Goal: Task Accomplishment & Management: Complete application form

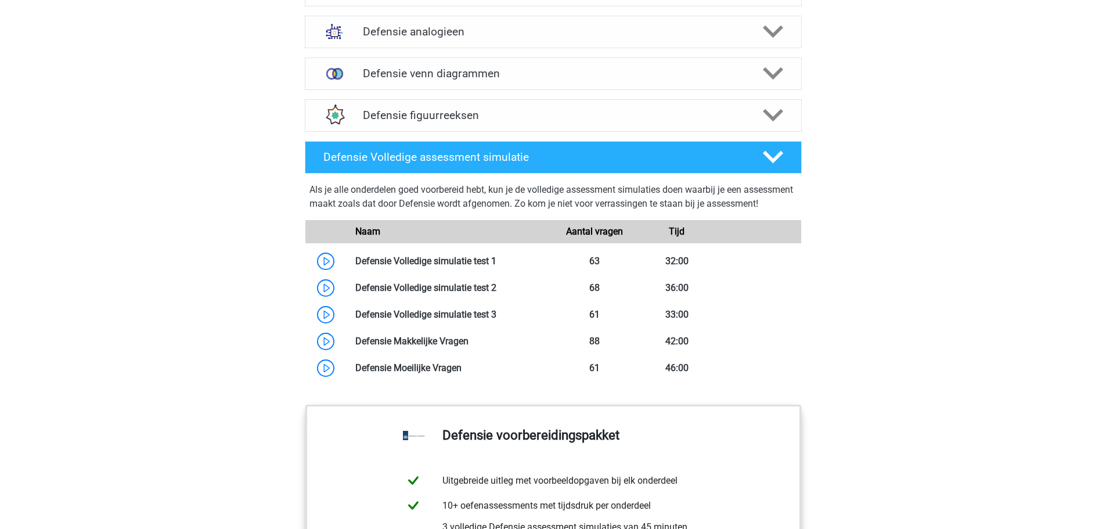
scroll to position [929, 0]
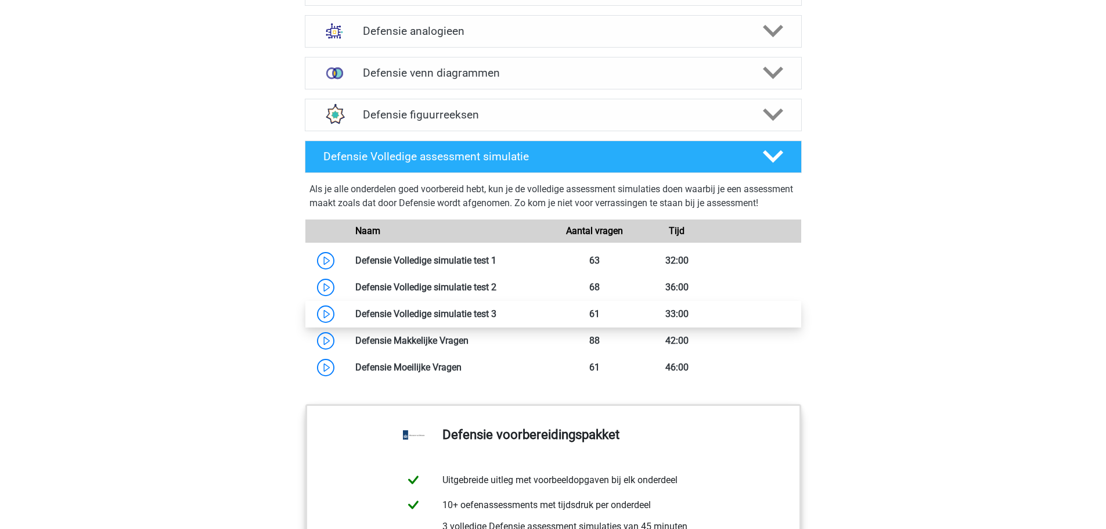
click at [496, 319] on link at bounding box center [496, 313] width 0 height 11
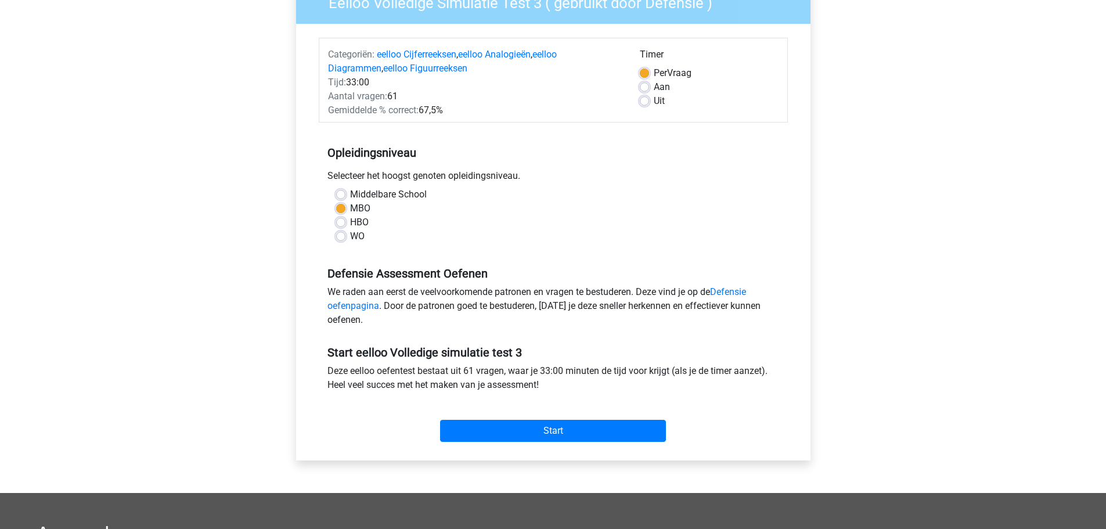
scroll to position [232, 0]
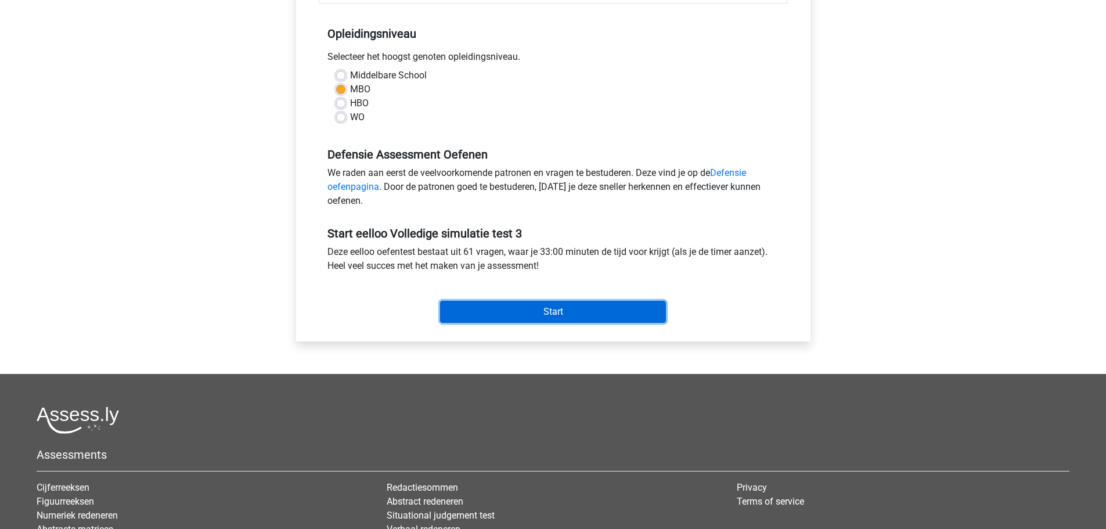
click at [544, 319] on input "Start" at bounding box center [553, 312] width 226 height 22
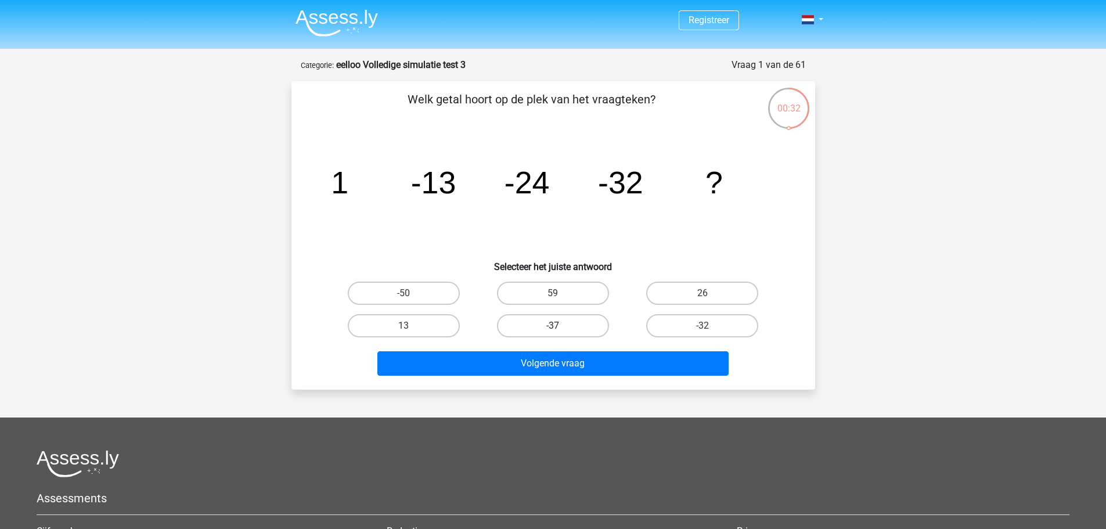
click at [585, 331] on label "-37" at bounding box center [553, 325] width 112 height 23
click at [560, 331] on input "-37" at bounding box center [557, 330] width 8 height 8
radio input "true"
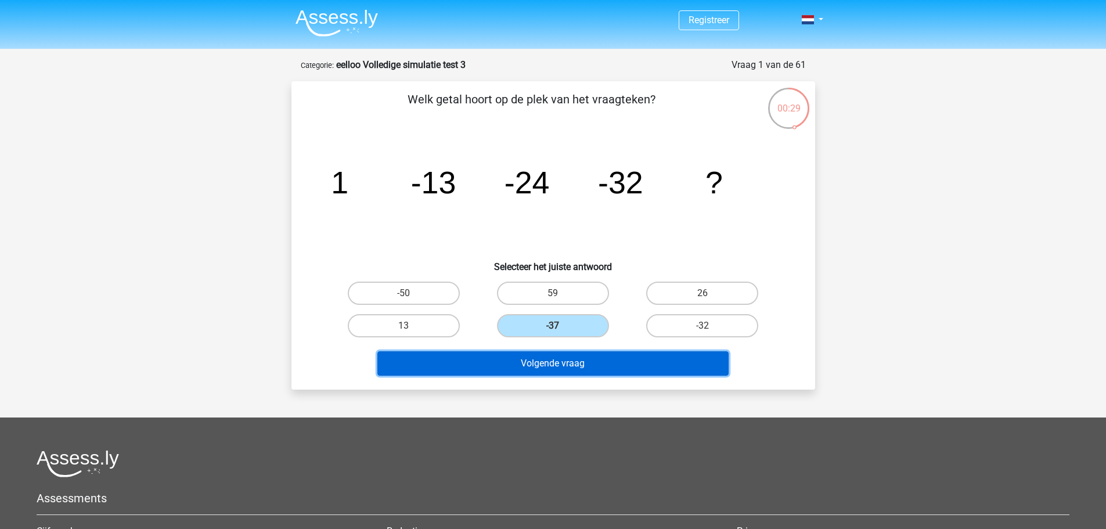
click at [612, 367] on button "Volgende vraag" at bounding box center [552, 363] width 351 height 24
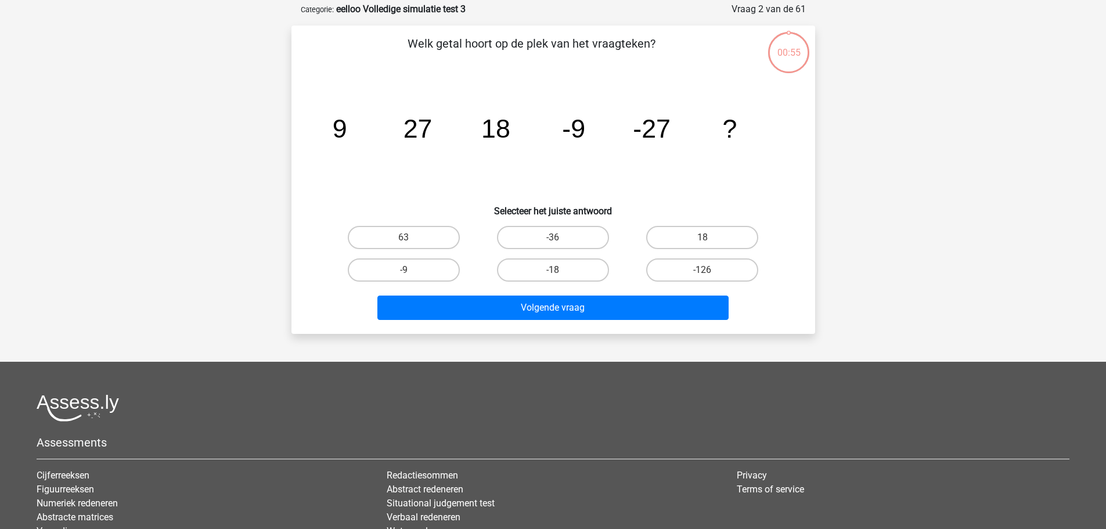
scroll to position [58, 0]
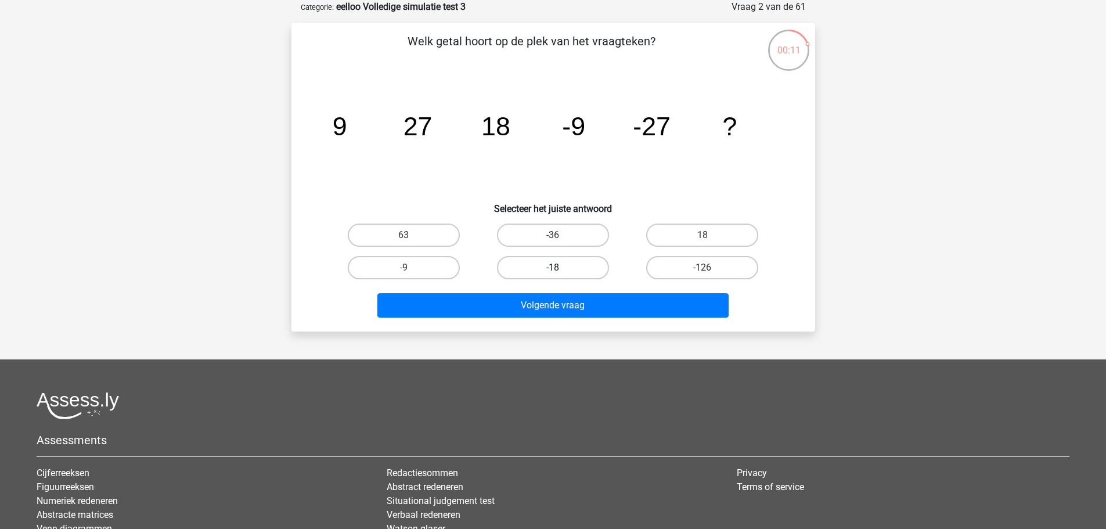
click at [584, 273] on label "-18" at bounding box center [553, 267] width 112 height 23
click at [560, 273] on input "-18" at bounding box center [557, 272] width 8 height 8
radio input "true"
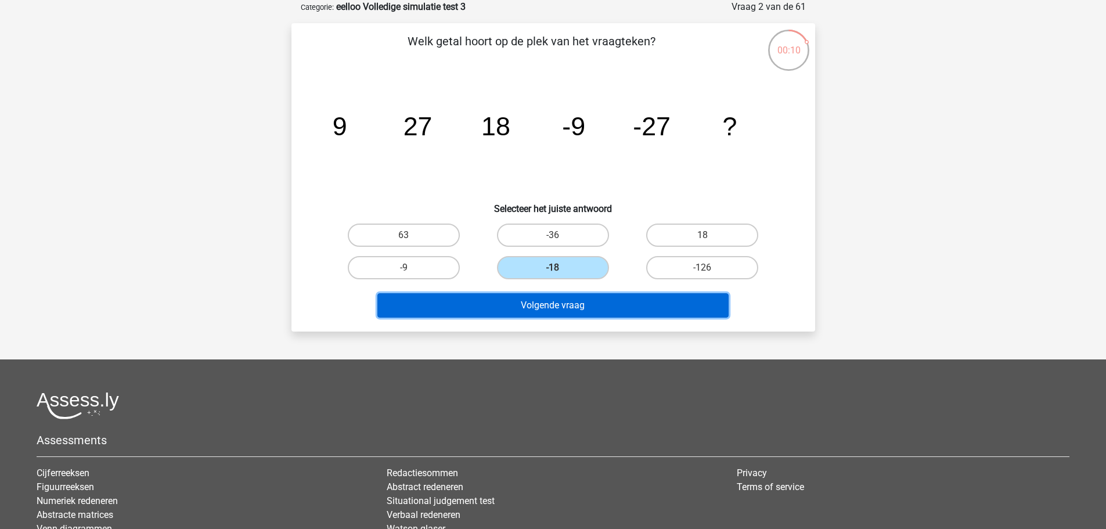
click at [604, 313] on button "Volgende vraag" at bounding box center [552, 305] width 351 height 24
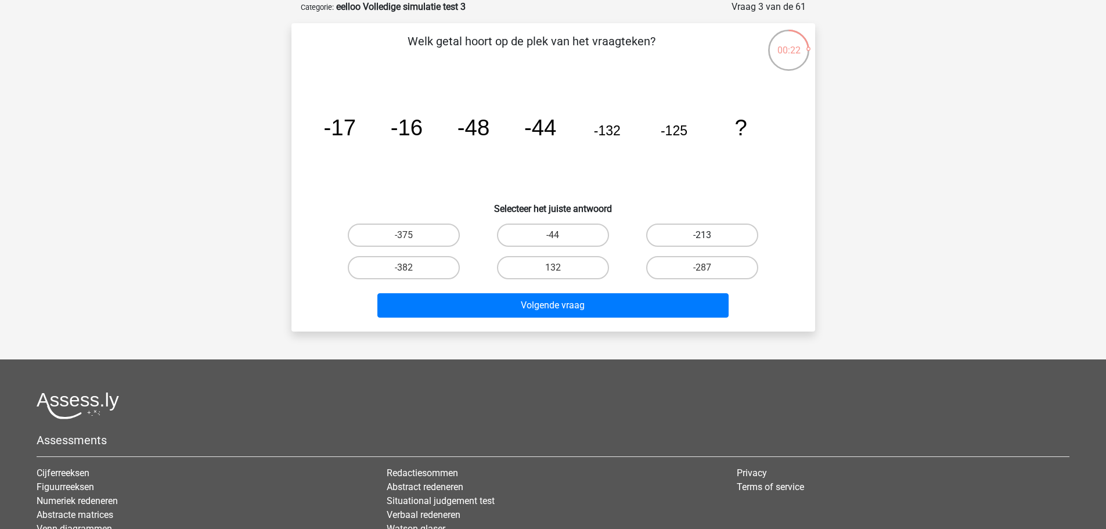
click at [713, 235] on label "-213" at bounding box center [702, 234] width 112 height 23
click at [710, 235] on input "-213" at bounding box center [706, 239] width 8 height 8
radio input "true"
click at [439, 259] on label "-382" at bounding box center [404, 267] width 112 height 23
click at [411, 268] on input "-382" at bounding box center [407, 272] width 8 height 8
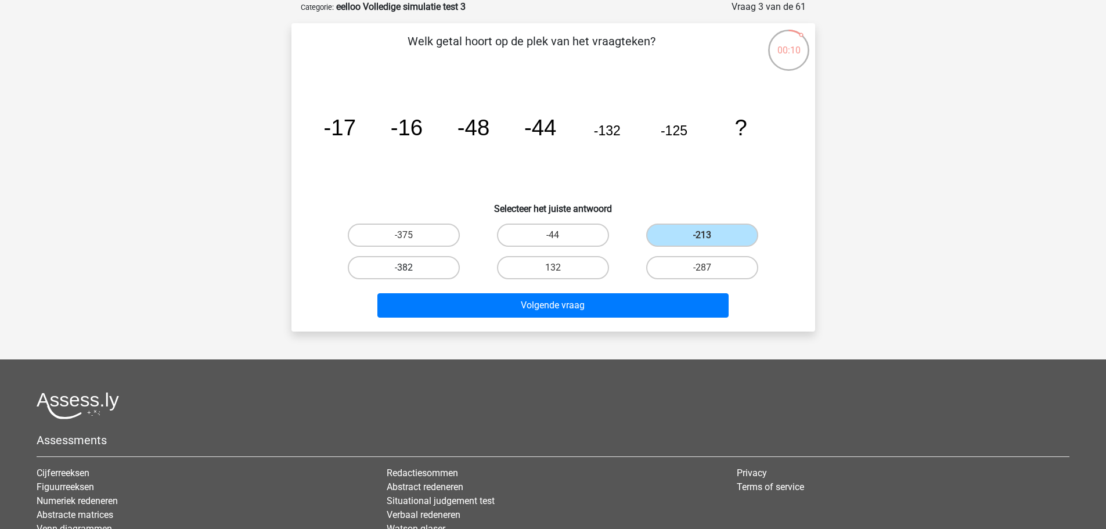
radio input "true"
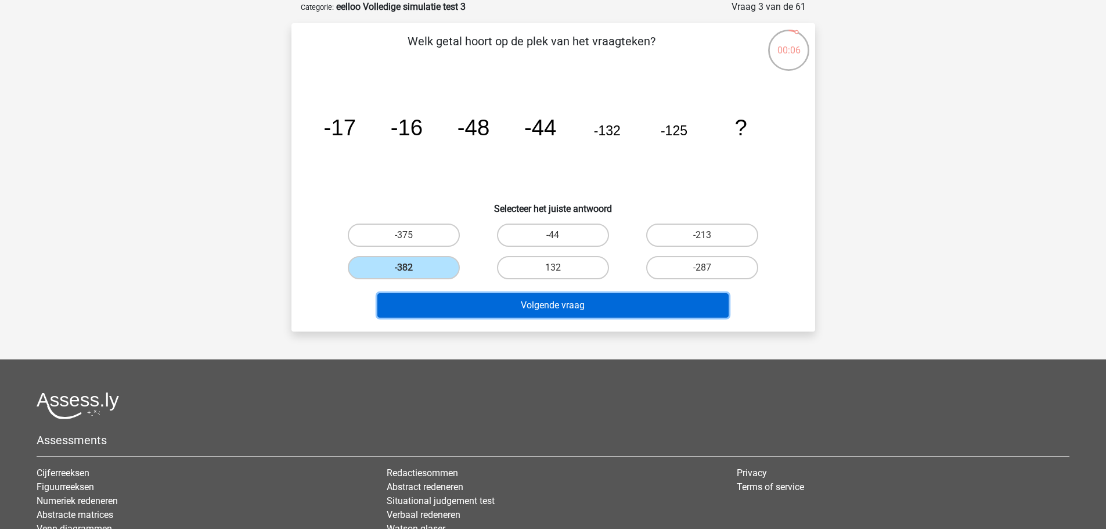
click at [574, 303] on button "Volgende vraag" at bounding box center [552, 305] width 351 height 24
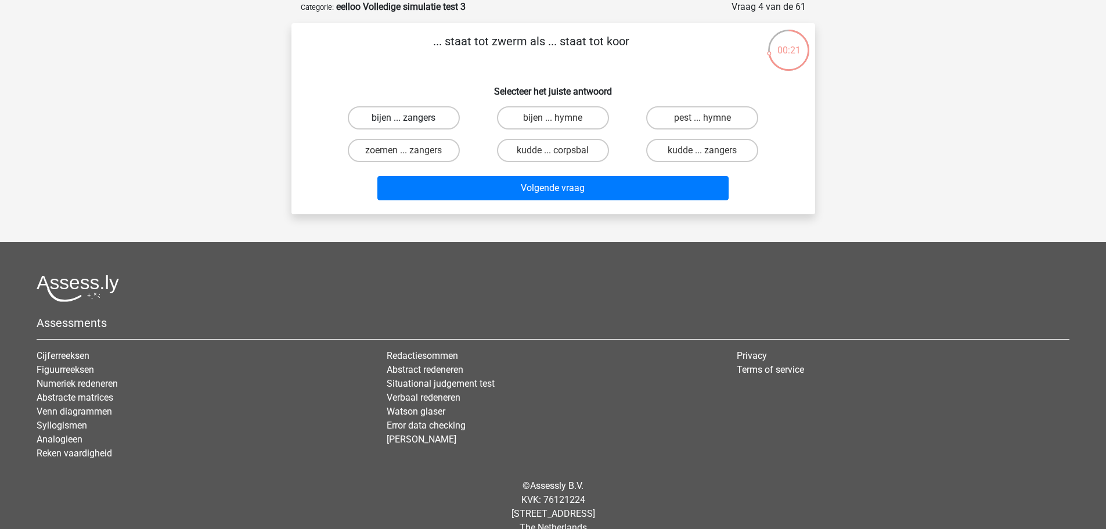
click at [434, 117] on label "bijen ... zangers" at bounding box center [404, 117] width 112 height 23
click at [411, 118] on input "bijen ... zangers" at bounding box center [407, 122] width 8 height 8
radio input "true"
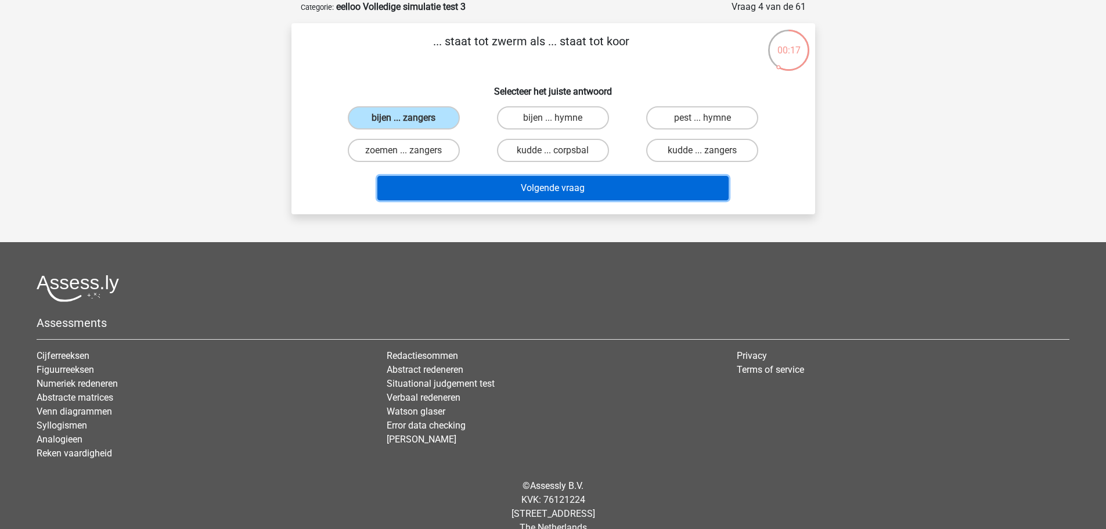
click at [548, 193] on button "Volgende vraag" at bounding box center [552, 188] width 351 height 24
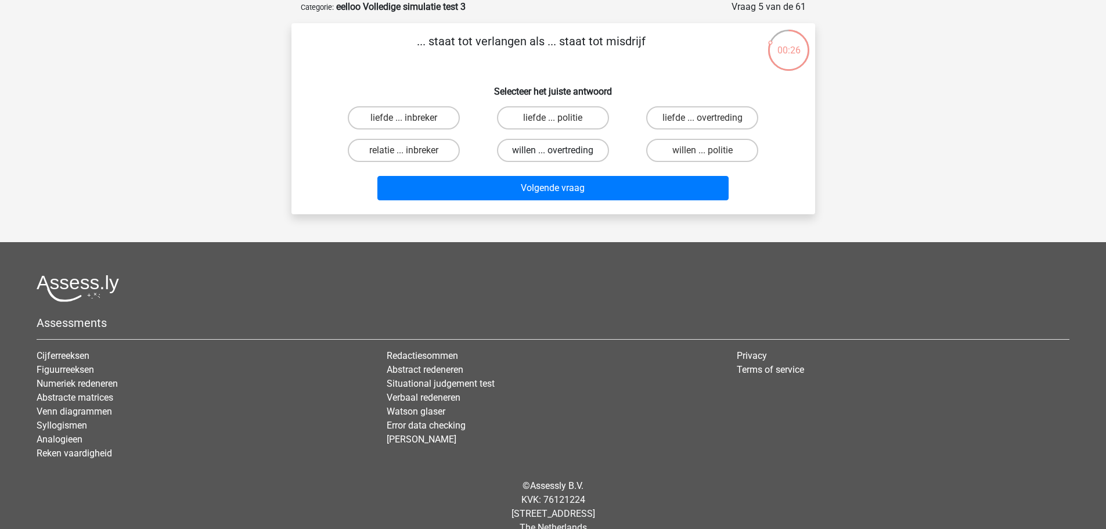
click at [552, 149] on label "willen ... overtreding" at bounding box center [553, 150] width 112 height 23
click at [553, 150] on input "willen ... overtreding" at bounding box center [557, 154] width 8 height 8
radio input "true"
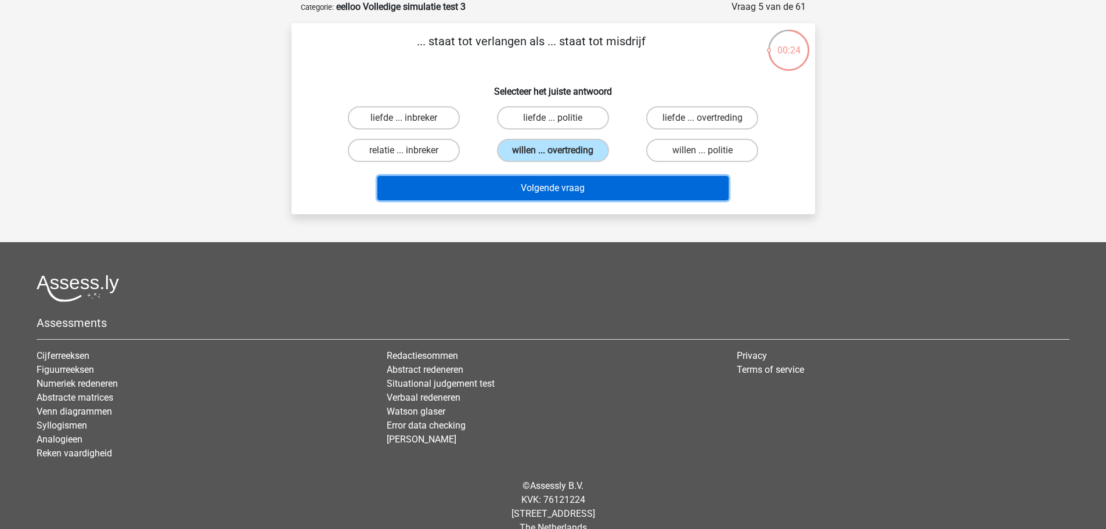
click at [571, 190] on button "Volgende vraag" at bounding box center [552, 188] width 351 height 24
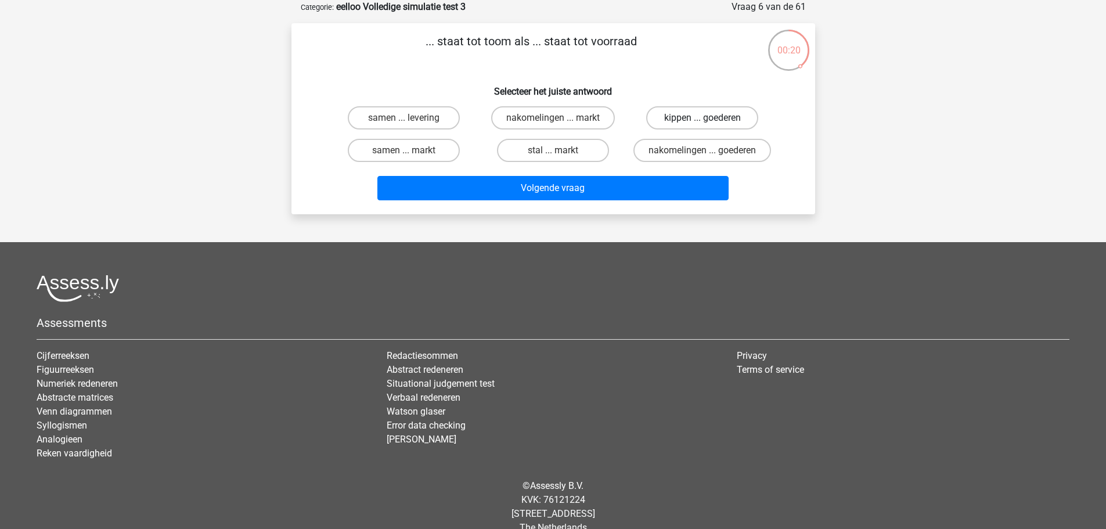
click at [739, 116] on label "kippen ... goederen" at bounding box center [702, 117] width 112 height 23
click at [710, 118] on input "kippen ... goederen" at bounding box center [706, 122] width 8 height 8
radio input "true"
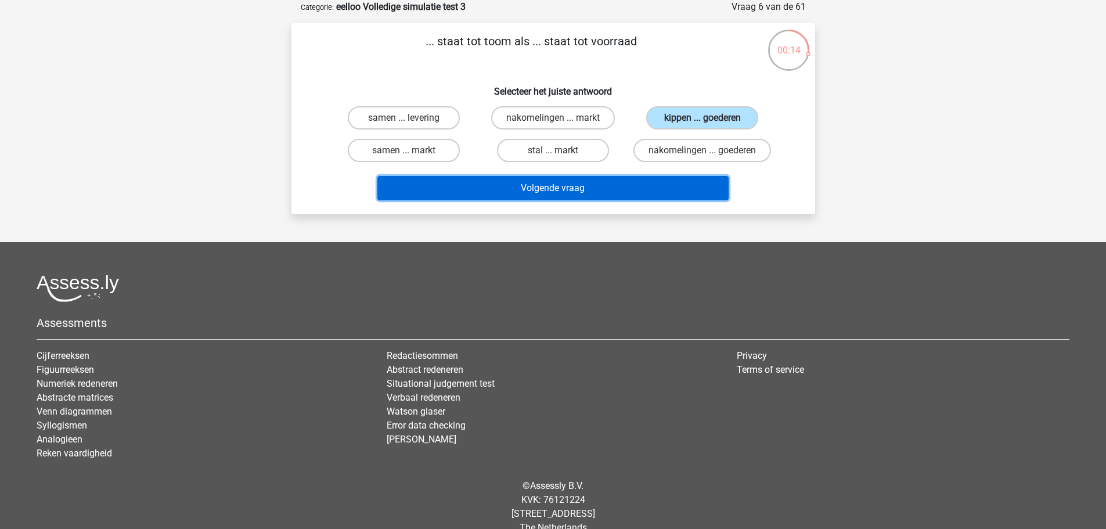
click at [663, 183] on button "Volgende vraag" at bounding box center [552, 188] width 351 height 24
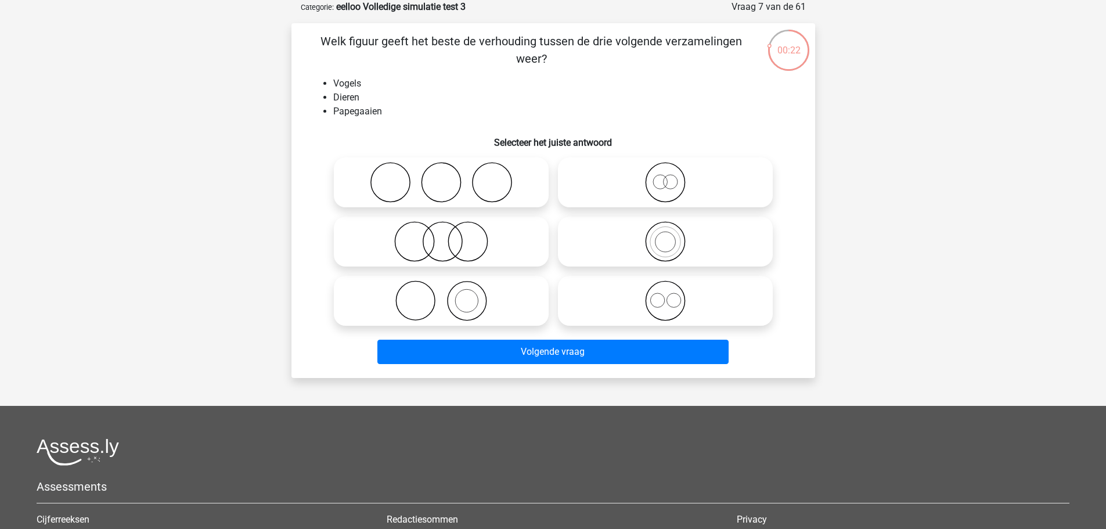
click at [655, 243] on icon at bounding box center [664, 241] width 205 height 41
click at [665, 236] on input "radio" at bounding box center [669, 232] width 8 height 8
radio input "true"
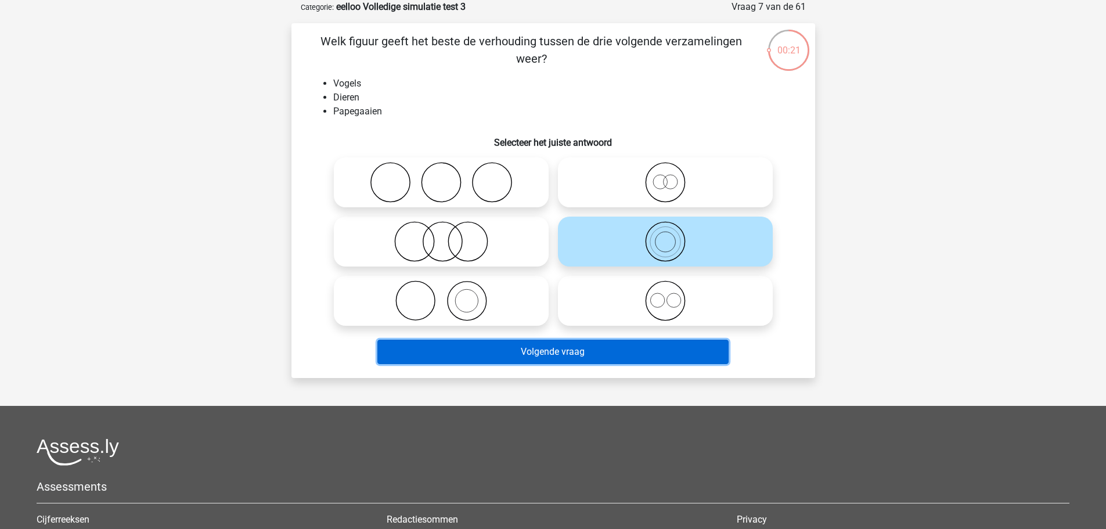
click at [643, 354] on button "Volgende vraag" at bounding box center [552, 352] width 351 height 24
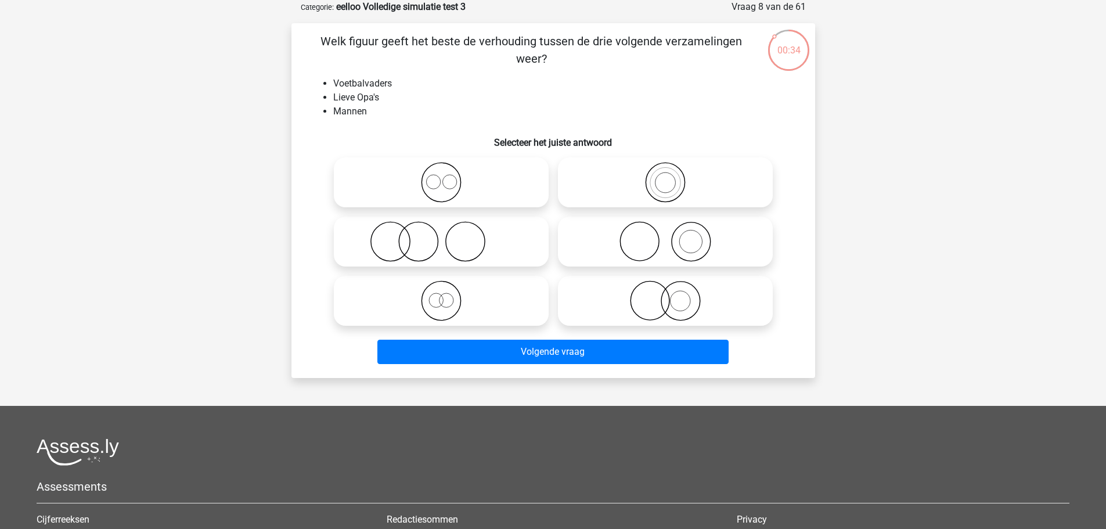
click at [451, 312] on icon at bounding box center [440, 300] width 205 height 41
click at [449, 295] on input "radio" at bounding box center [445, 291] width 8 height 8
radio input "true"
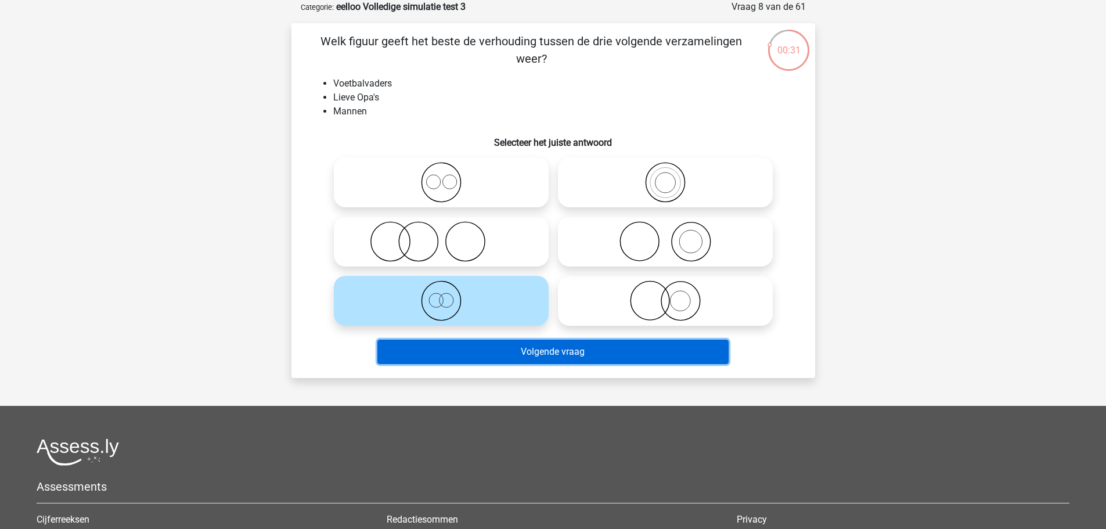
click at [499, 351] on button "Volgende vraag" at bounding box center [552, 352] width 351 height 24
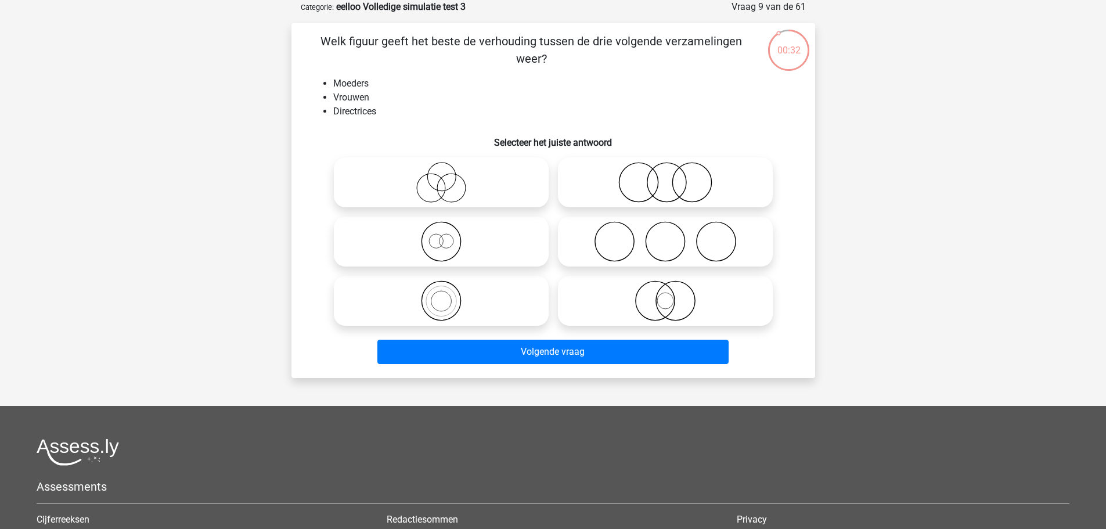
click at [448, 246] on icon at bounding box center [440, 241] width 205 height 41
click at [448, 236] on input "radio" at bounding box center [445, 232] width 8 height 8
radio input "true"
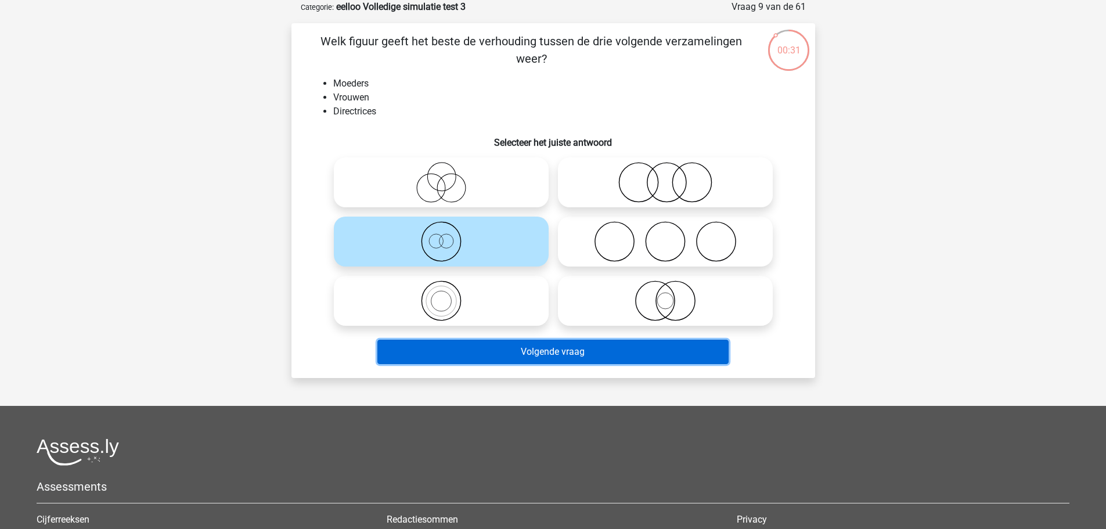
click at [538, 360] on button "Volgende vraag" at bounding box center [552, 352] width 351 height 24
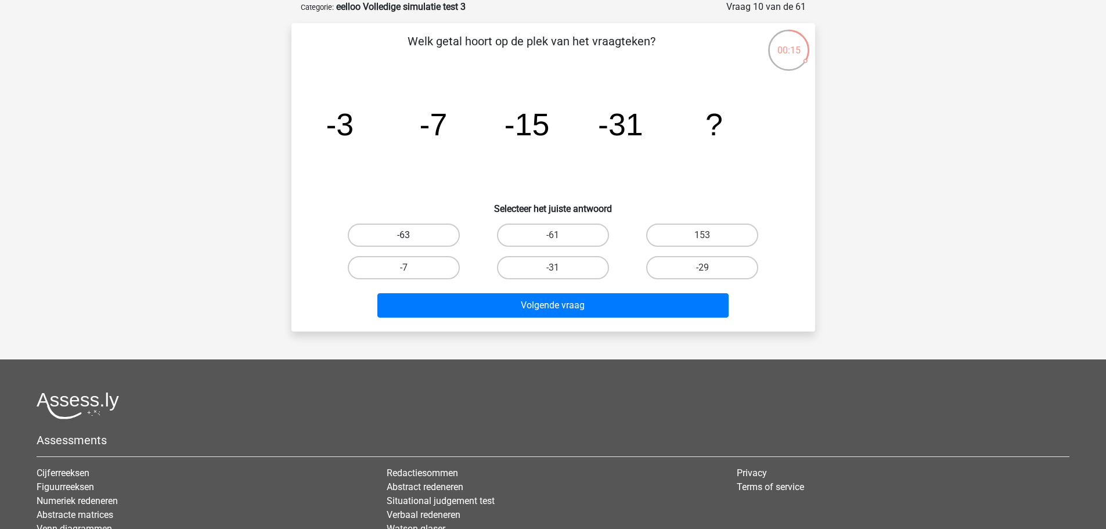
click at [424, 234] on label "-63" at bounding box center [404, 234] width 112 height 23
click at [411, 235] on input "-63" at bounding box center [407, 239] width 8 height 8
radio input "true"
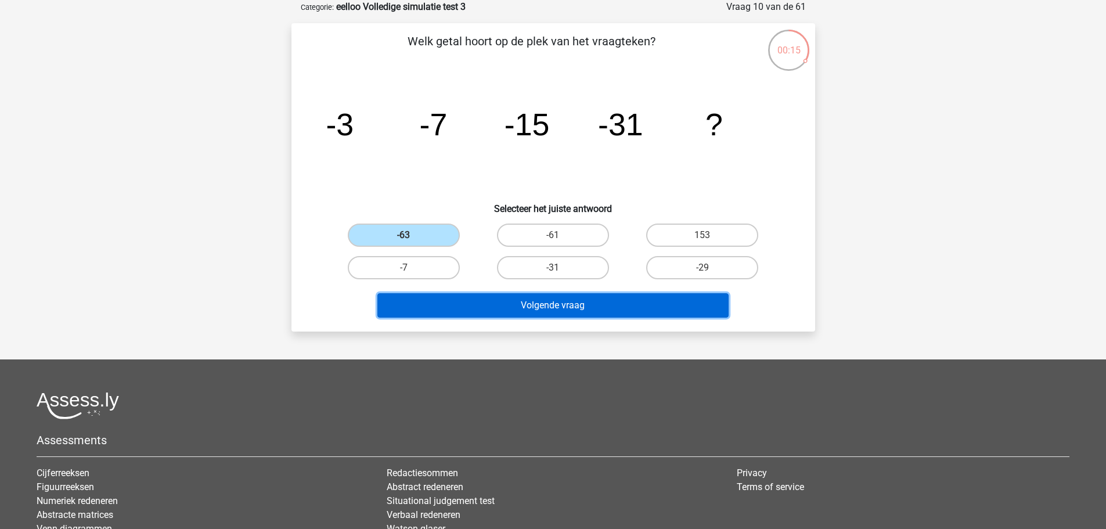
click at [590, 307] on button "Volgende vraag" at bounding box center [552, 305] width 351 height 24
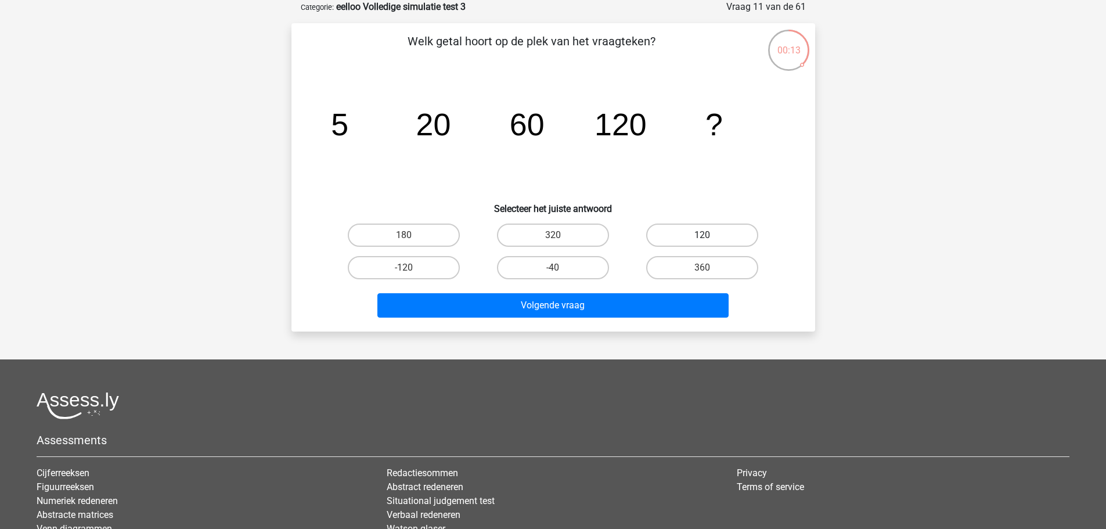
click at [700, 234] on label "120" at bounding box center [702, 234] width 112 height 23
click at [702, 235] on input "120" at bounding box center [706, 239] width 8 height 8
radio input "true"
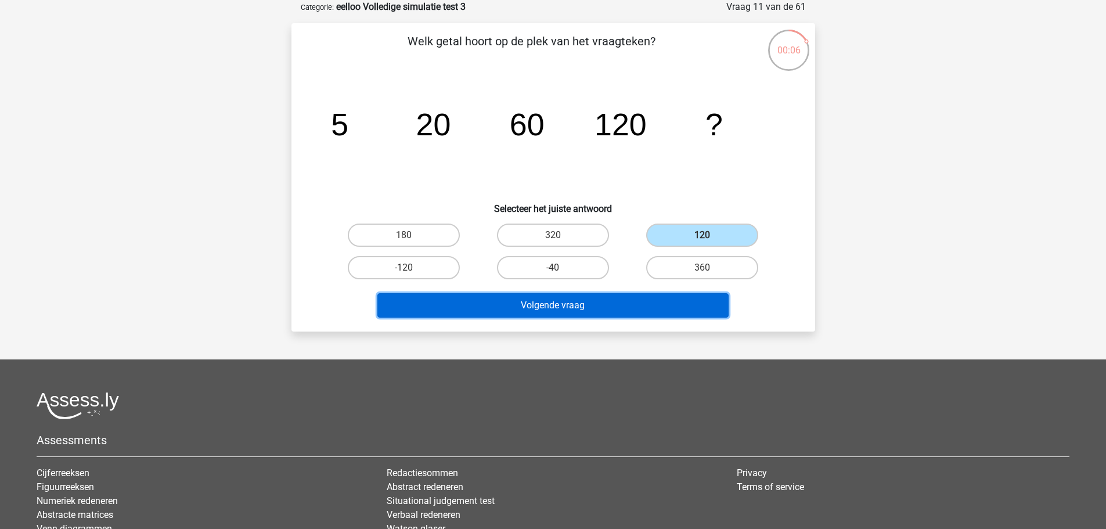
click at [665, 305] on button "Volgende vraag" at bounding box center [552, 305] width 351 height 24
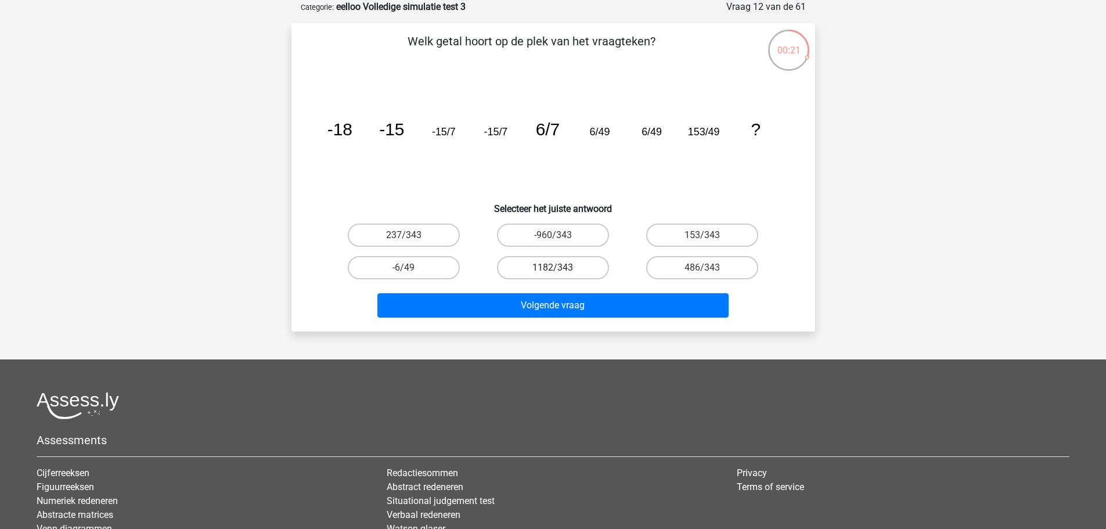
click at [584, 270] on label "1182/343" at bounding box center [553, 267] width 112 height 23
click at [560, 270] on input "1182/343" at bounding box center [557, 272] width 8 height 8
radio input "true"
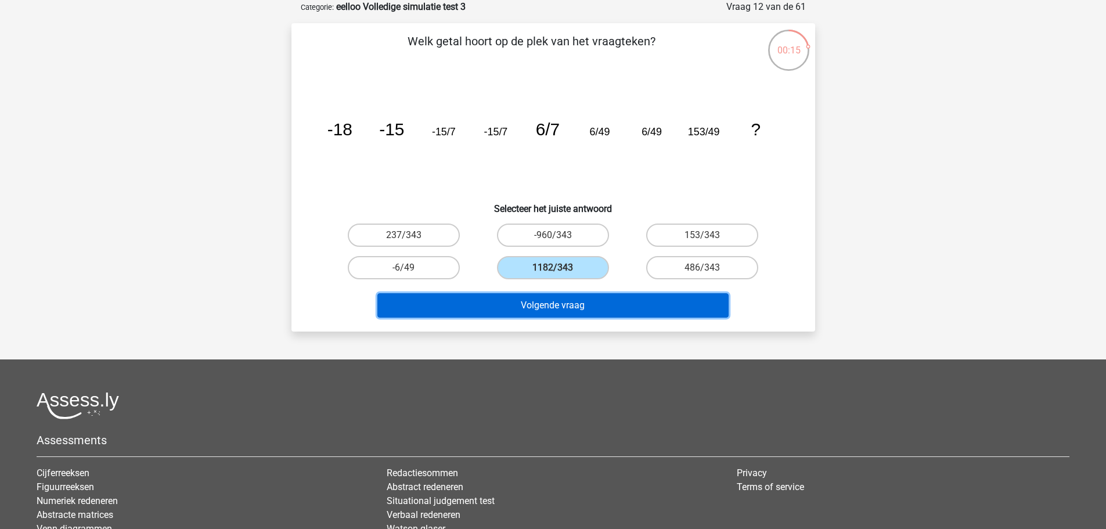
click at [609, 313] on button "Volgende vraag" at bounding box center [552, 305] width 351 height 24
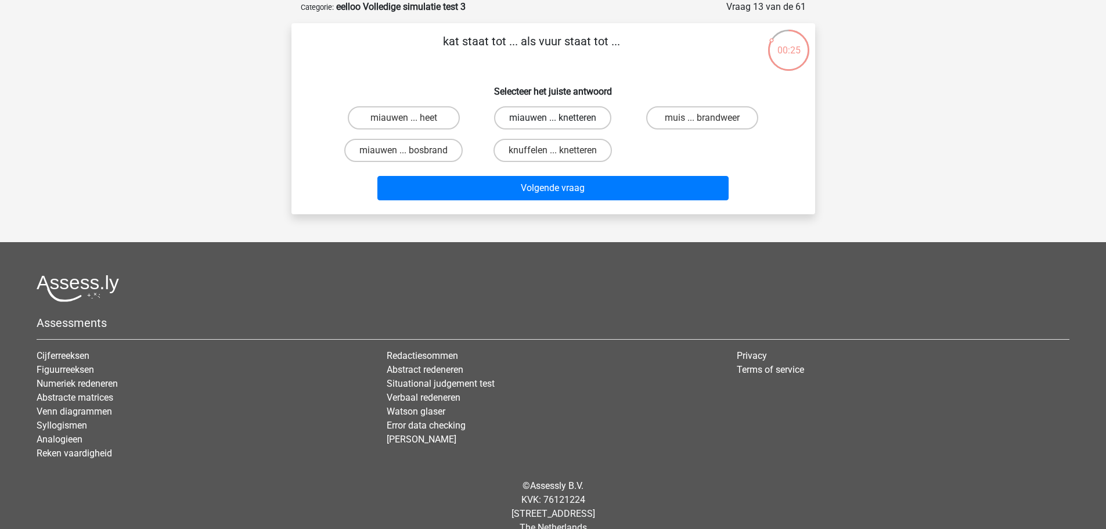
click at [583, 118] on label "miauwen ... knetteren" at bounding box center [552, 117] width 117 height 23
click at [560, 118] on input "miauwen ... knetteren" at bounding box center [557, 122] width 8 height 8
radio input "true"
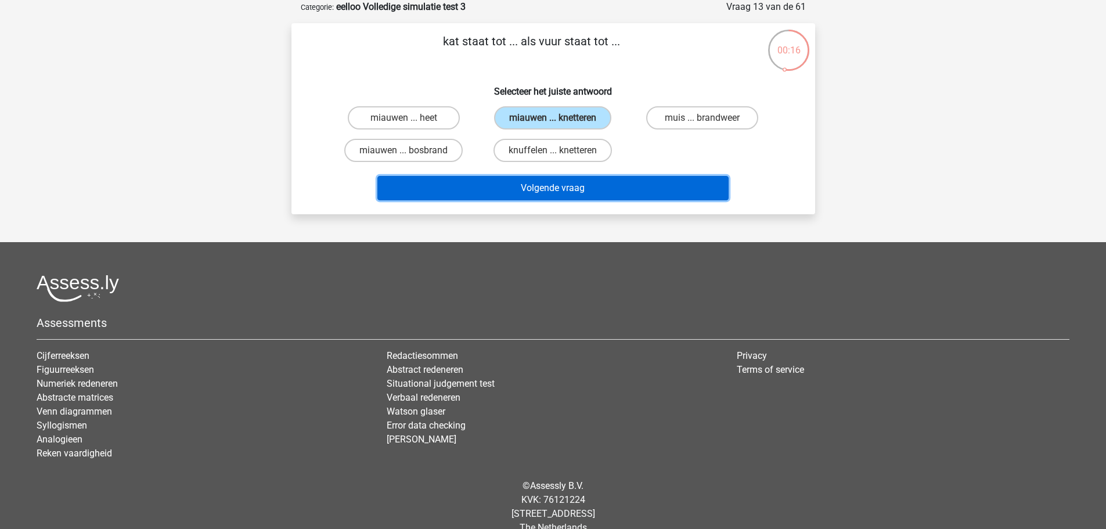
click at [593, 188] on button "Volgende vraag" at bounding box center [552, 188] width 351 height 24
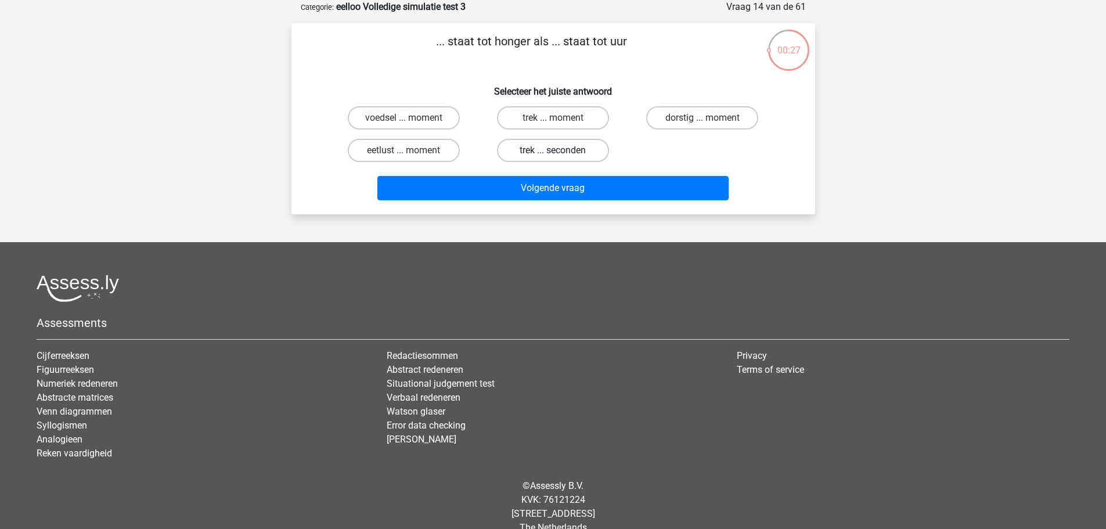
click at [577, 153] on label "trek ... seconden" at bounding box center [553, 150] width 112 height 23
click at [560, 153] on input "trek ... seconden" at bounding box center [557, 154] width 8 height 8
radio input "true"
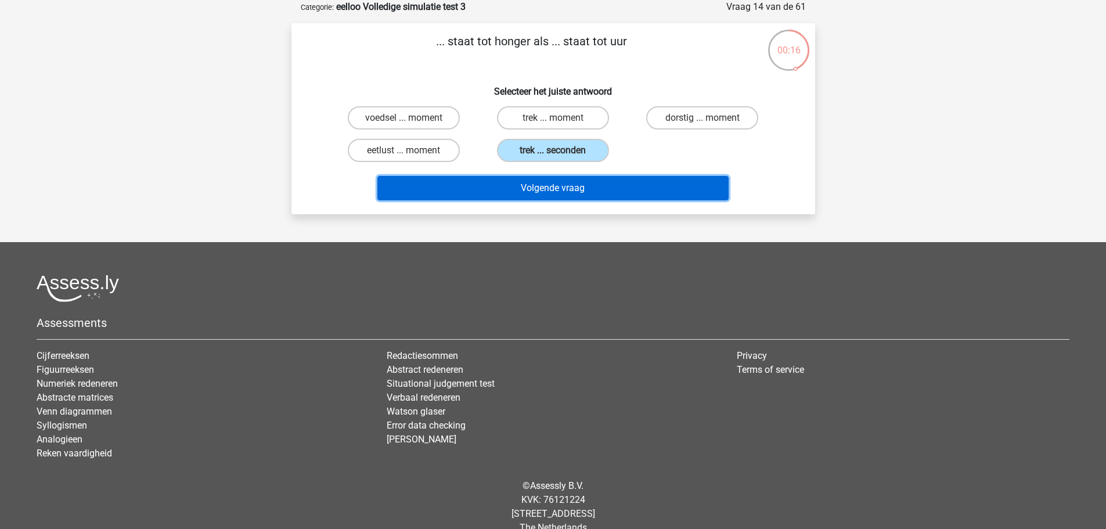
click at [563, 193] on button "Volgende vraag" at bounding box center [552, 188] width 351 height 24
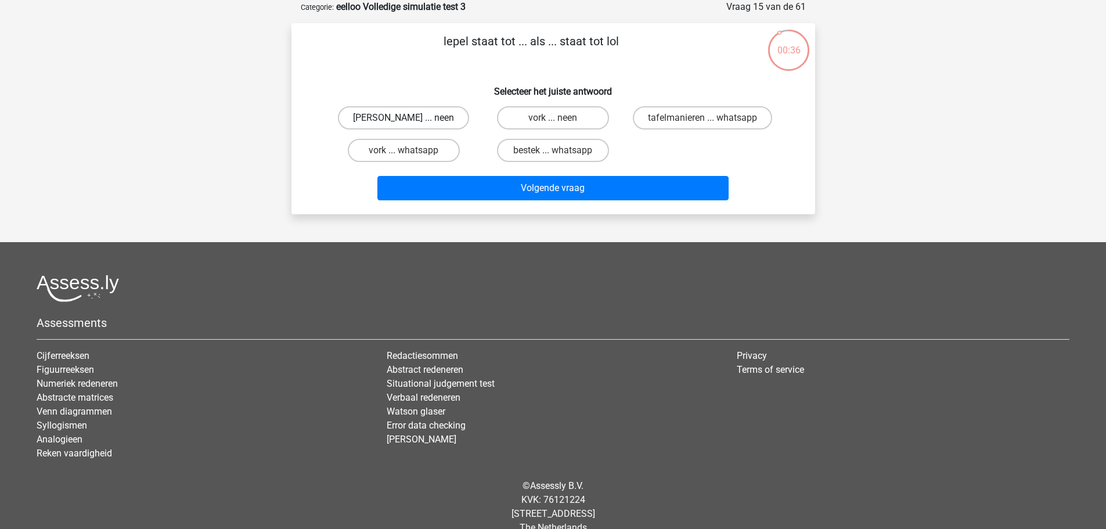
click at [437, 118] on label "anna ... neen" at bounding box center [403, 117] width 131 height 23
click at [411, 118] on input "anna ... neen" at bounding box center [407, 122] width 8 height 8
radio input "true"
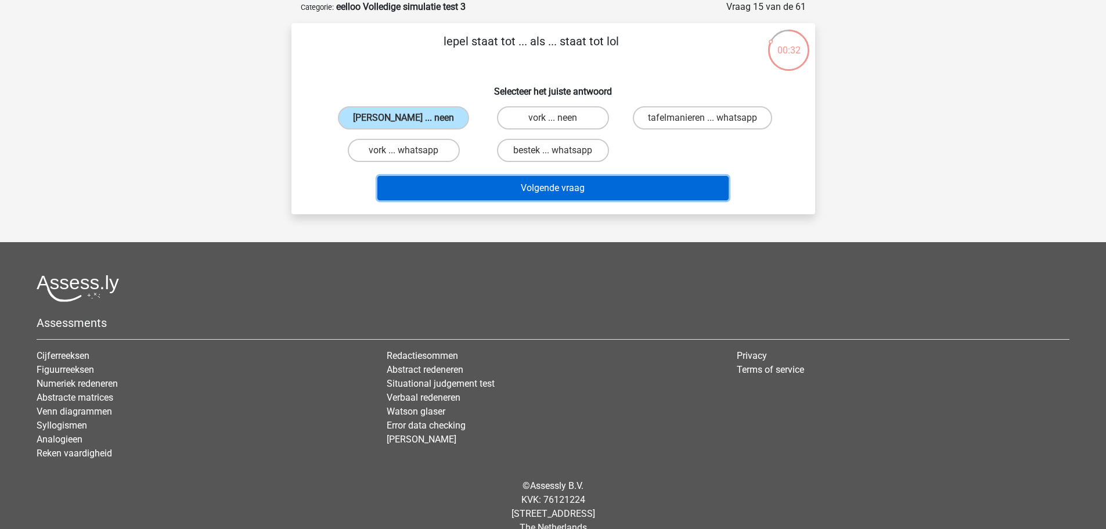
click at [569, 183] on button "Volgende vraag" at bounding box center [552, 188] width 351 height 24
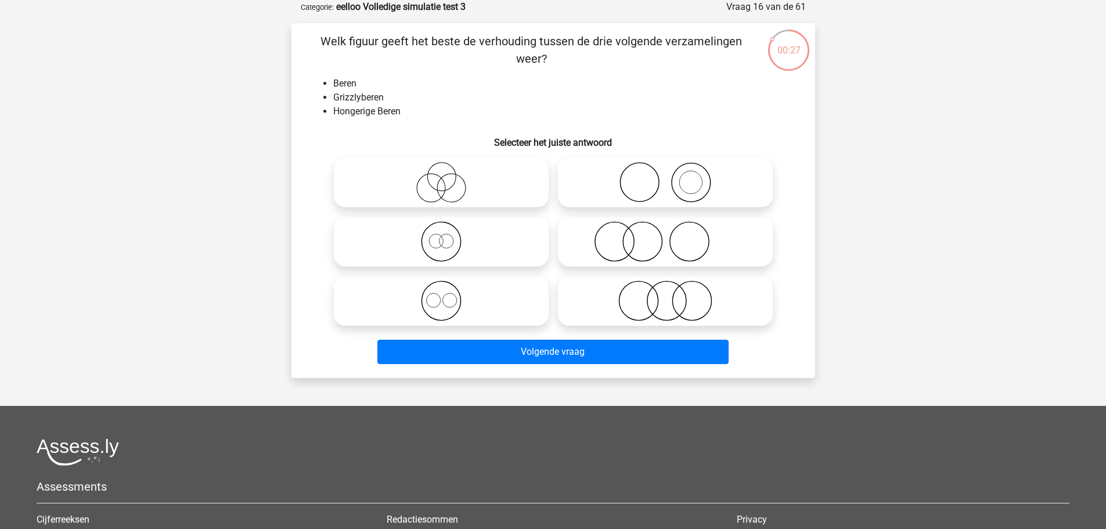
click at [458, 252] on icon at bounding box center [440, 241] width 205 height 41
click at [449, 236] on input "radio" at bounding box center [445, 232] width 8 height 8
radio input "true"
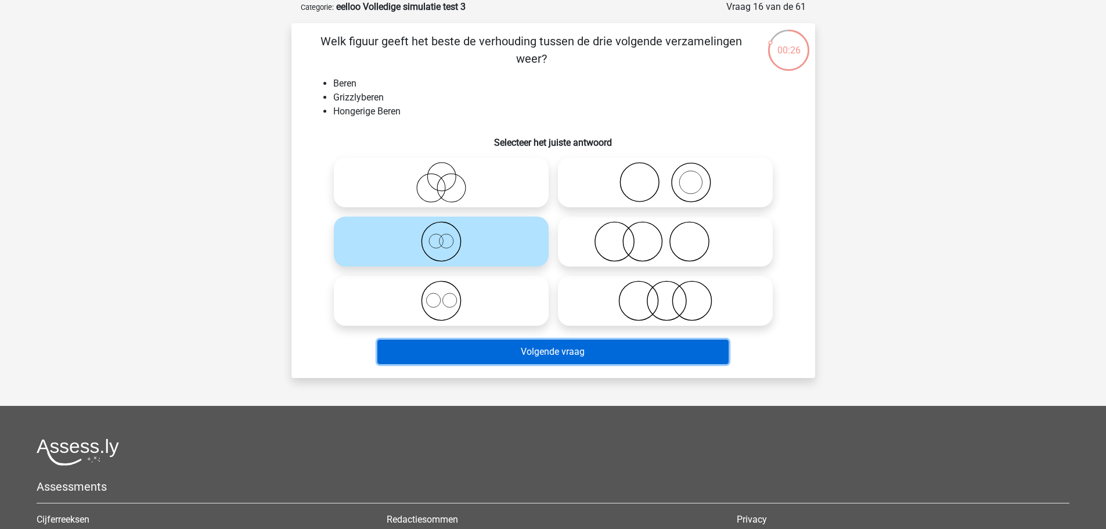
click at [586, 352] on button "Volgende vraag" at bounding box center [552, 352] width 351 height 24
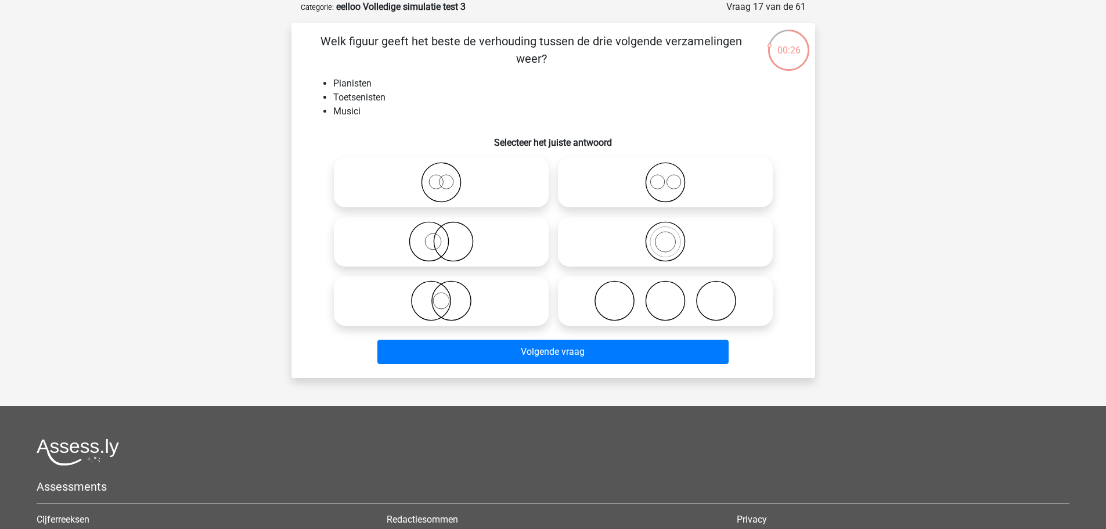
click at [625, 247] on icon at bounding box center [664, 241] width 205 height 41
click at [665, 236] on input "radio" at bounding box center [669, 232] width 8 height 8
radio input "true"
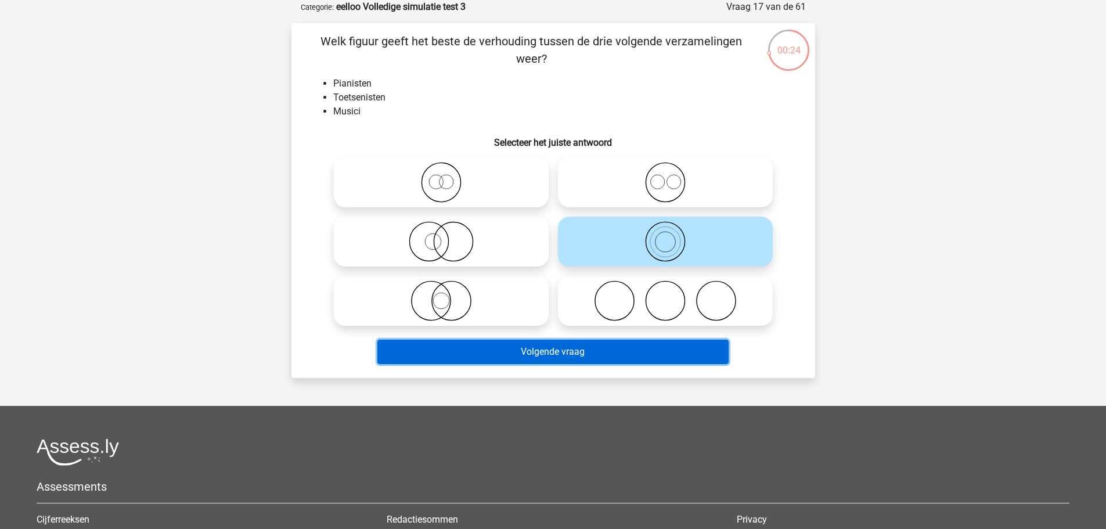
click at [609, 348] on button "Volgende vraag" at bounding box center [552, 352] width 351 height 24
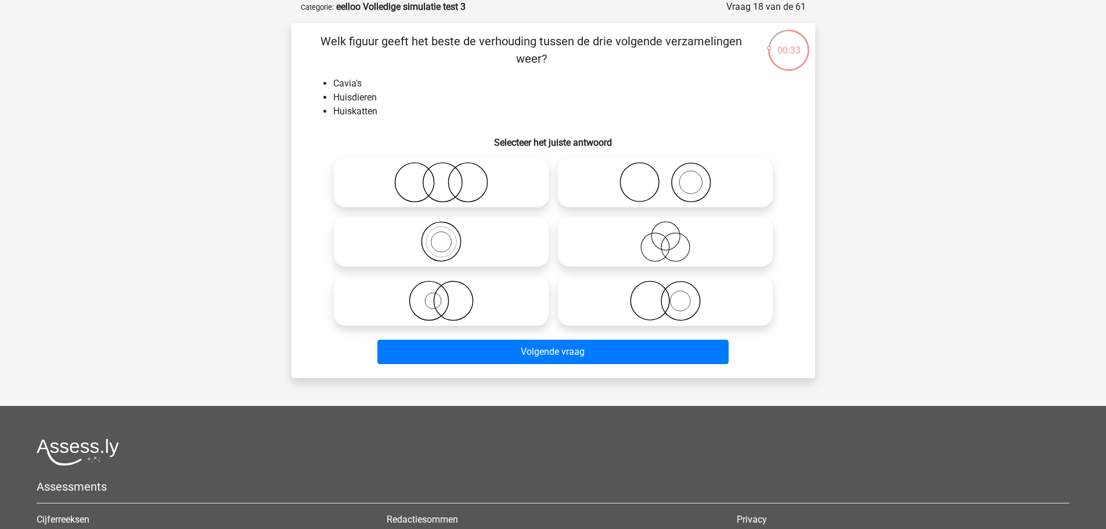
click at [607, 306] on icon at bounding box center [664, 300] width 205 height 41
click at [665, 295] on input "radio" at bounding box center [669, 291] width 8 height 8
radio input "true"
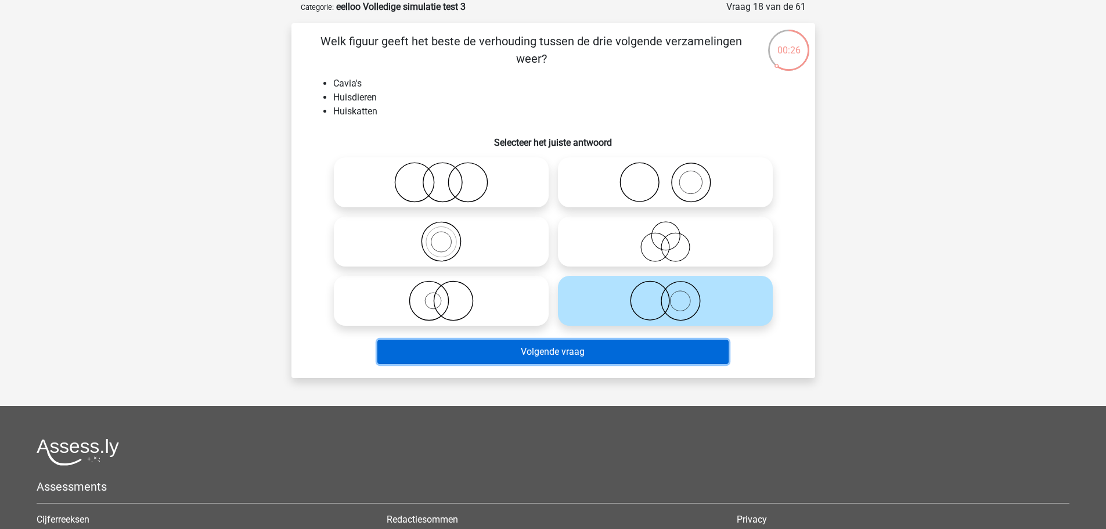
click at [617, 351] on button "Volgende vraag" at bounding box center [552, 352] width 351 height 24
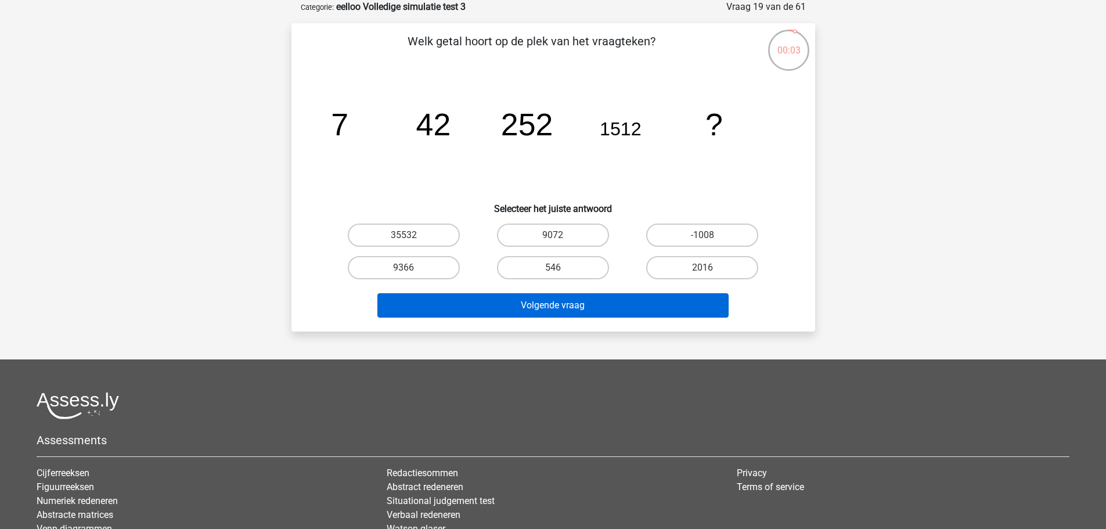
drag, startPoint x: 439, startPoint y: 265, endPoint x: 524, endPoint y: 298, distance: 90.8
click at [439, 266] on label "9366" at bounding box center [404, 267] width 112 height 23
click at [411, 268] on input "9366" at bounding box center [407, 272] width 8 height 8
radio input "true"
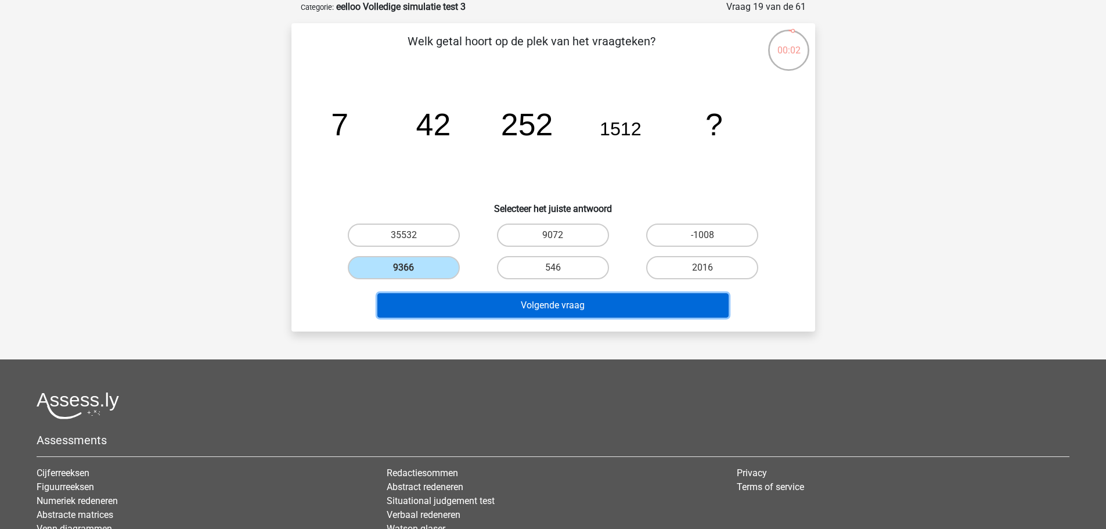
click at [545, 302] on button "Volgende vraag" at bounding box center [552, 305] width 351 height 24
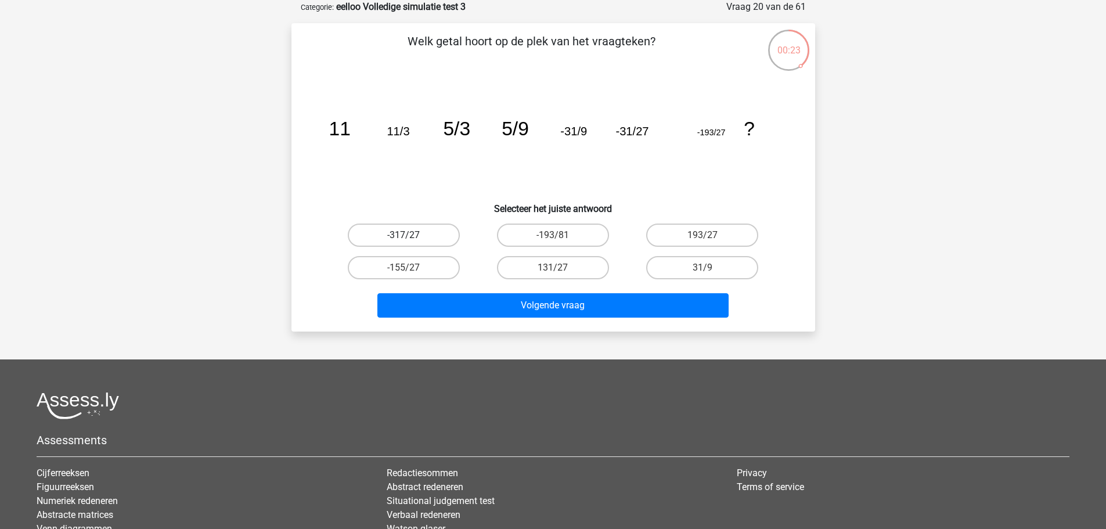
click at [428, 236] on label "-317/27" at bounding box center [404, 234] width 112 height 23
click at [411, 236] on input "-317/27" at bounding box center [407, 239] width 8 height 8
radio input "true"
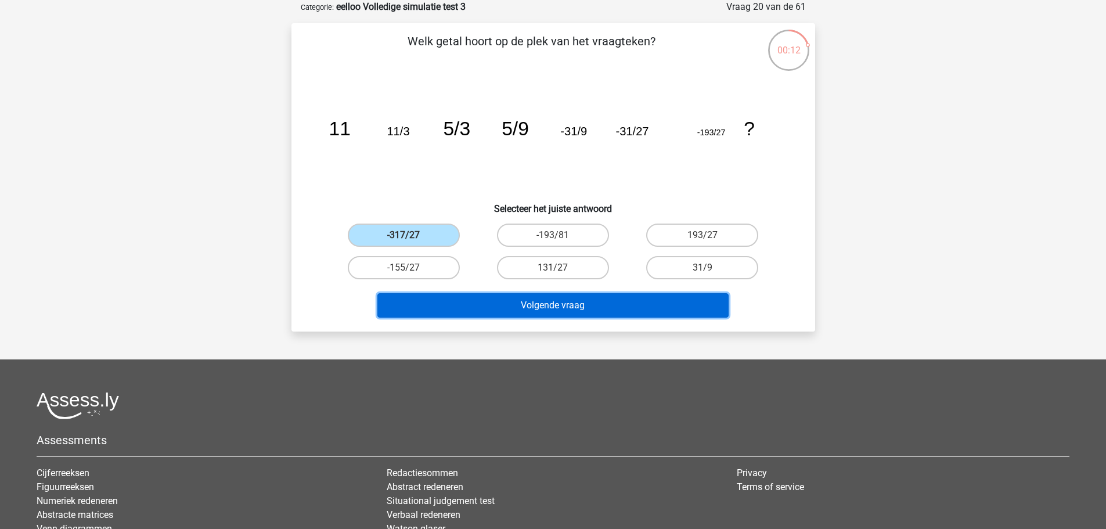
click at [601, 307] on button "Volgende vraag" at bounding box center [552, 305] width 351 height 24
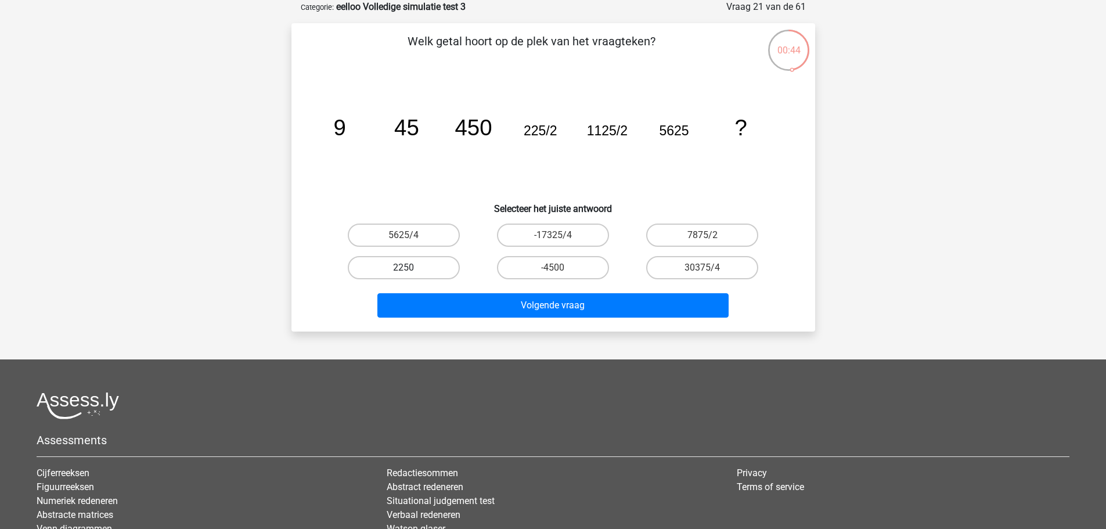
drag, startPoint x: 434, startPoint y: 266, endPoint x: 447, endPoint y: 265, distance: 12.8
click at [434, 266] on label "2250" at bounding box center [404, 267] width 112 height 23
click at [411, 268] on input "2250" at bounding box center [407, 272] width 8 height 8
radio input "true"
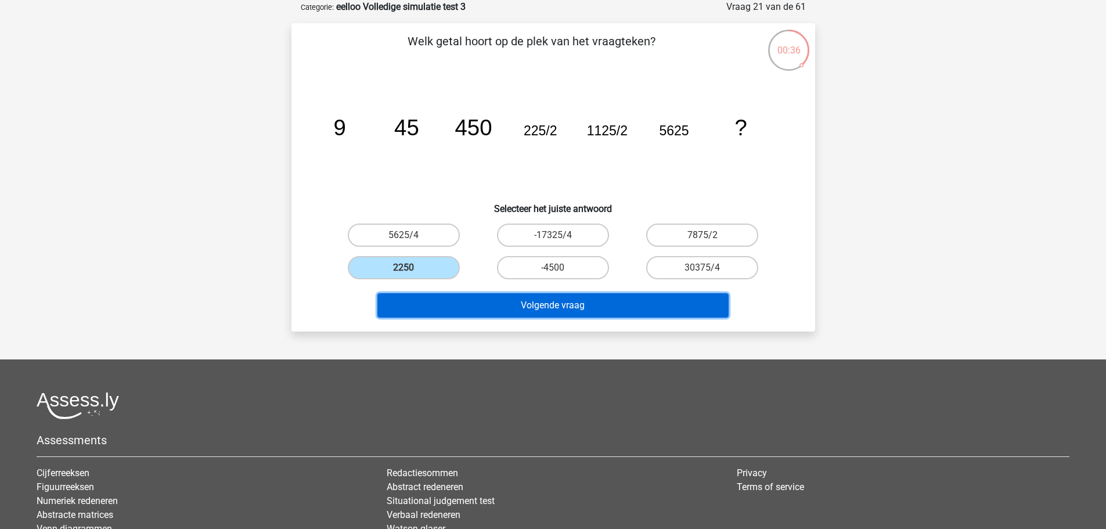
click at [695, 306] on button "Volgende vraag" at bounding box center [552, 305] width 351 height 24
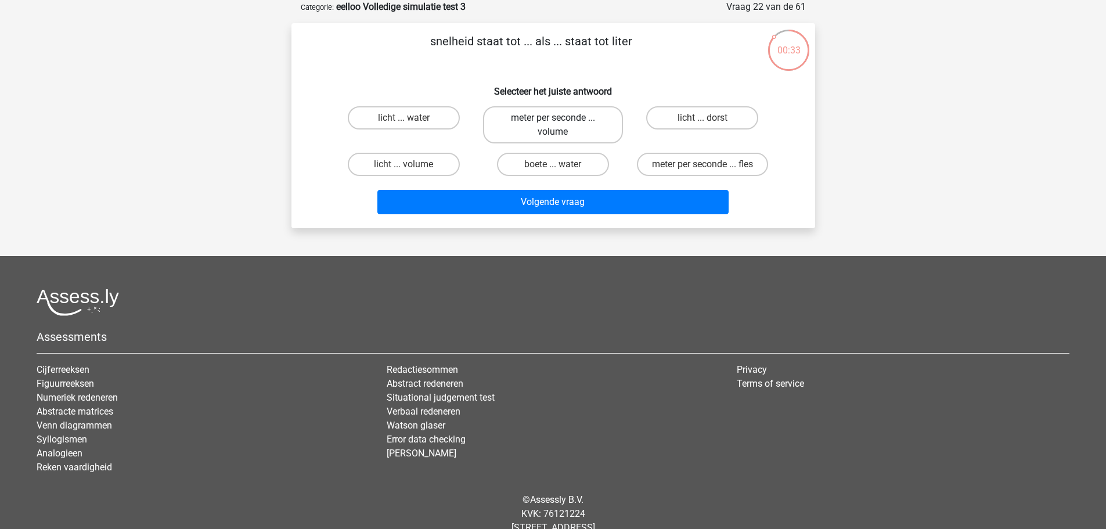
click at [579, 131] on label "meter per seconde ... volume" at bounding box center [553, 124] width 140 height 37
click at [560, 125] on input "meter per seconde ... volume" at bounding box center [557, 122] width 8 height 8
radio input "true"
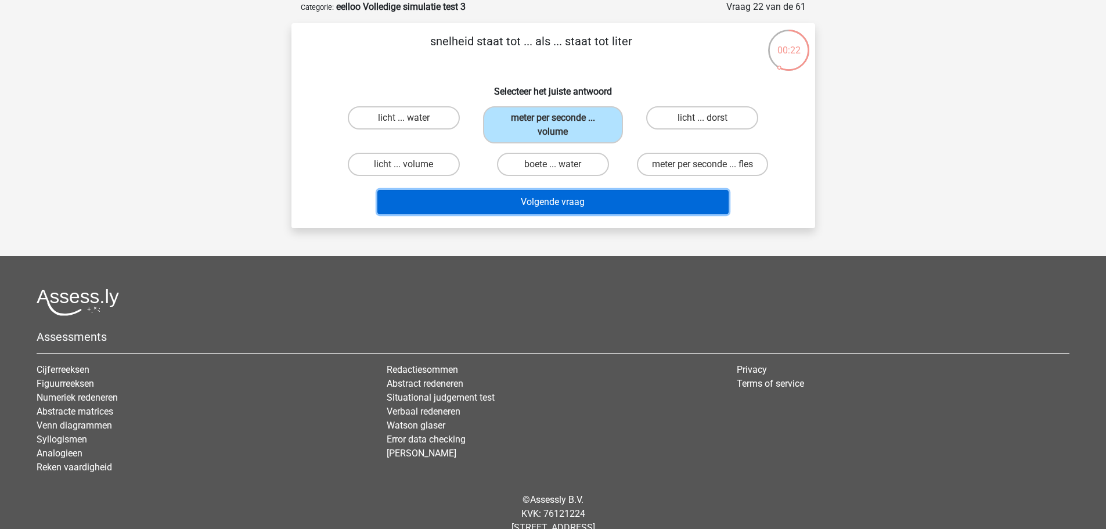
click at [579, 204] on button "Volgende vraag" at bounding box center [552, 202] width 351 height 24
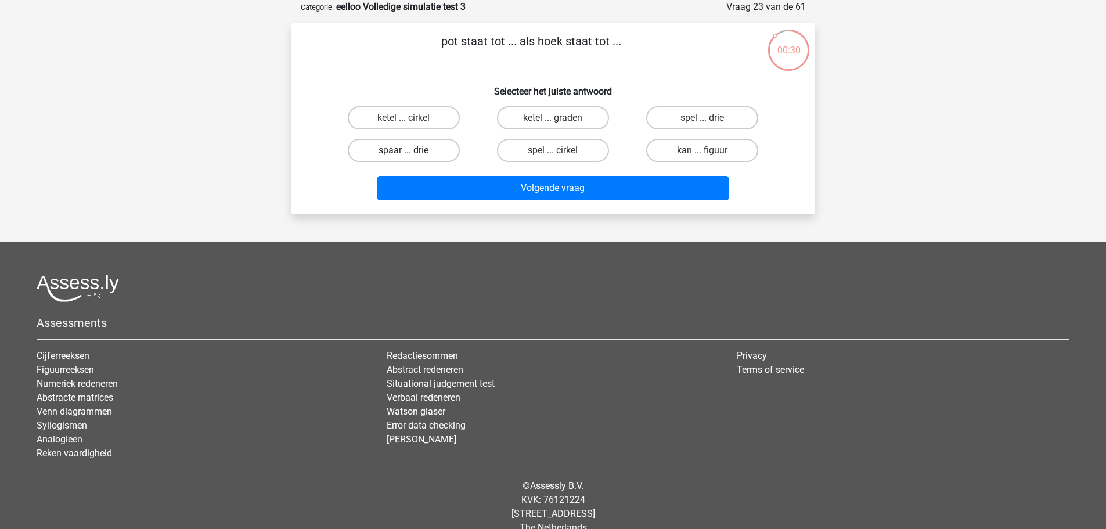
click at [421, 146] on label "spaar ... drie" at bounding box center [404, 150] width 112 height 23
click at [411, 150] on input "spaar ... drie" at bounding box center [407, 154] width 8 height 8
radio input "true"
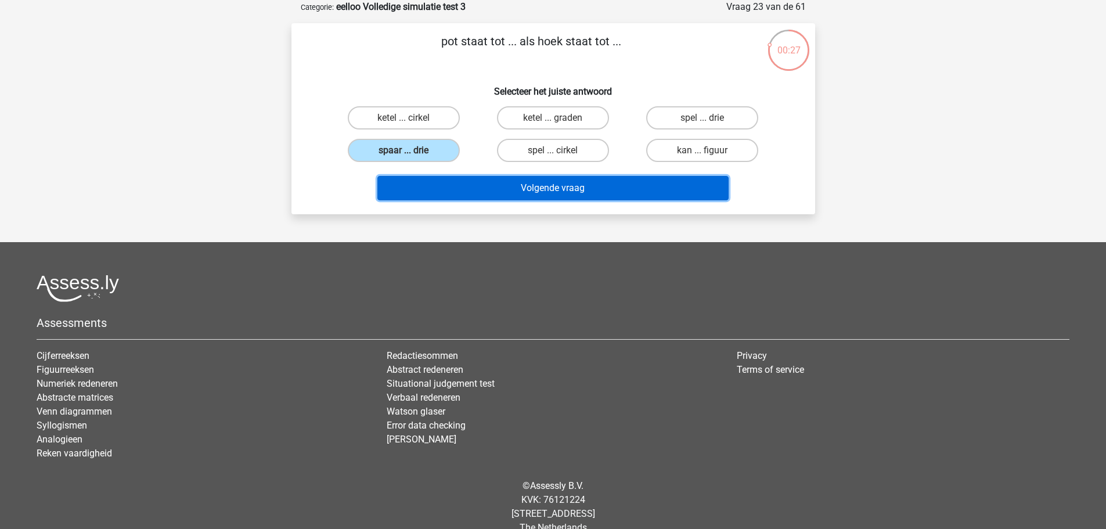
click at [567, 193] on button "Volgende vraag" at bounding box center [552, 188] width 351 height 24
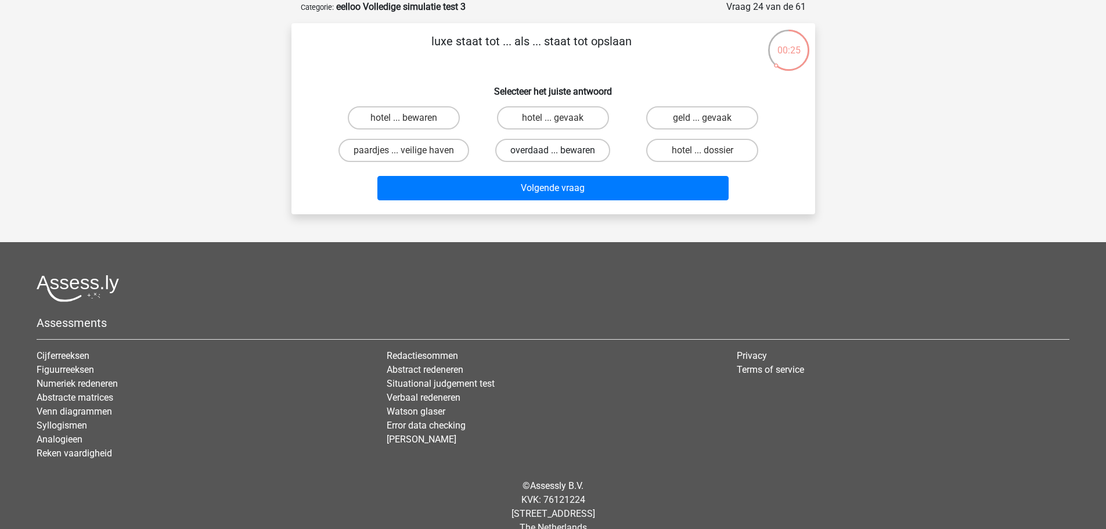
click at [582, 150] on label "overdaad ... bewaren" at bounding box center [552, 150] width 115 height 23
click at [560, 150] on input "overdaad ... bewaren" at bounding box center [557, 154] width 8 height 8
radio input "true"
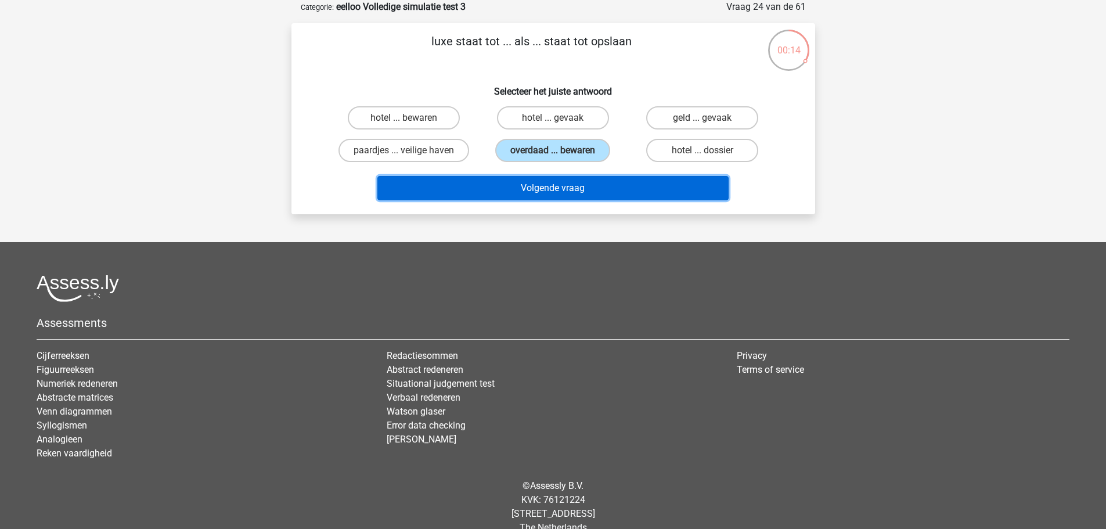
click at [584, 190] on button "Volgende vraag" at bounding box center [552, 188] width 351 height 24
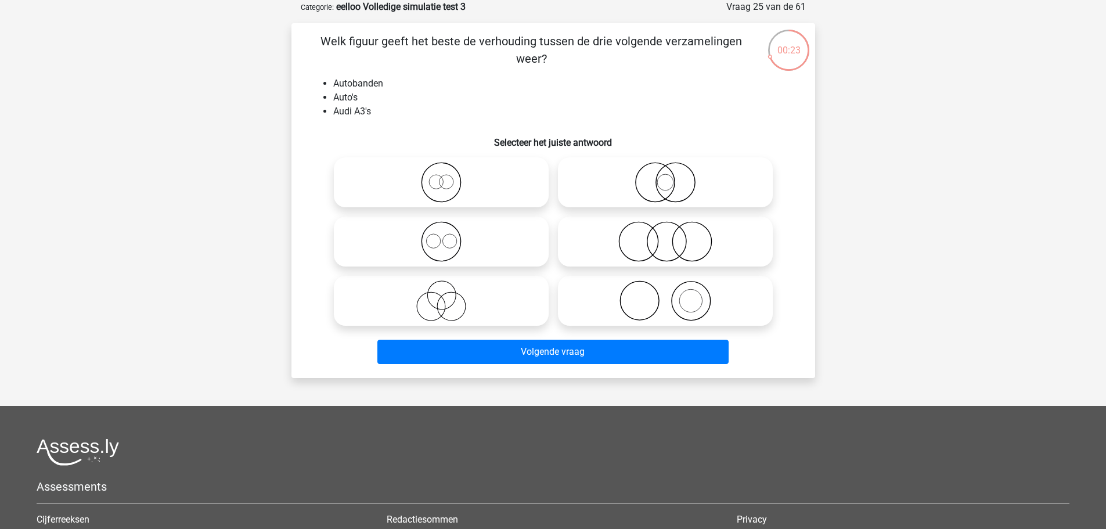
click at [695, 295] on icon at bounding box center [664, 300] width 205 height 41
click at [673, 295] on input "radio" at bounding box center [669, 291] width 8 height 8
radio input "true"
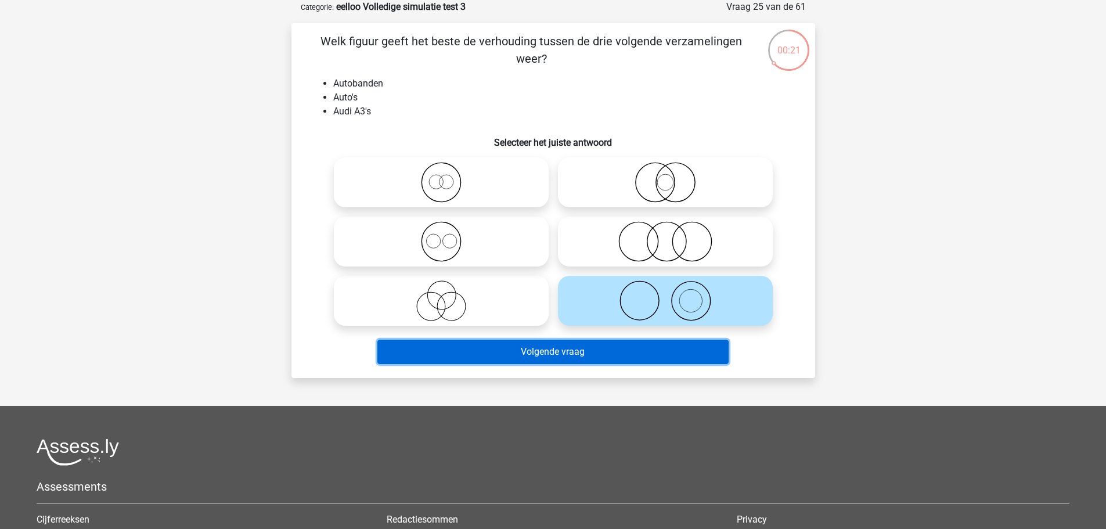
click at [673, 358] on button "Volgende vraag" at bounding box center [552, 352] width 351 height 24
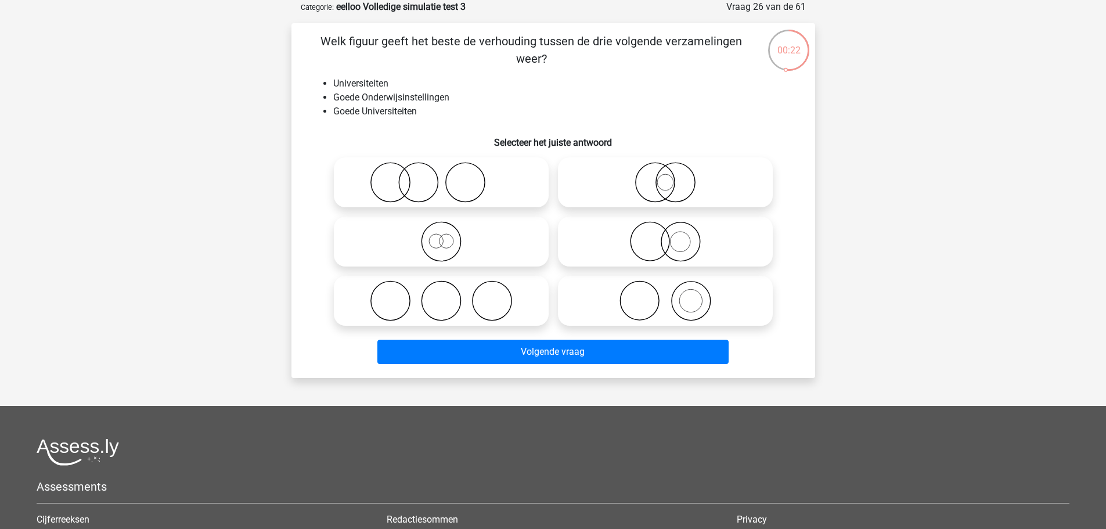
click at [509, 240] on icon at bounding box center [440, 241] width 205 height 41
click at [449, 236] on input "radio" at bounding box center [445, 232] width 8 height 8
radio input "true"
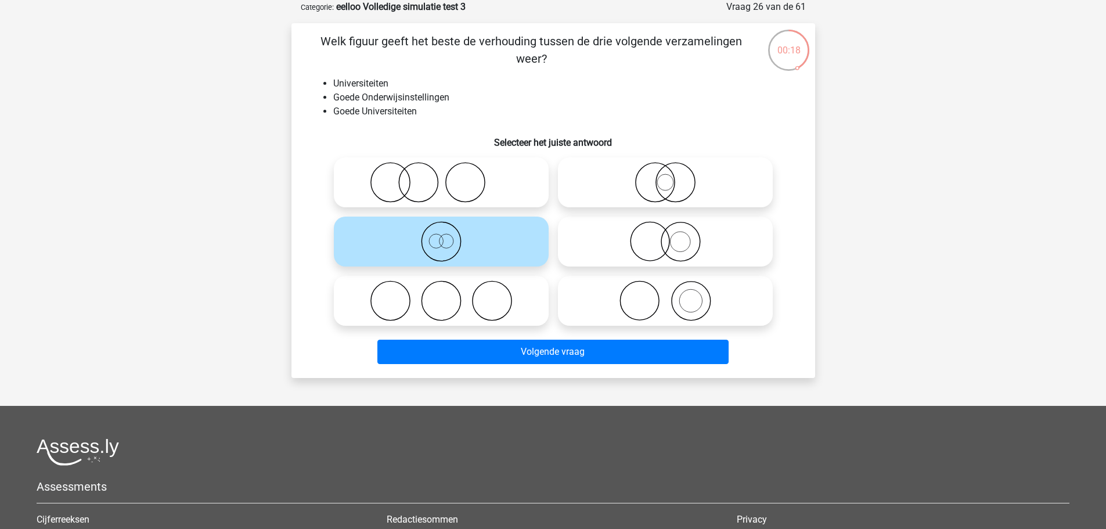
click at [651, 243] on icon at bounding box center [664, 241] width 205 height 41
click at [665, 236] on input "radio" at bounding box center [669, 232] width 8 height 8
radio input "true"
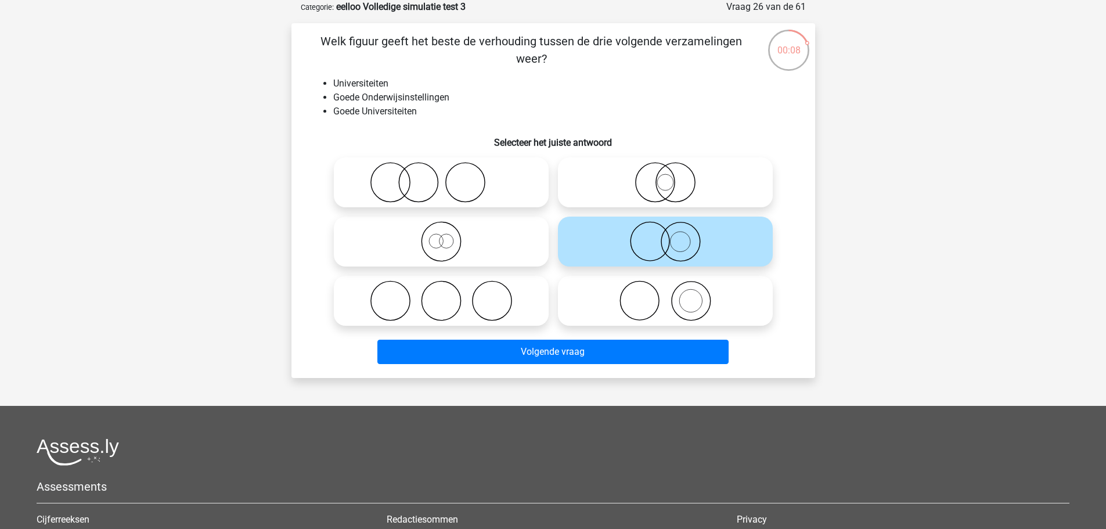
click at [642, 189] on icon at bounding box center [664, 182] width 205 height 41
click at [665, 176] on input "radio" at bounding box center [669, 173] width 8 height 8
radio input "true"
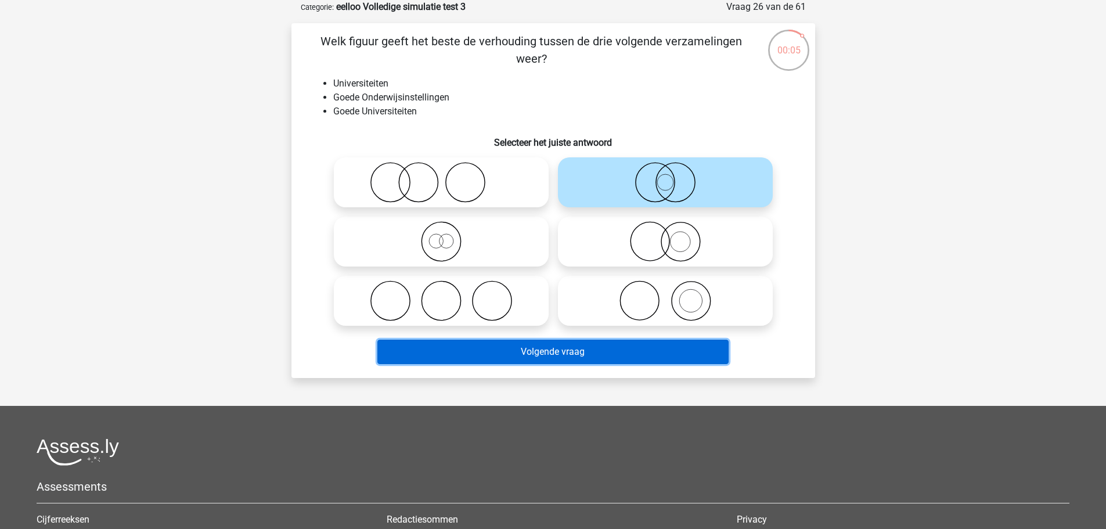
click at [618, 351] on button "Volgende vraag" at bounding box center [552, 352] width 351 height 24
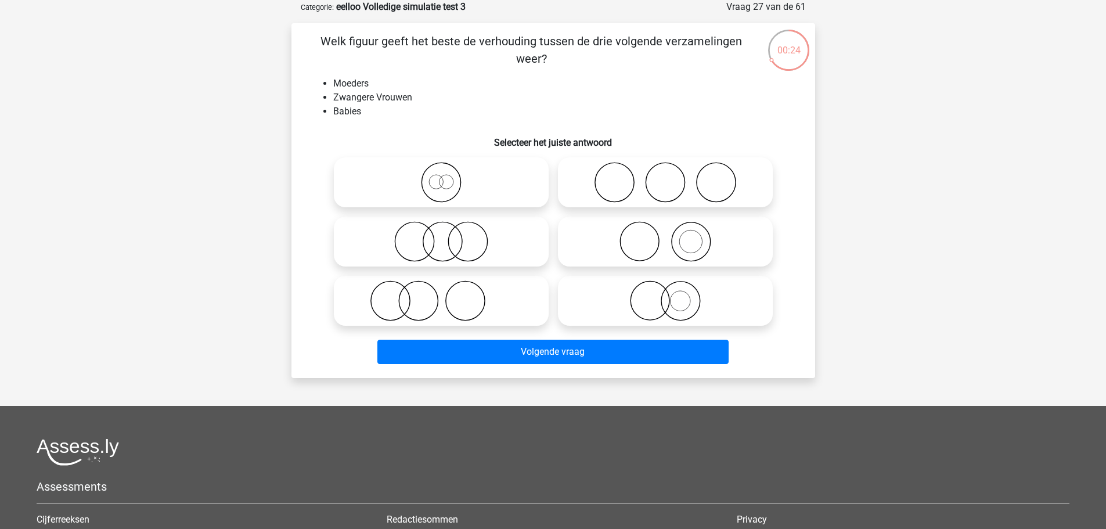
click at [656, 240] on icon at bounding box center [664, 241] width 205 height 41
click at [665, 236] on input "radio" at bounding box center [669, 232] width 8 height 8
radio input "true"
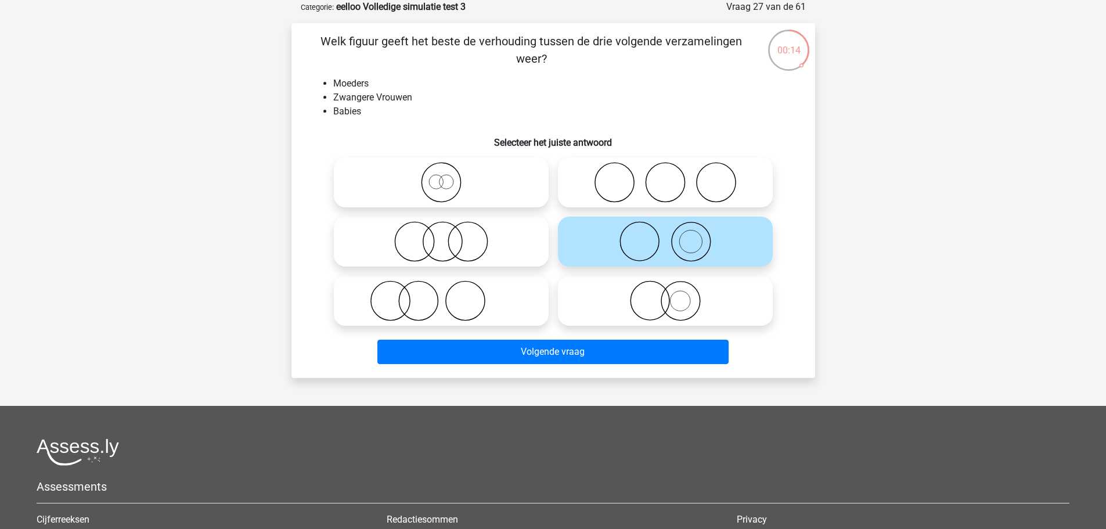
click at [498, 304] on icon at bounding box center [440, 300] width 205 height 41
click at [449, 295] on input "radio" at bounding box center [445, 291] width 8 height 8
radio input "true"
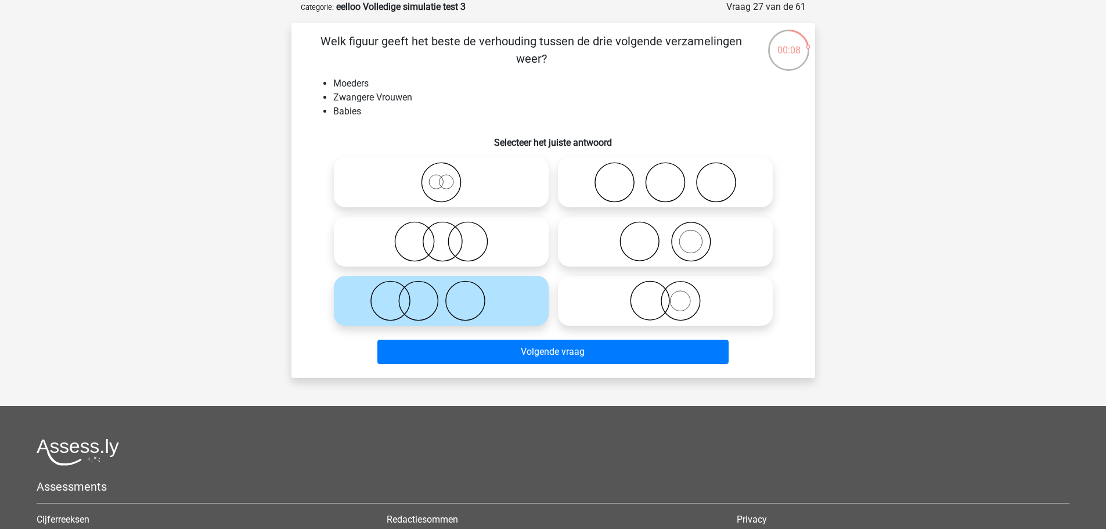
click at [602, 246] on icon at bounding box center [664, 241] width 205 height 41
click at [665, 236] on input "radio" at bounding box center [669, 232] width 8 height 8
radio input "true"
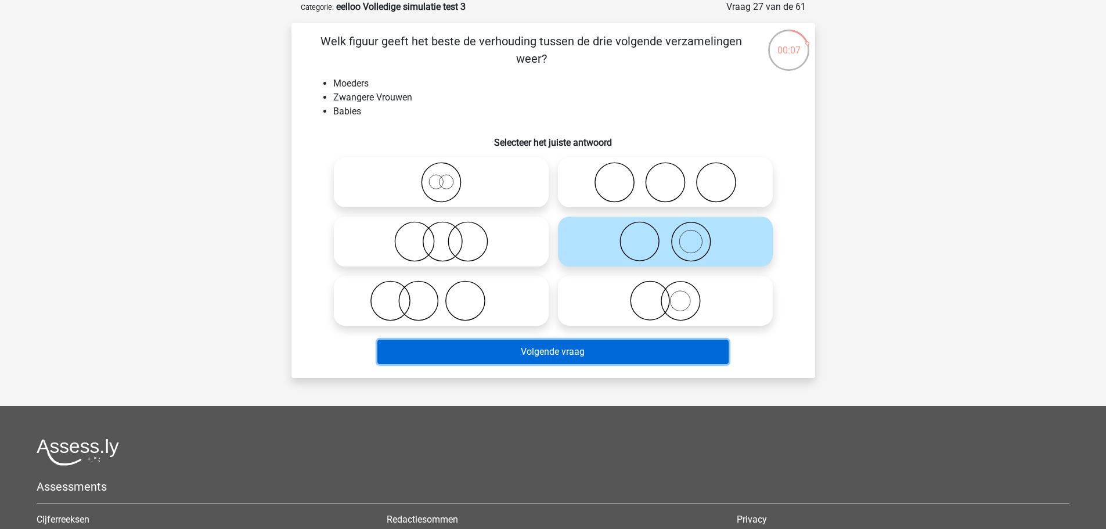
click at [608, 352] on button "Volgende vraag" at bounding box center [552, 352] width 351 height 24
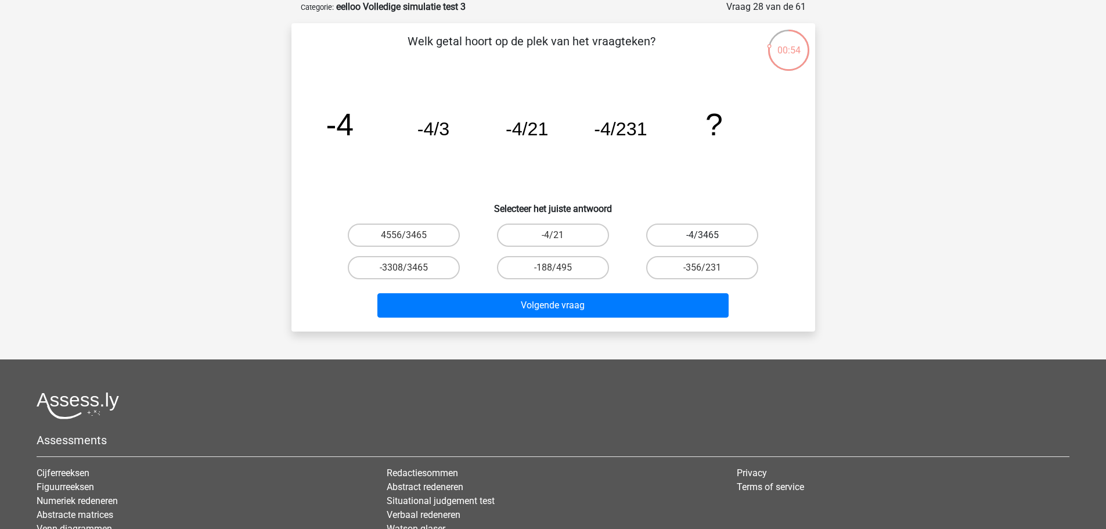
click at [691, 229] on label "-4/3465" at bounding box center [702, 234] width 112 height 23
click at [702, 235] on input "-4/3465" at bounding box center [706, 239] width 8 height 8
radio input "true"
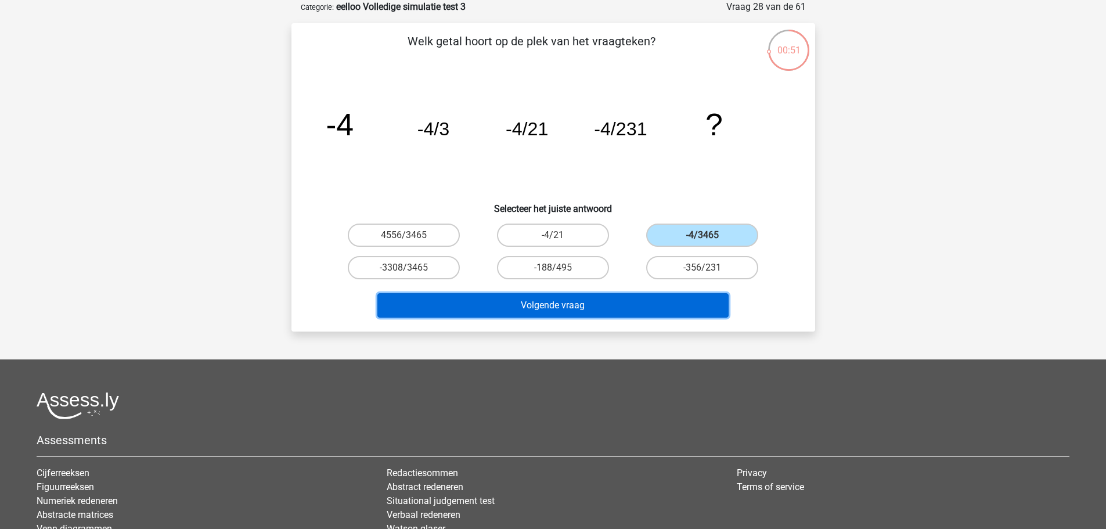
click at [695, 310] on button "Volgende vraag" at bounding box center [552, 305] width 351 height 24
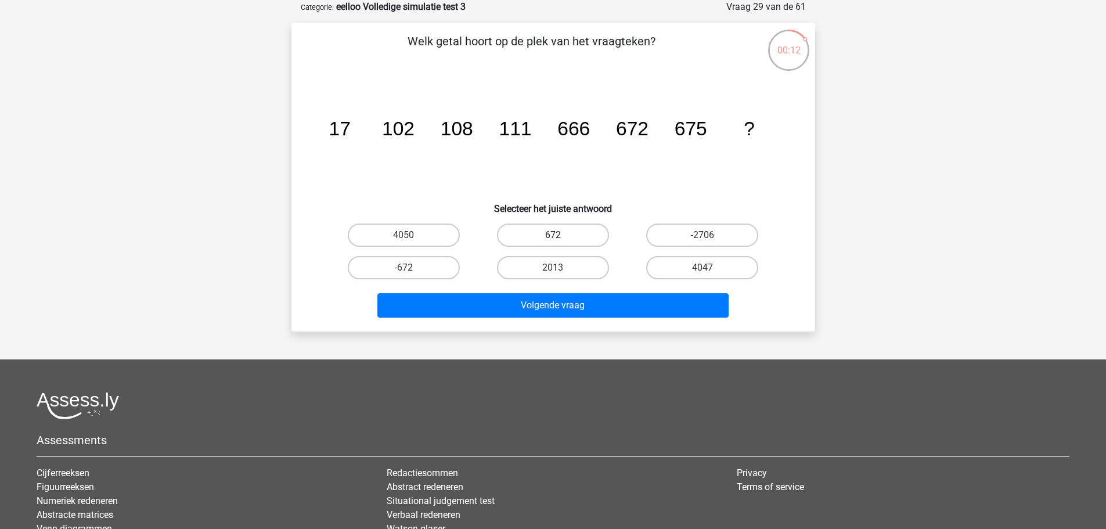
click at [536, 241] on label "672" at bounding box center [553, 234] width 112 height 23
click at [553, 241] on input "672" at bounding box center [557, 239] width 8 height 8
radio input "true"
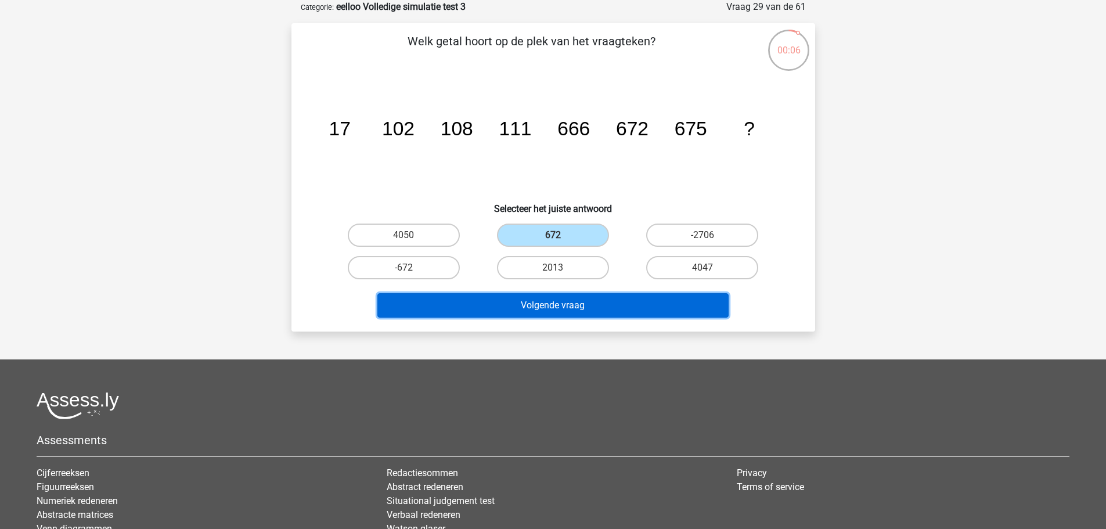
click at [610, 304] on button "Volgende vraag" at bounding box center [552, 305] width 351 height 24
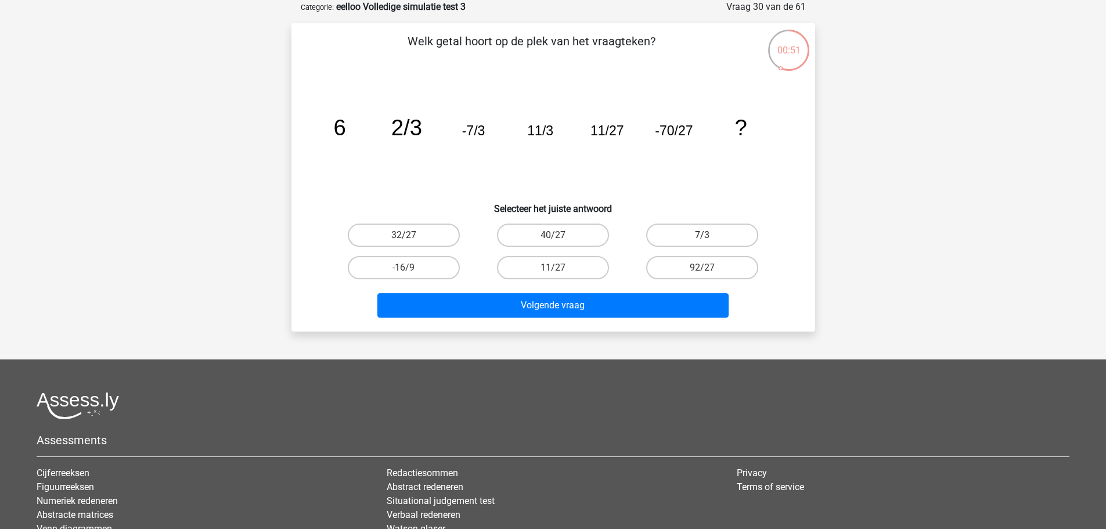
click at [681, 228] on label "7/3" at bounding box center [702, 234] width 112 height 23
click at [702, 235] on input "7/3" at bounding box center [706, 239] width 8 height 8
radio input "true"
click at [446, 234] on label "32/27" at bounding box center [404, 234] width 112 height 23
click at [411, 235] on input "32/27" at bounding box center [407, 239] width 8 height 8
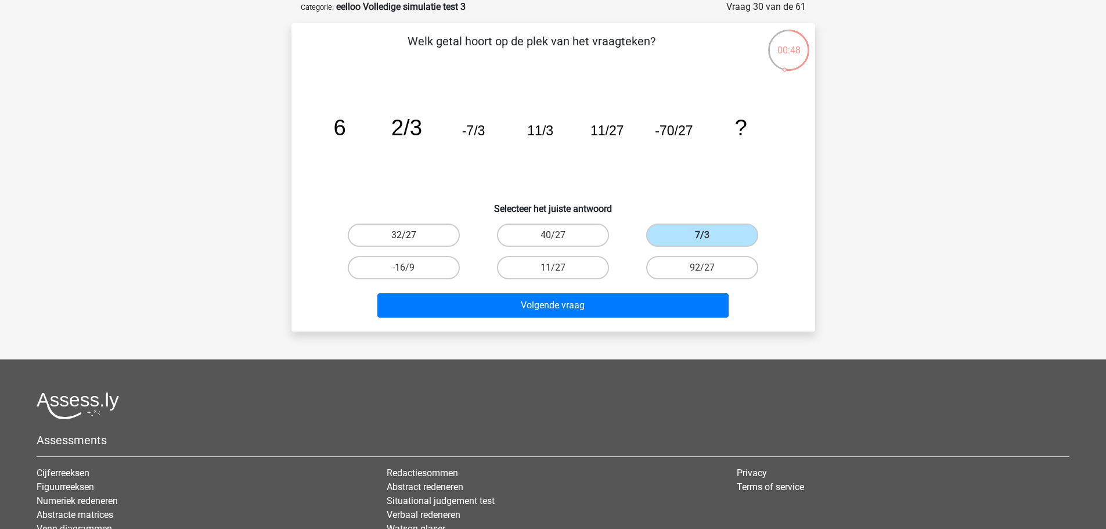
radio input "true"
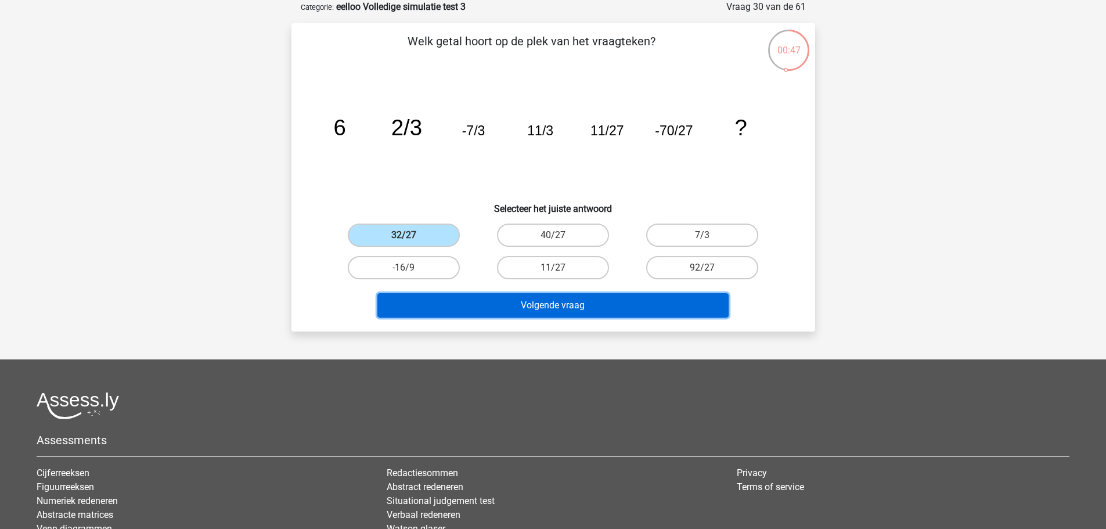
click at [620, 304] on button "Volgende vraag" at bounding box center [552, 305] width 351 height 24
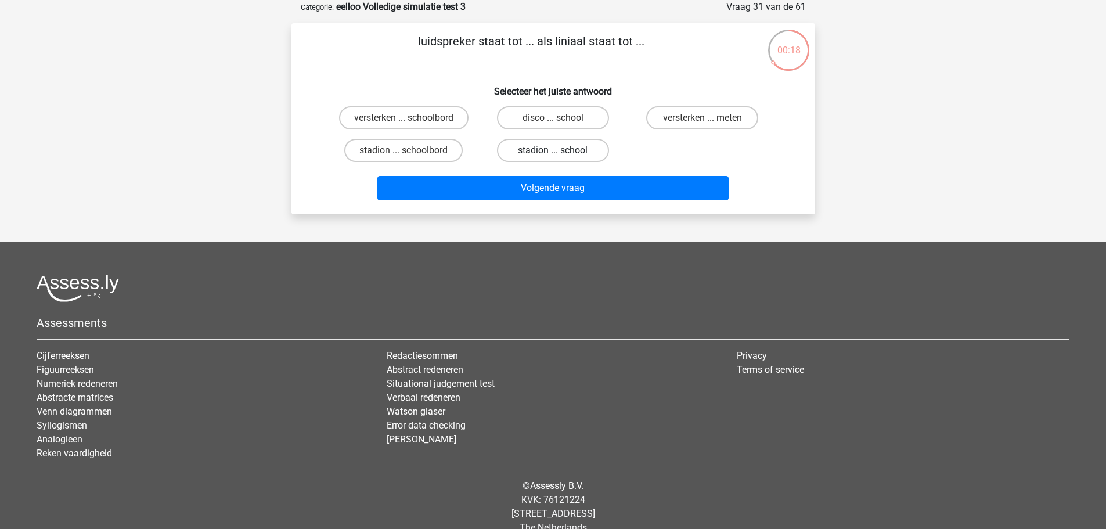
click at [532, 144] on label "stadion ... school" at bounding box center [553, 150] width 112 height 23
click at [553, 150] on input "stadion ... school" at bounding box center [557, 154] width 8 height 8
radio input "true"
click at [694, 116] on label "versterken ... meten" at bounding box center [702, 117] width 112 height 23
click at [702, 118] on input "versterken ... meten" at bounding box center [706, 122] width 8 height 8
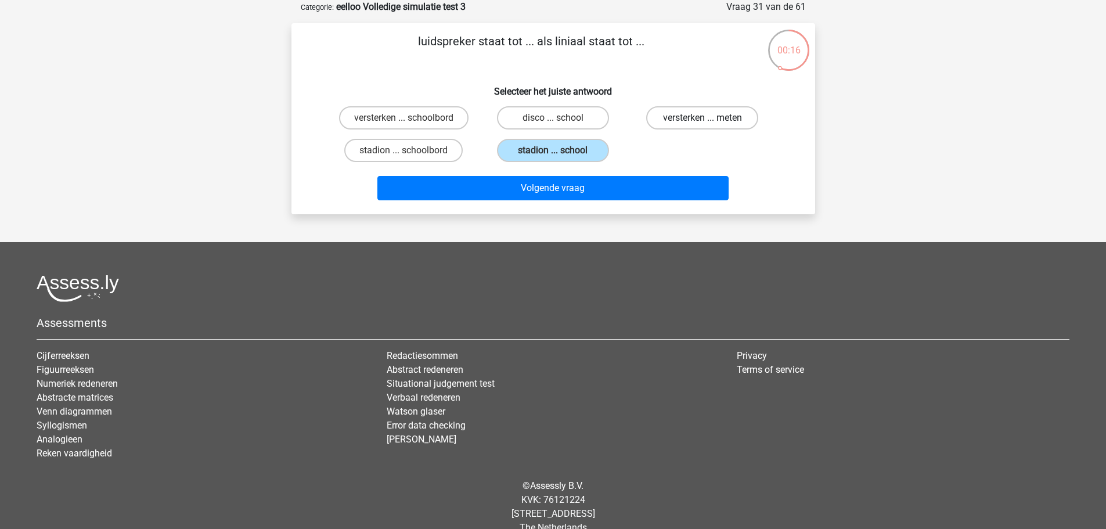
radio input "true"
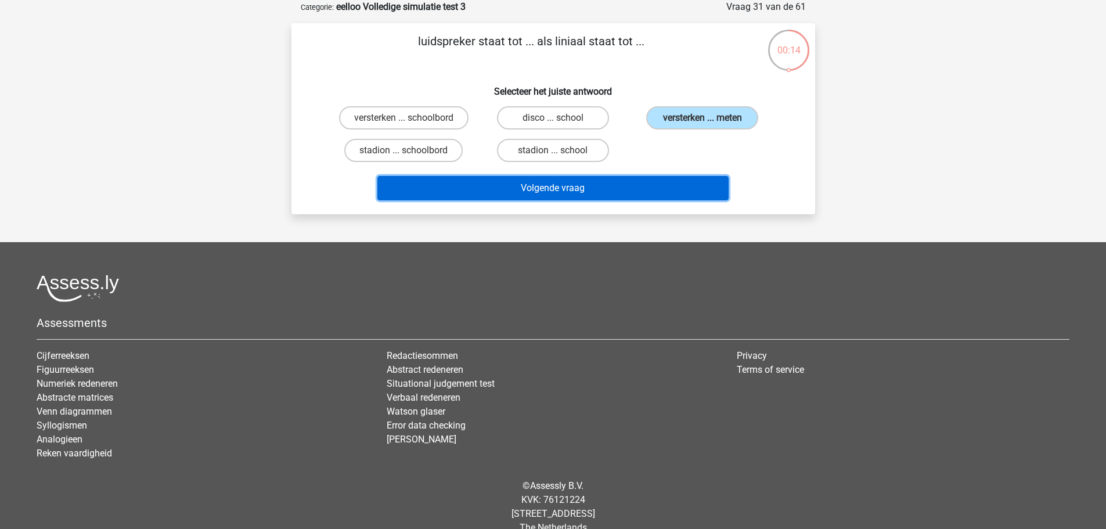
click at [687, 182] on button "Volgende vraag" at bounding box center [552, 188] width 351 height 24
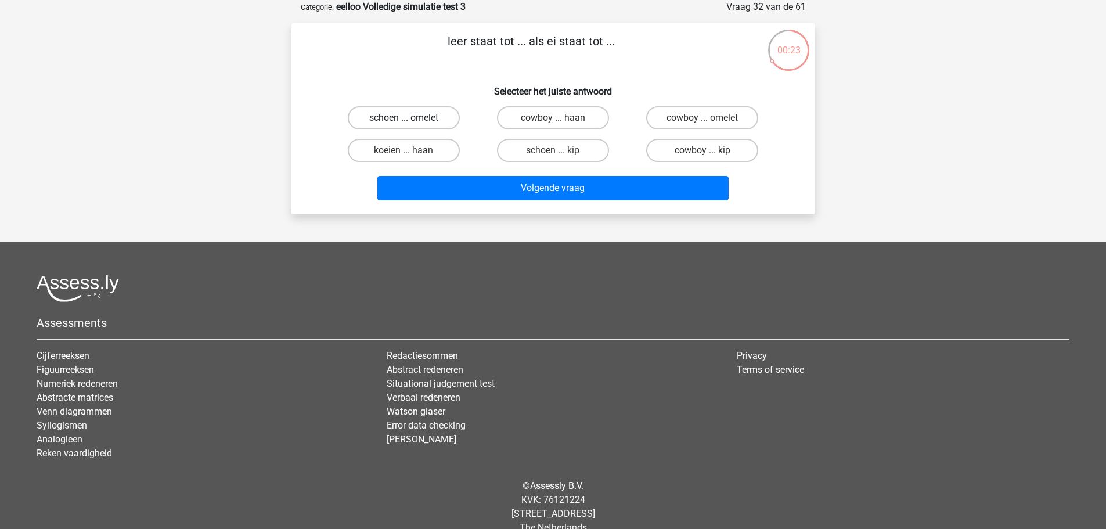
click at [441, 114] on label "schoen ... omelet" at bounding box center [404, 117] width 112 height 23
click at [411, 118] on input "schoen ... omelet" at bounding box center [407, 122] width 8 height 8
radio input "true"
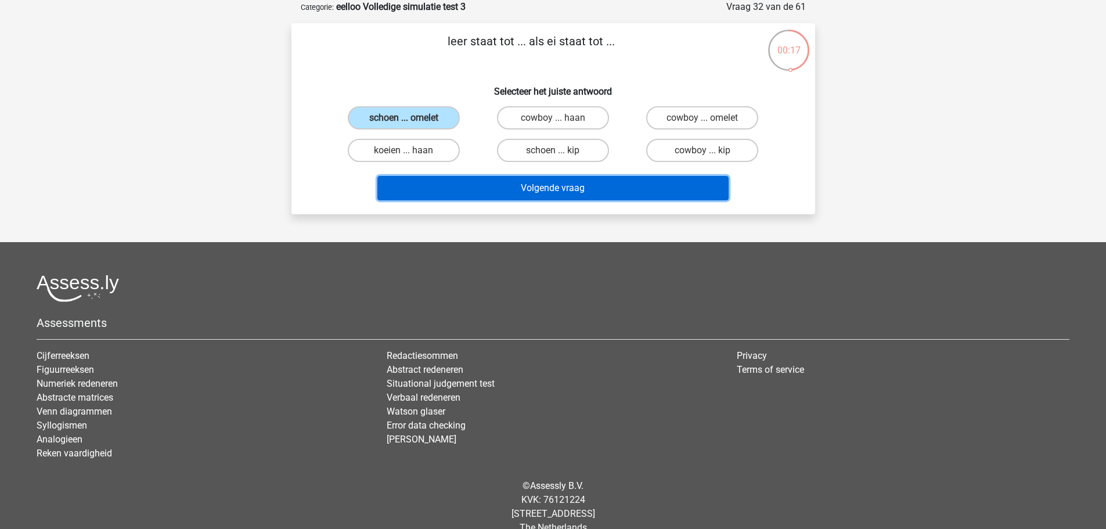
click at [536, 193] on button "Volgende vraag" at bounding box center [552, 188] width 351 height 24
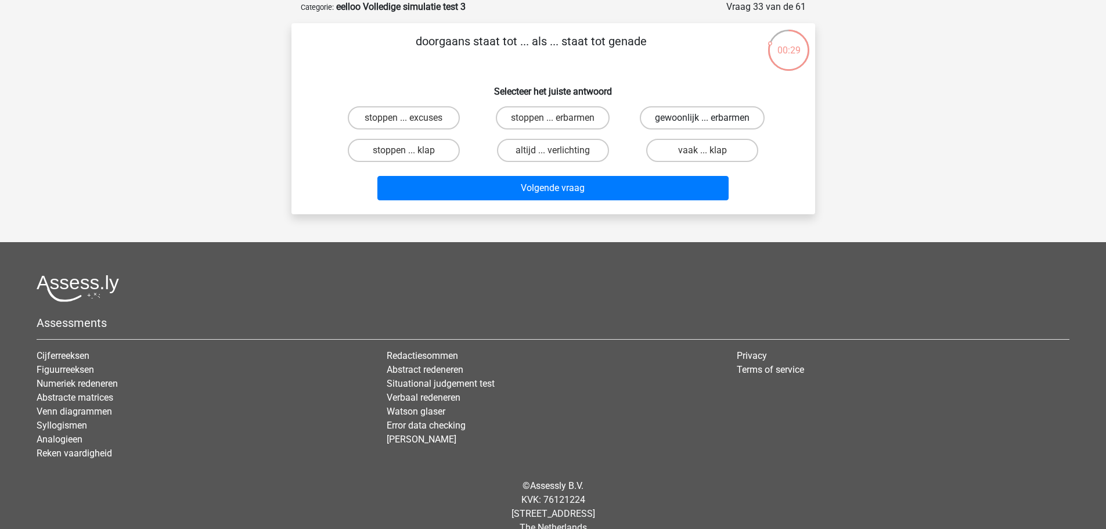
click at [672, 120] on label "gewoonlijk ... erbarmen" at bounding box center [702, 117] width 125 height 23
click at [702, 120] on input "gewoonlijk ... erbarmen" at bounding box center [706, 122] width 8 height 8
radio input "true"
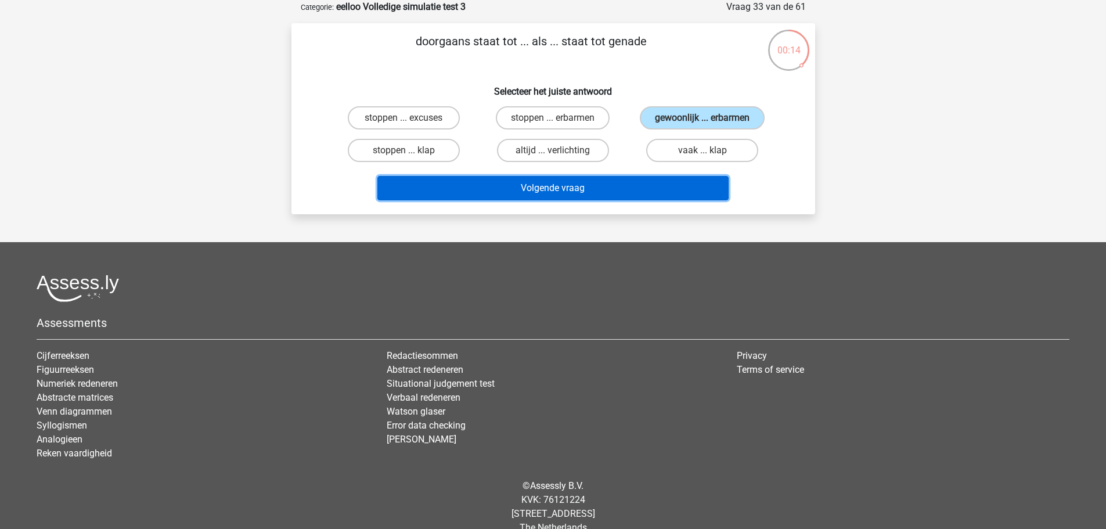
click at [562, 182] on button "Volgende vraag" at bounding box center [552, 188] width 351 height 24
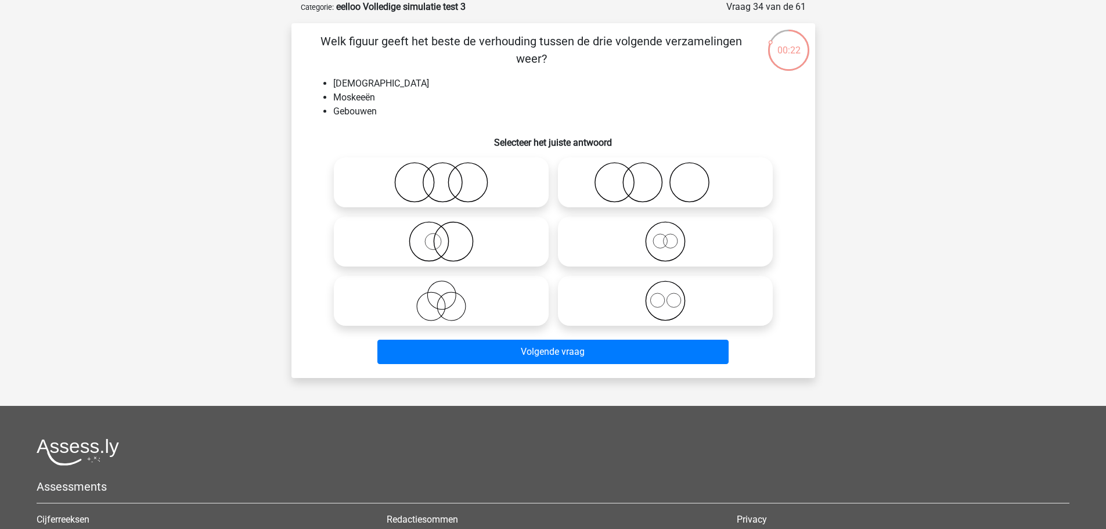
click at [631, 298] on icon at bounding box center [664, 300] width 205 height 41
click at [665, 295] on input "radio" at bounding box center [669, 291] width 8 height 8
radio input "true"
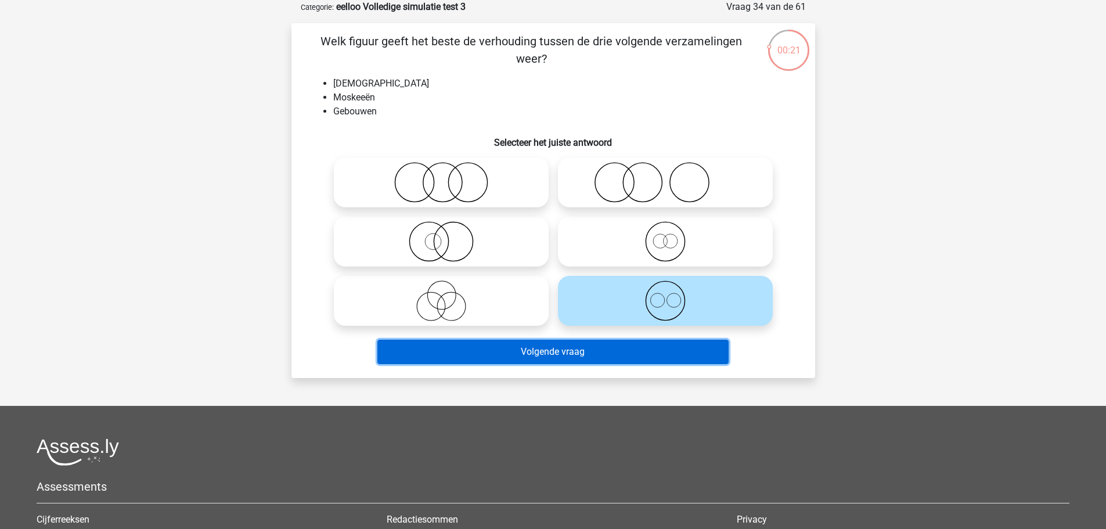
click at [623, 354] on button "Volgende vraag" at bounding box center [552, 352] width 351 height 24
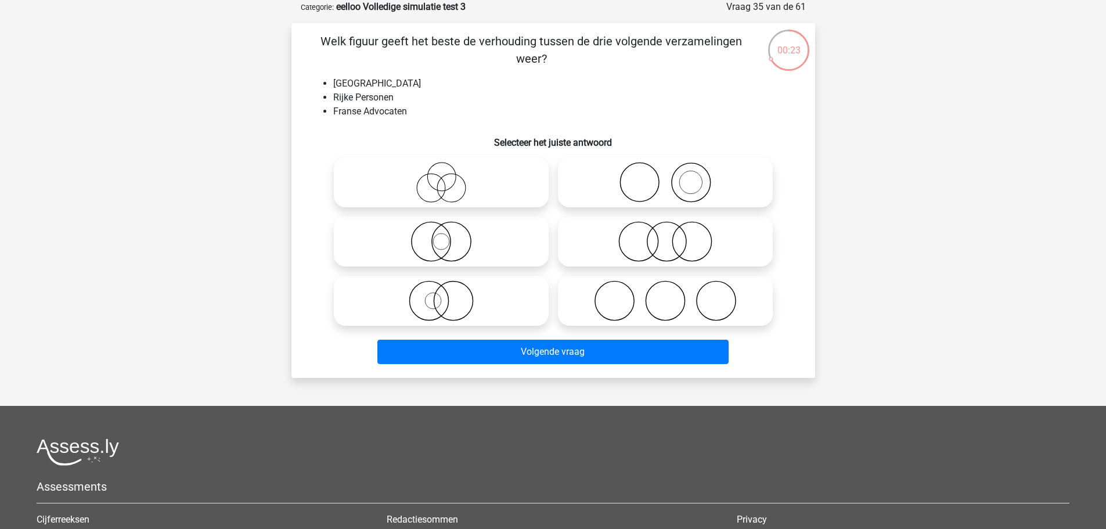
click at [662, 248] on icon at bounding box center [664, 241] width 205 height 41
click at [665, 236] on input "radio" at bounding box center [669, 232] width 8 height 8
radio input "true"
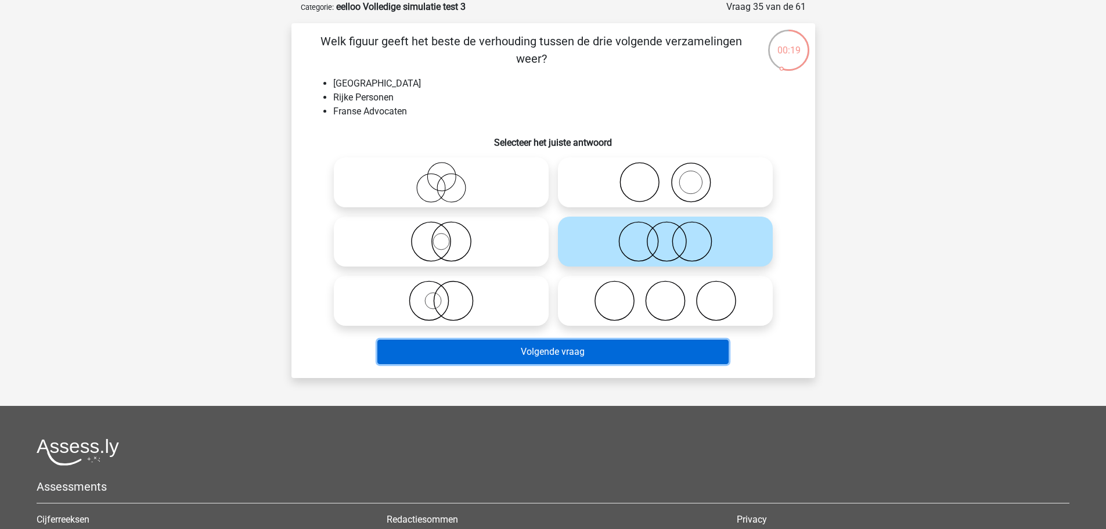
click at [658, 351] on button "Volgende vraag" at bounding box center [552, 352] width 351 height 24
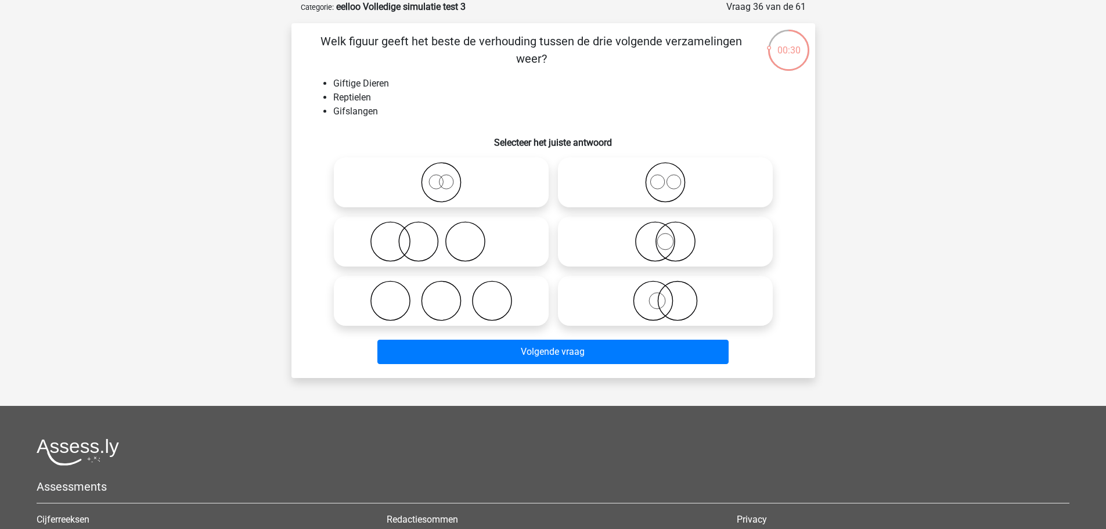
click at [667, 240] on icon at bounding box center [664, 241] width 205 height 41
click at [667, 236] on input "radio" at bounding box center [669, 232] width 8 height 8
radio input "true"
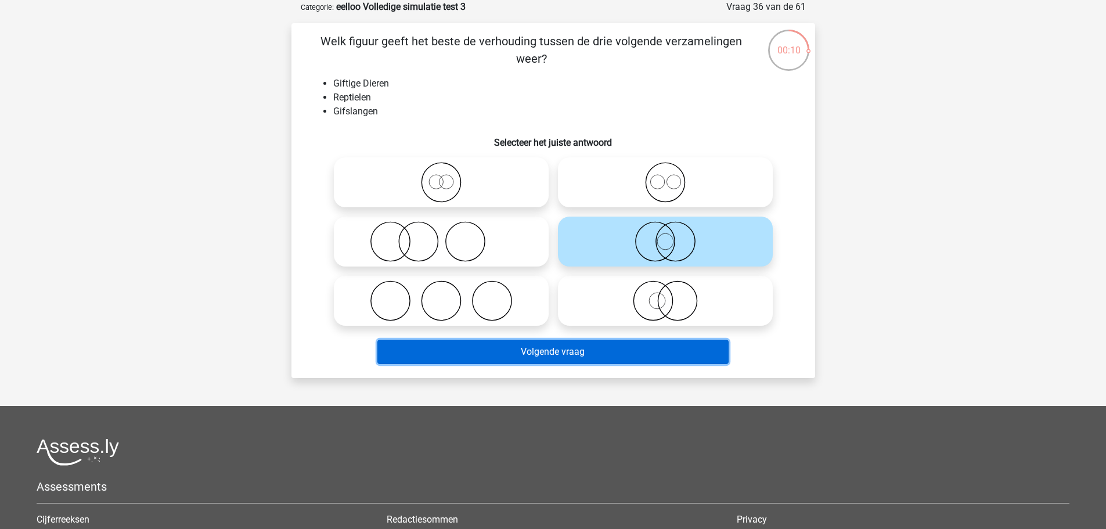
click at [629, 349] on button "Volgende vraag" at bounding box center [552, 352] width 351 height 24
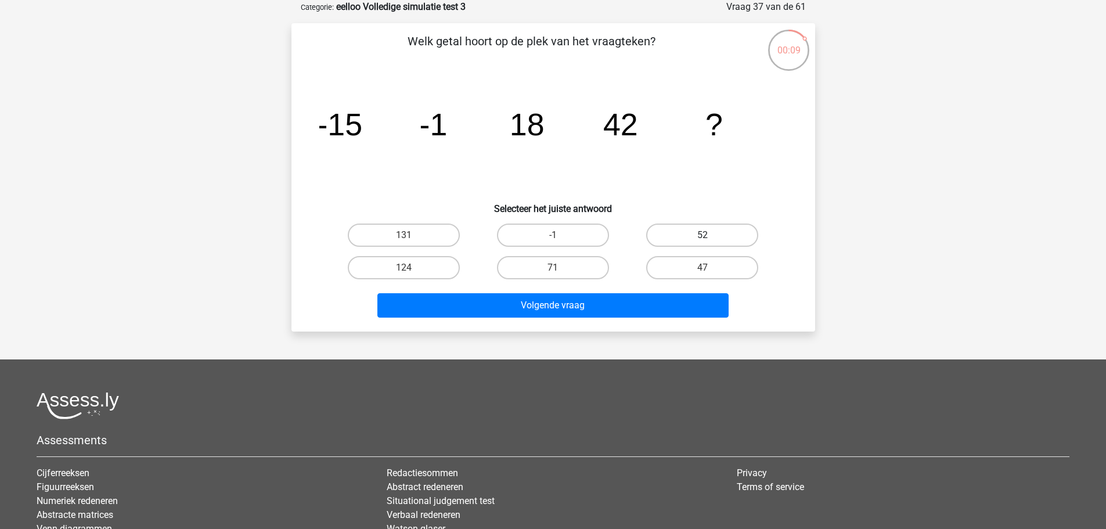
click at [718, 231] on label "52" at bounding box center [702, 234] width 112 height 23
click at [710, 235] on input "52" at bounding box center [706, 239] width 8 height 8
radio input "true"
click at [582, 270] on label "71" at bounding box center [553, 267] width 112 height 23
click at [560, 270] on input "71" at bounding box center [557, 272] width 8 height 8
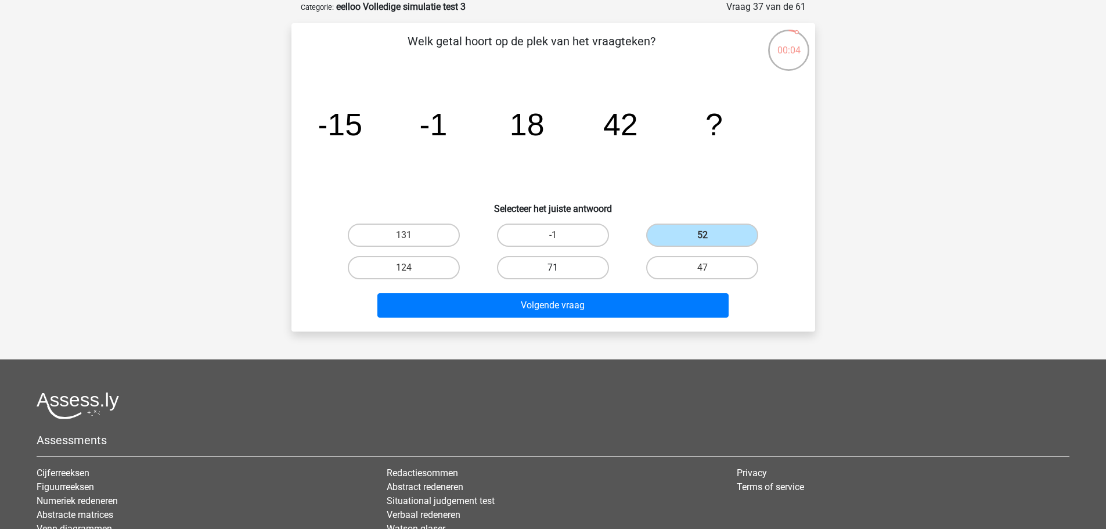
radio input "true"
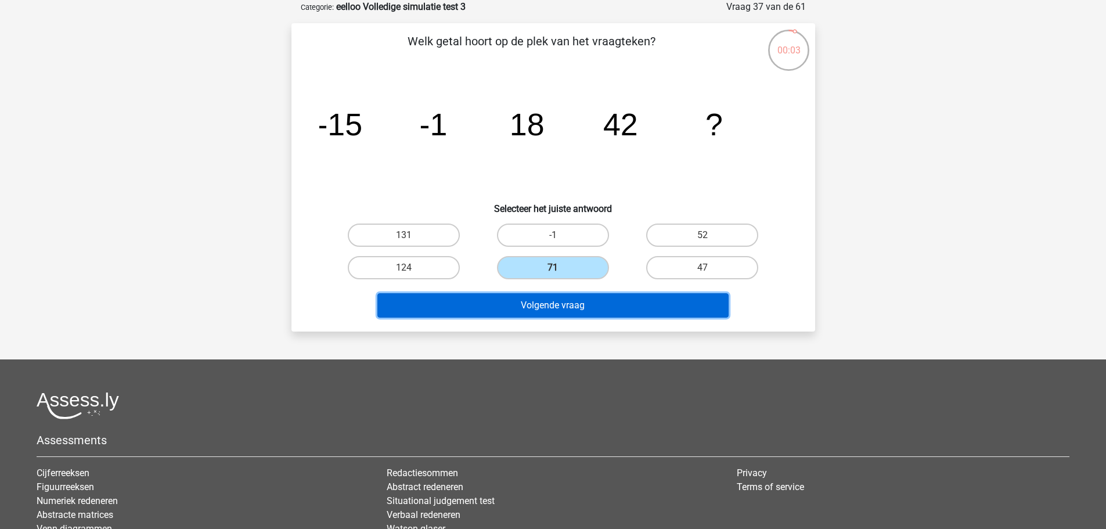
click at [668, 301] on button "Volgende vraag" at bounding box center [552, 305] width 351 height 24
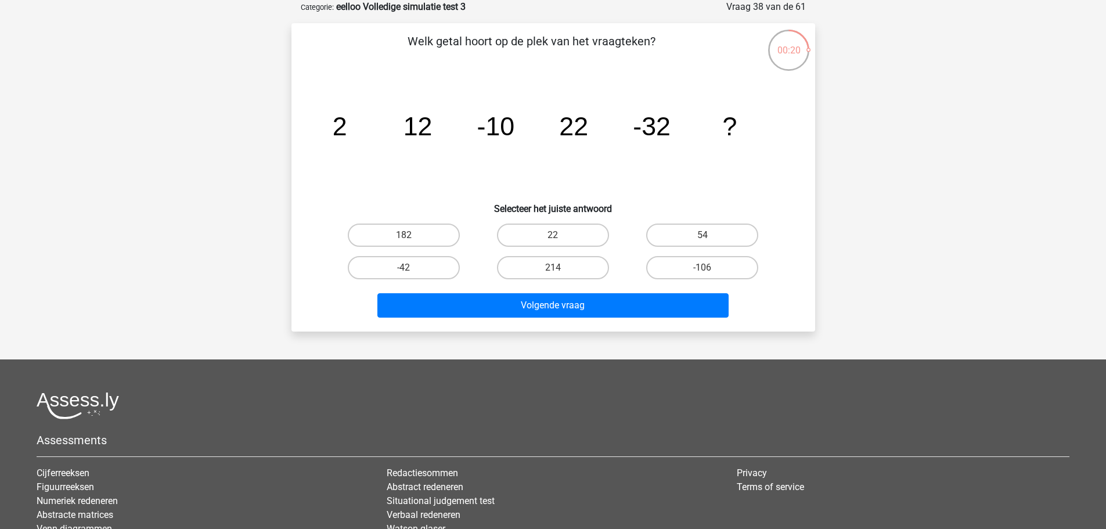
click at [703, 235] on input "54" at bounding box center [706, 239] width 8 height 8
radio input "true"
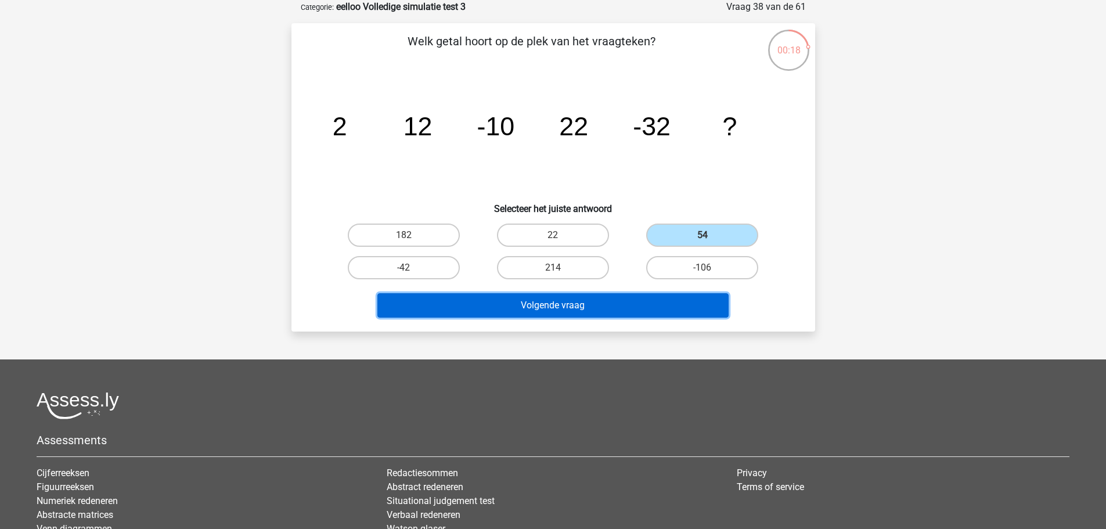
click at [691, 304] on button "Volgende vraag" at bounding box center [552, 305] width 351 height 24
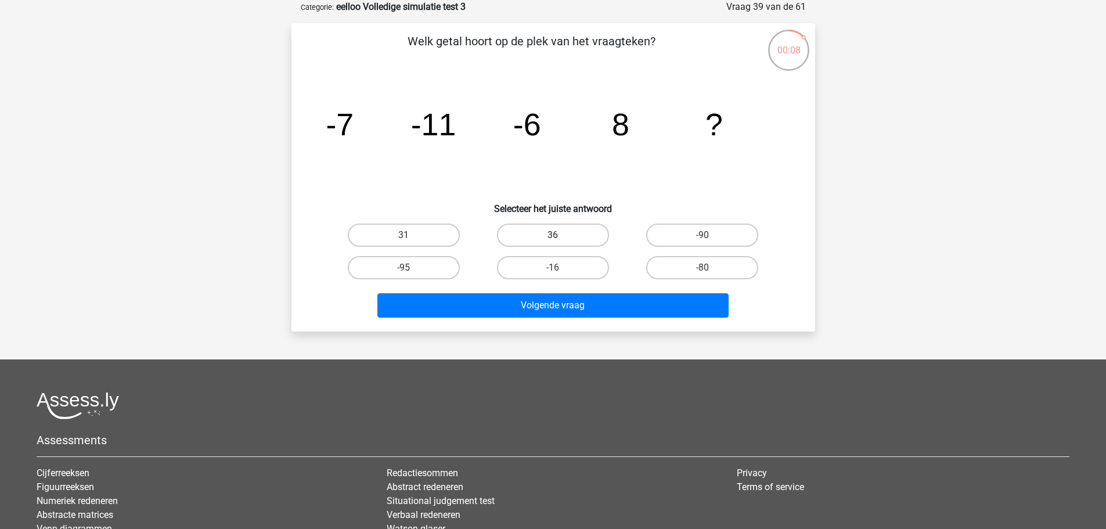
click at [586, 240] on label "36" at bounding box center [553, 234] width 112 height 23
click at [560, 240] on input "36" at bounding box center [557, 239] width 8 height 8
radio input "true"
click at [572, 267] on label "-16" at bounding box center [553, 267] width 112 height 23
click at [560, 268] on input "-16" at bounding box center [557, 272] width 8 height 8
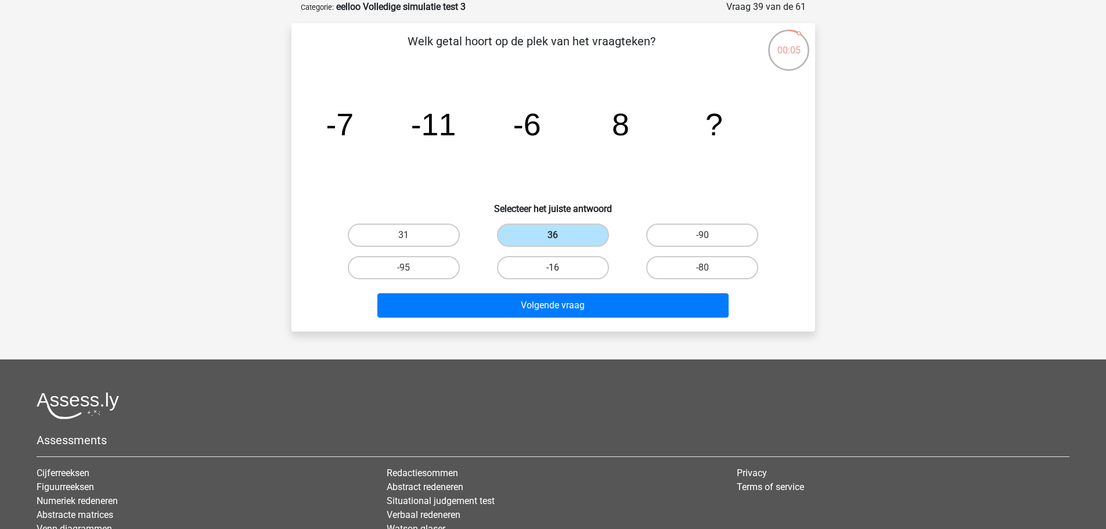
radio input "true"
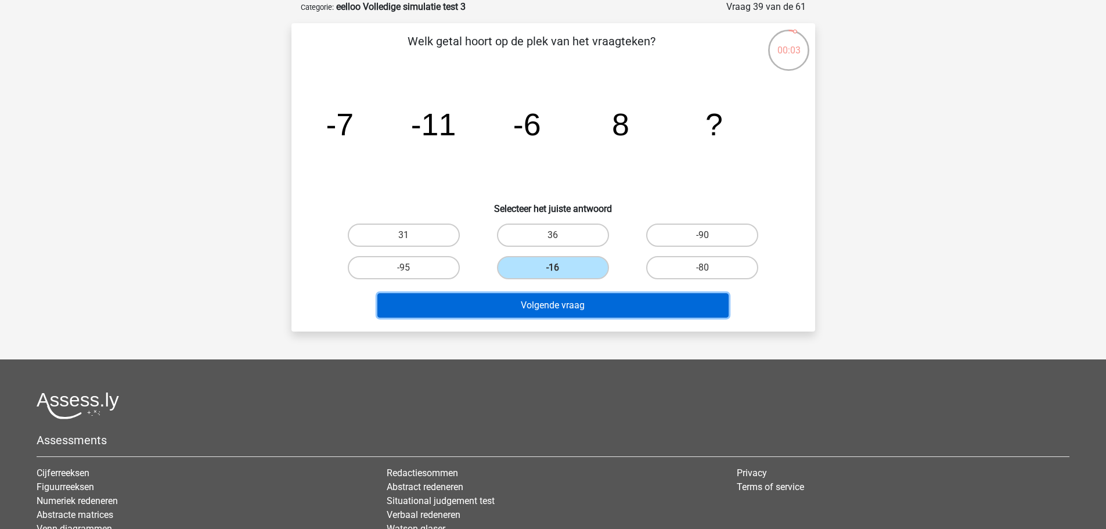
click at [647, 302] on button "Volgende vraag" at bounding box center [552, 305] width 351 height 24
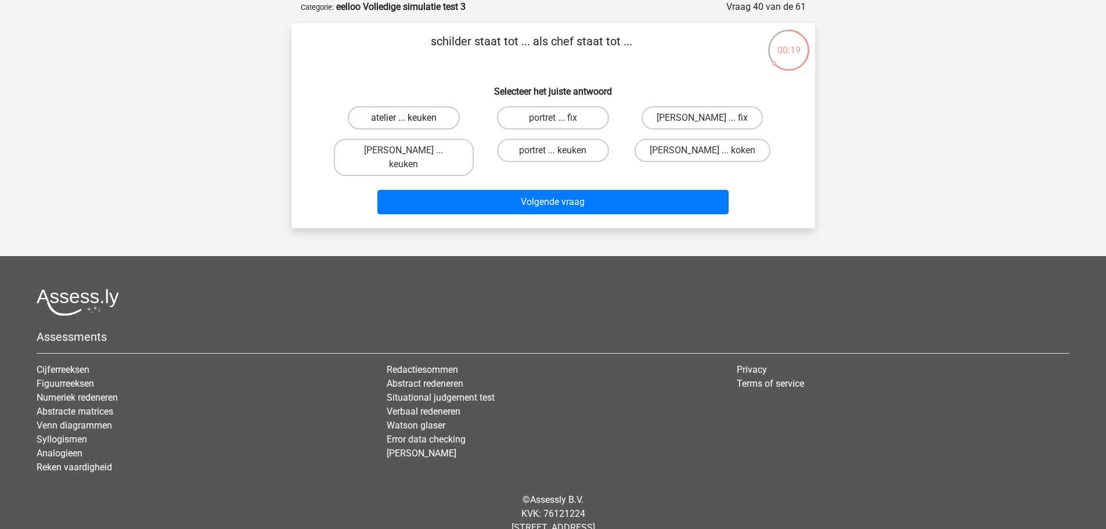
click at [440, 115] on label "atelier ... keuken" at bounding box center [404, 117] width 112 height 23
click at [411, 118] on input "atelier ... keuken" at bounding box center [407, 122] width 8 height 8
radio input "true"
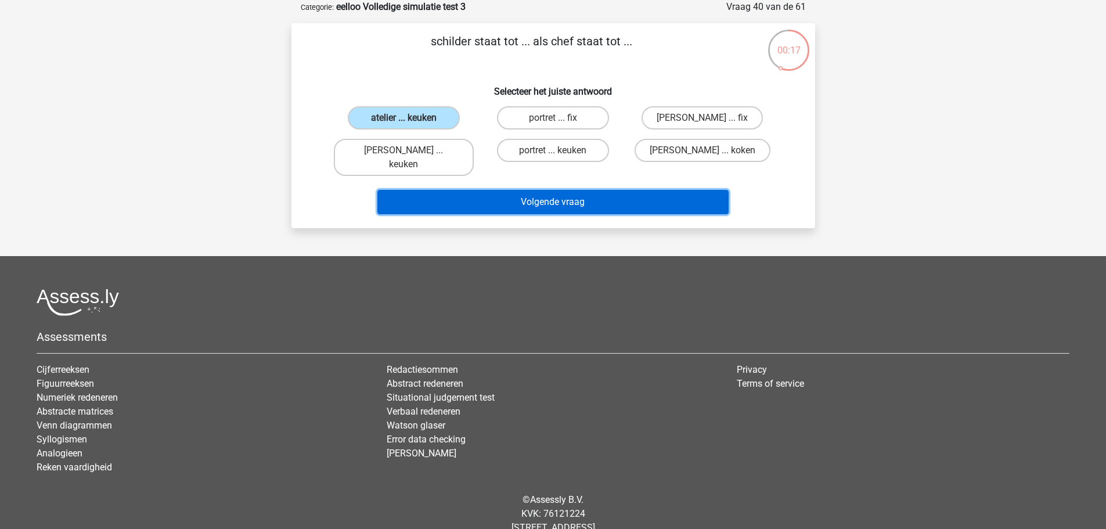
click at [598, 190] on button "Volgende vraag" at bounding box center [552, 202] width 351 height 24
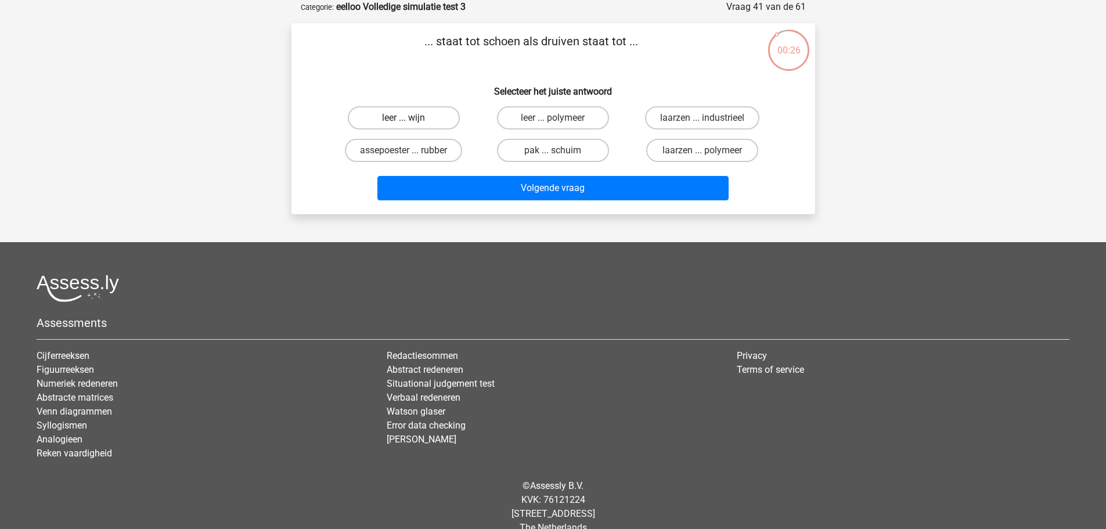
click at [443, 122] on label "leer ... wijn" at bounding box center [404, 117] width 112 height 23
click at [411, 122] on input "leer ... wijn" at bounding box center [407, 122] width 8 height 8
radio input "true"
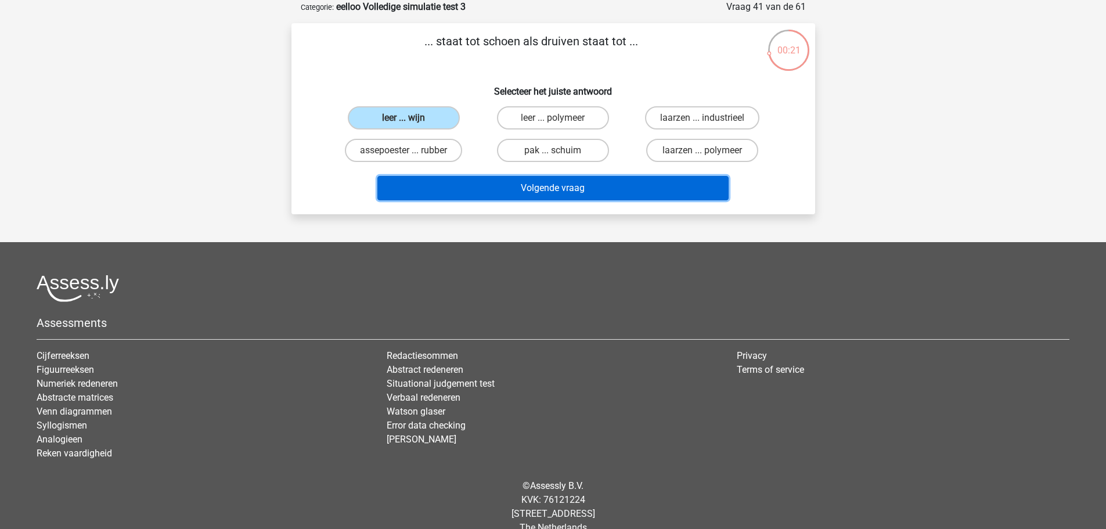
click at [593, 185] on button "Volgende vraag" at bounding box center [552, 188] width 351 height 24
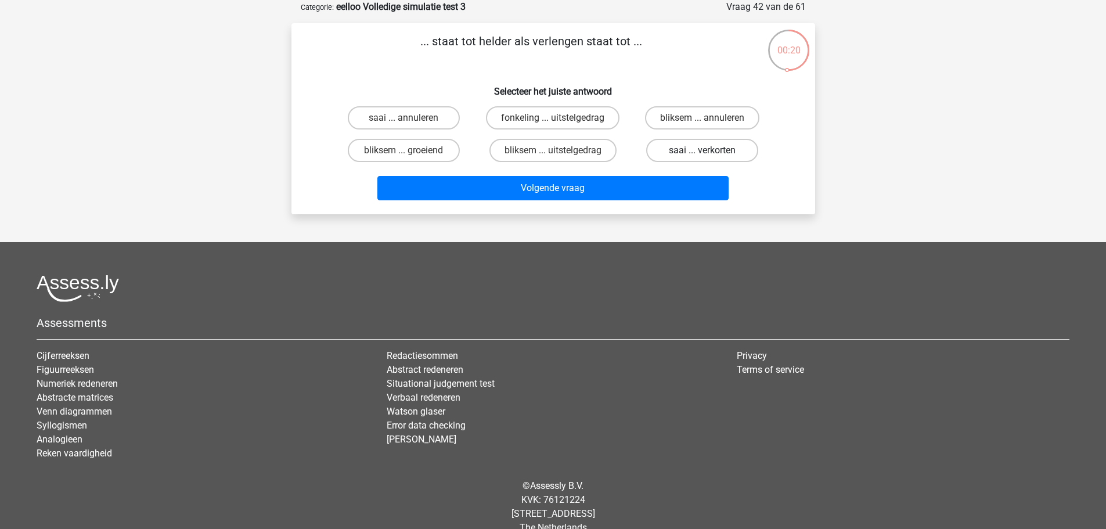
click at [713, 157] on label "saai ... verkorten" at bounding box center [702, 150] width 112 height 23
click at [710, 157] on input "saai ... verkorten" at bounding box center [706, 154] width 8 height 8
radio input "true"
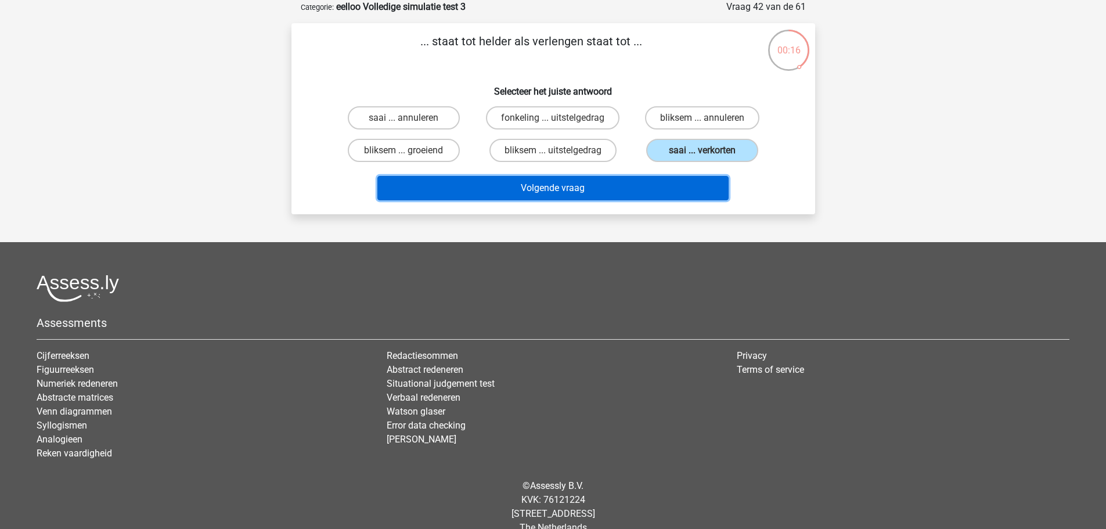
click at [661, 192] on button "Volgende vraag" at bounding box center [552, 188] width 351 height 24
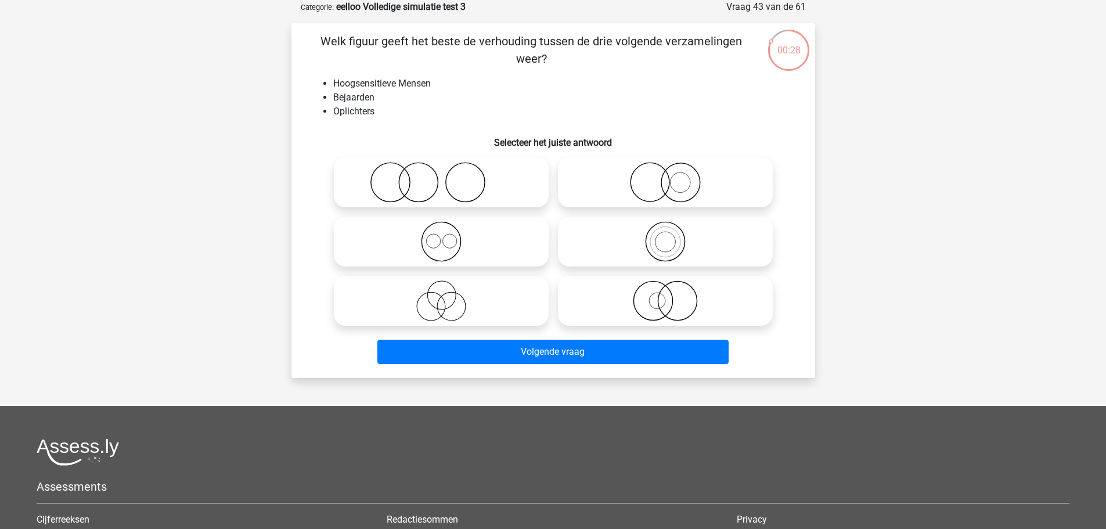
click at [455, 284] on icon at bounding box center [440, 300] width 205 height 41
click at [449, 287] on input "radio" at bounding box center [445, 291] width 8 height 8
radio input "true"
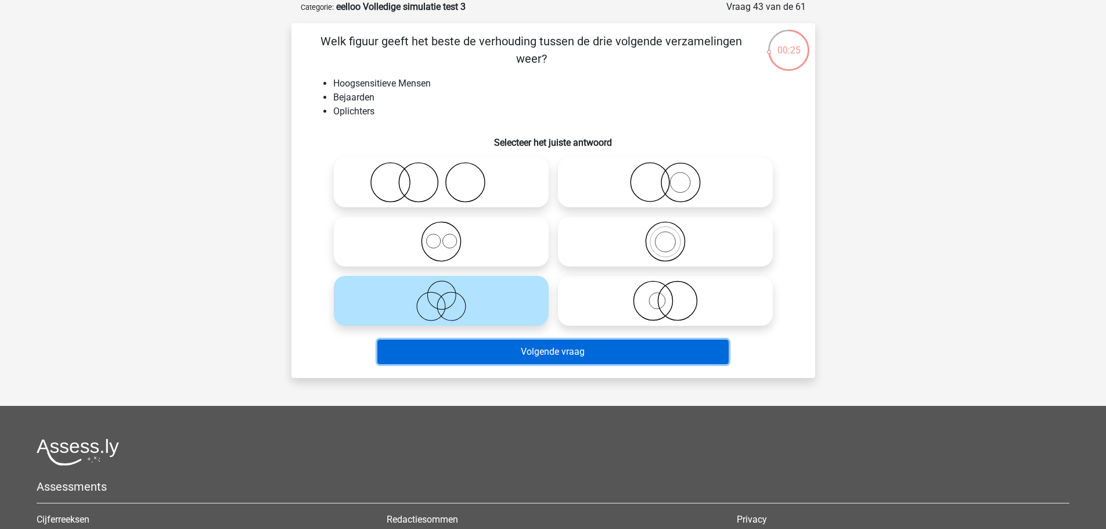
click at [592, 353] on button "Volgende vraag" at bounding box center [552, 352] width 351 height 24
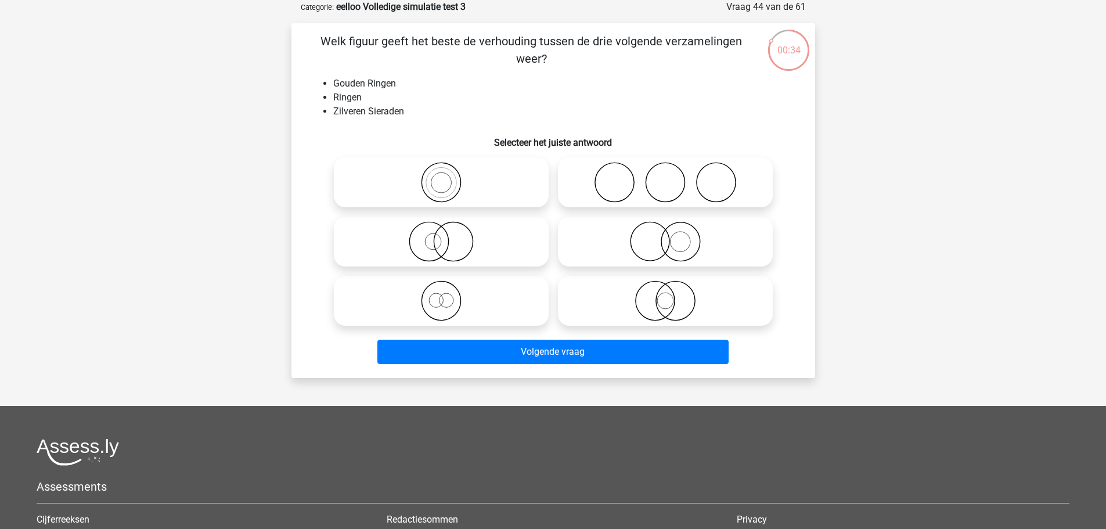
click at [647, 248] on icon at bounding box center [664, 241] width 205 height 41
click at [665, 236] on input "radio" at bounding box center [669, 232] width 8 height 8
radio input "true"
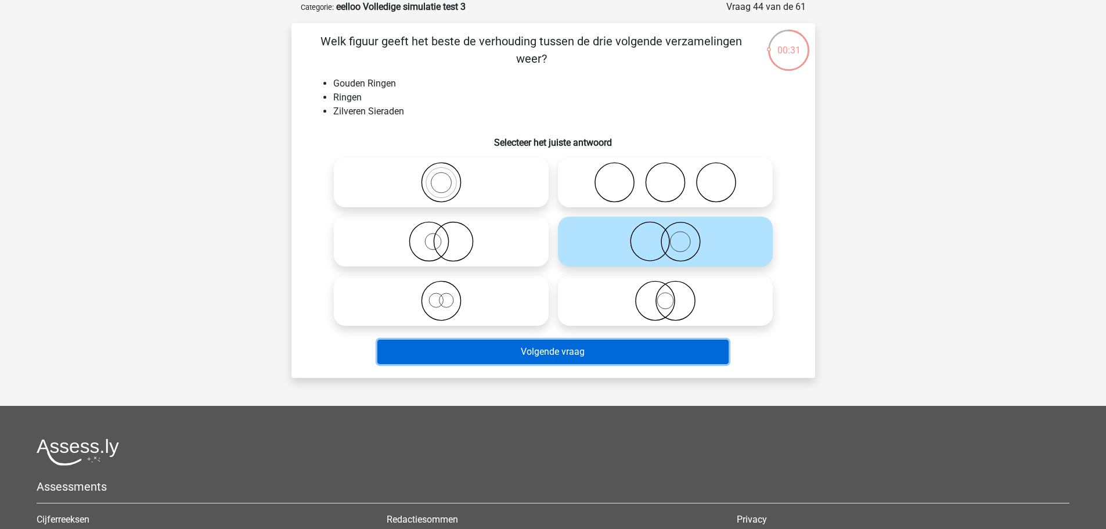
click at [553, 347] on button "Volgende vraag" at bounding box center [552, 352] width 351 height 24
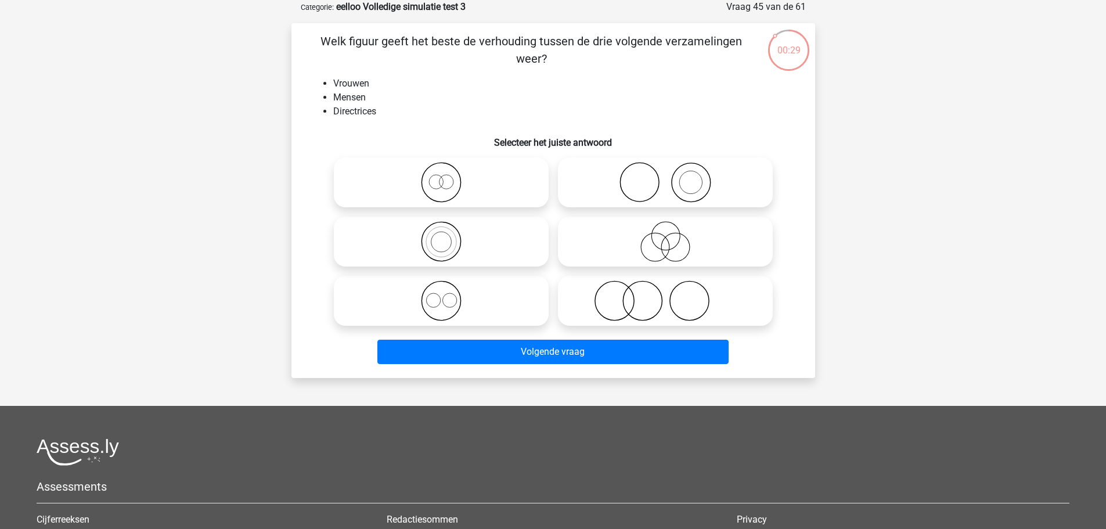
click at [479, 244] on icon at bounding box center [440, 241] width 205 height 41
click at [449, 236] on input "radio" at bounding box center [445, 232] width 8 height 8
radio input "true"
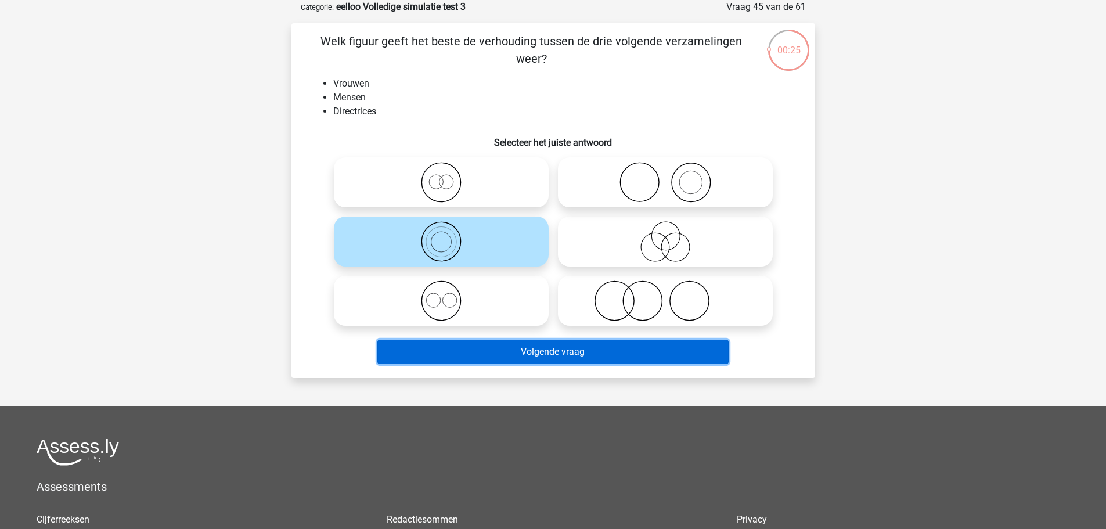
click at [547, 355] on button "Volgende vraag" at bounding box center [552, 352] width 351 height 24
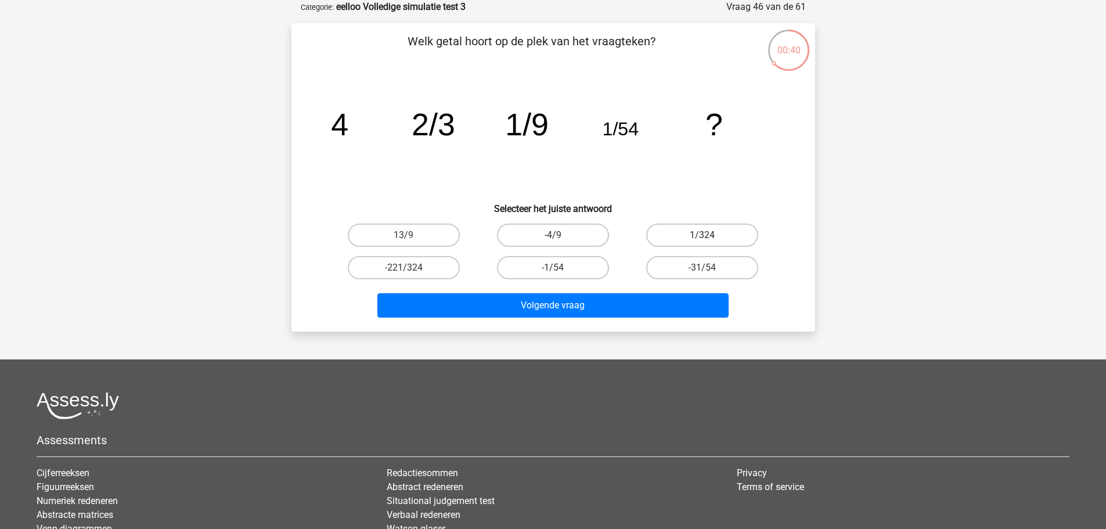
click at [720, 232] on label "1/324" at bounding box center [702, 234] width 112 height 23
click at [710, 235] on input "1/324" at bounding box center [706, 239] width 8 height 8
radio input "true"
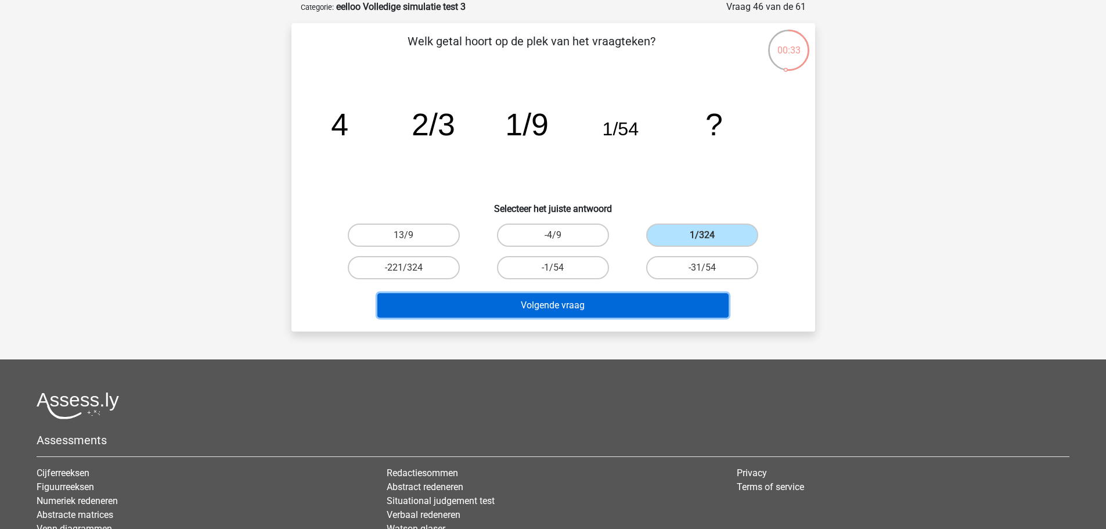
click at [625, 300] on button "Volgende vraag" at bounding box center [552, 305] width 351 height 24
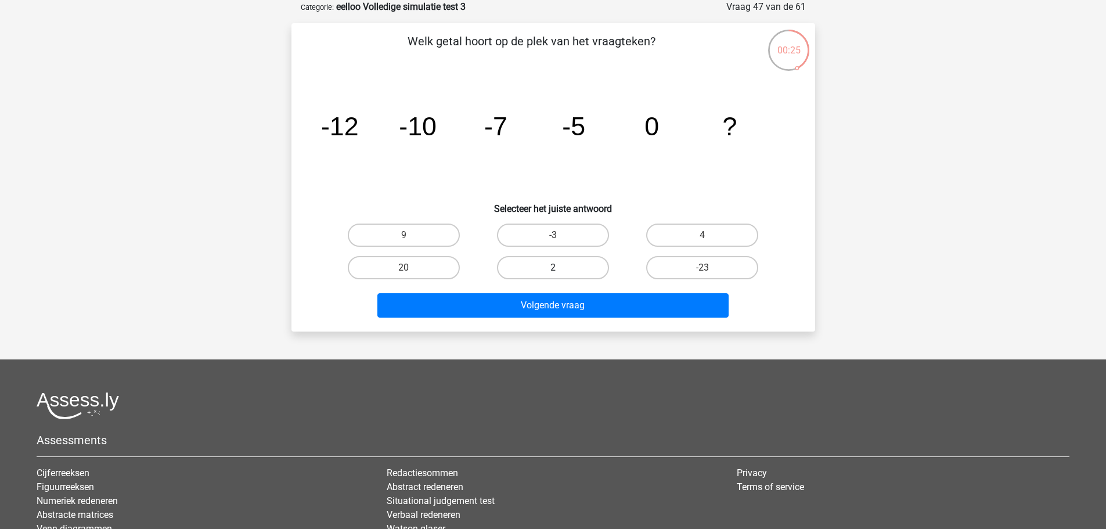
click at [579, 264] on label "2" at bounding box center [553, 267] width 112 height 23
click at [560, 268] on input "2" at bounding box center [557, 272] width 8 height 8
radio input "true"
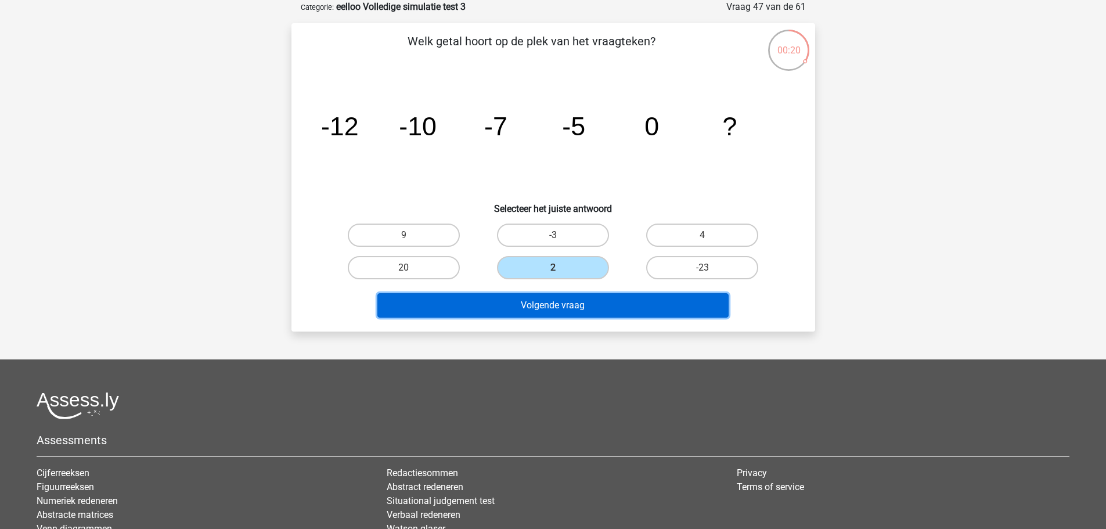
click at [664, 300] on button "Volgende vraag" at bounding box center [552, 305] width 351 height 24
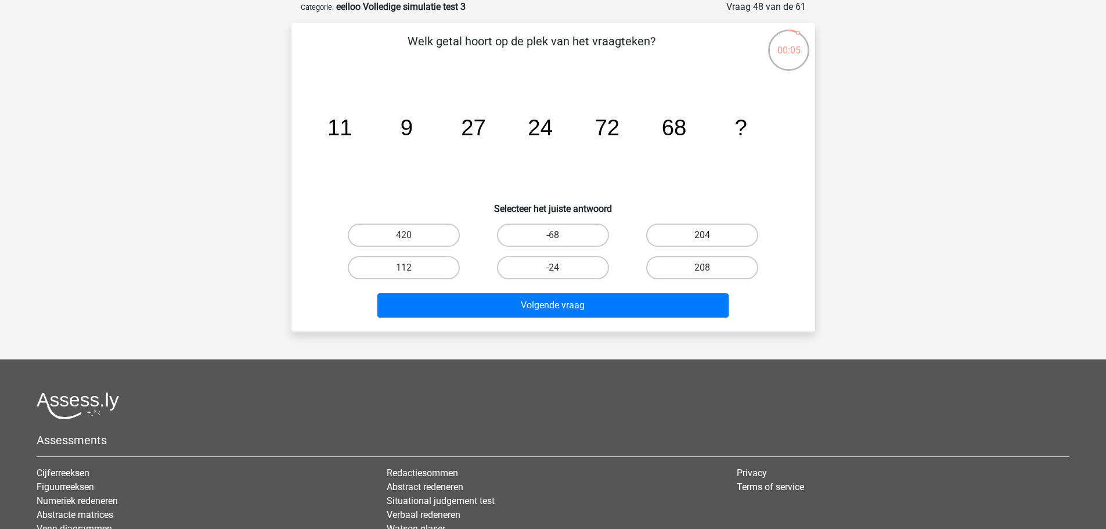
click at [686, 235] on label "204" at bounding box center [702, 234] width 112 height 23
click at [702, 235] on input "204" at bounding box center [706, 239] width 8 height 8
radio input "true"
click at [438, 269] on label "112" at bounding box center [404, 267] width 112 height 23
click at [411, 269] on input "112" at bounding box center [407, 272] width 8 height 8
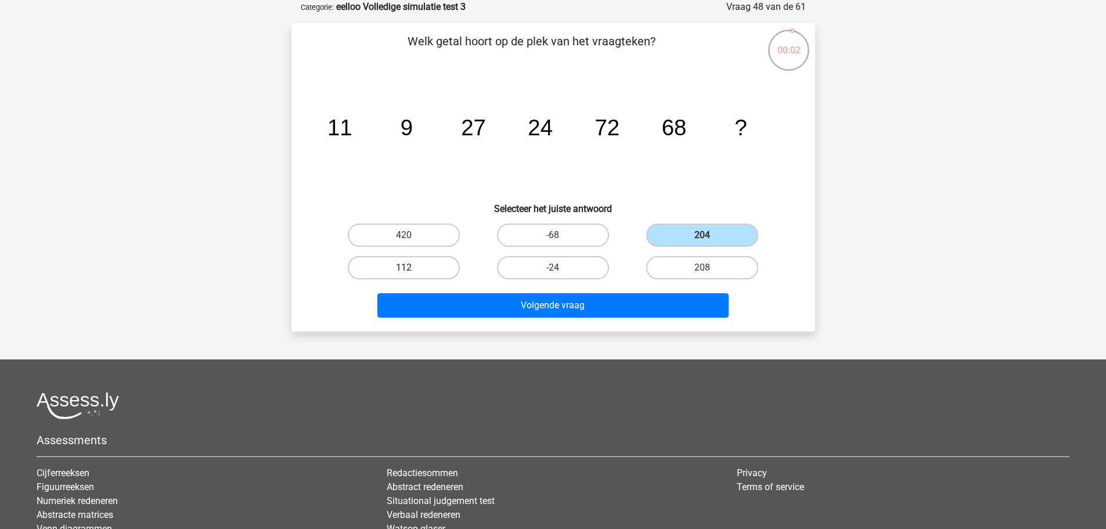
radio input "true"
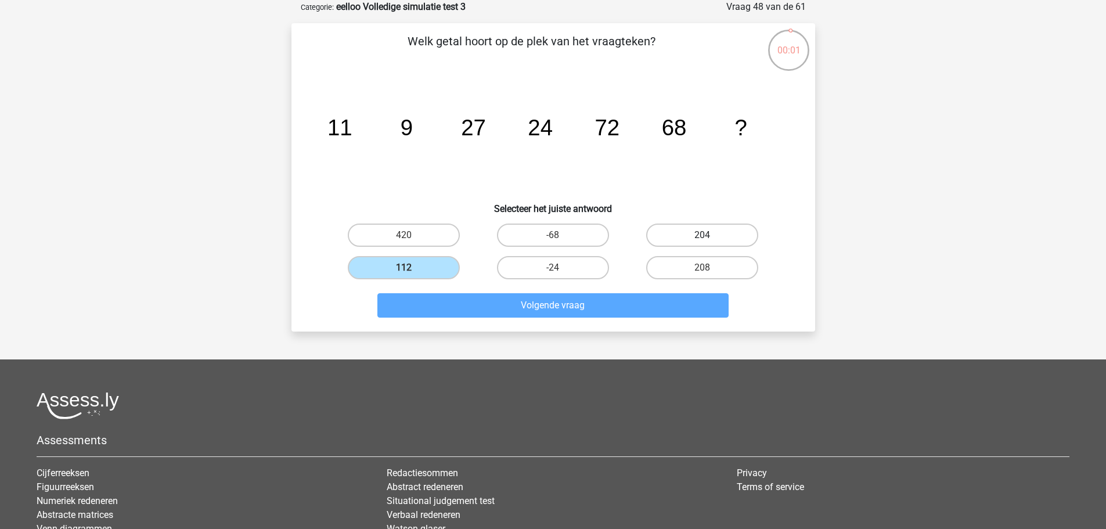
click at [673, 240] on label "204" at bounding box center [702, 234] width 112 height 23
click at [702, 240] on input "204" at bounding box center [706, 239] width 8 height 8
radio input "true"
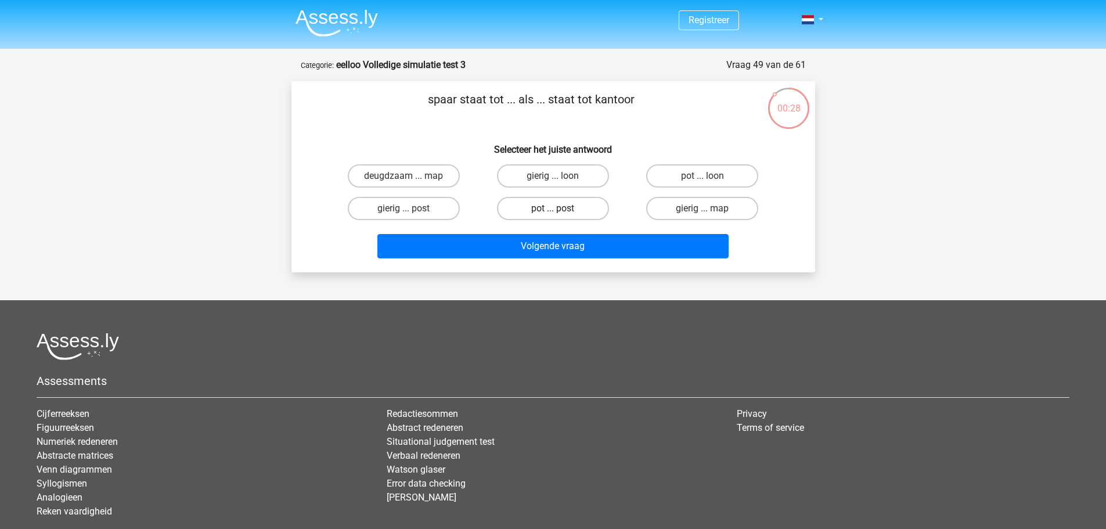
click at [580, 207] on label "pot ... post" at bounding box center [553, 208] width 112 height 23
click at [560, 208] on input "pot ... post" at bounding box center [557, 212] width 8 height 8
radio input "true"
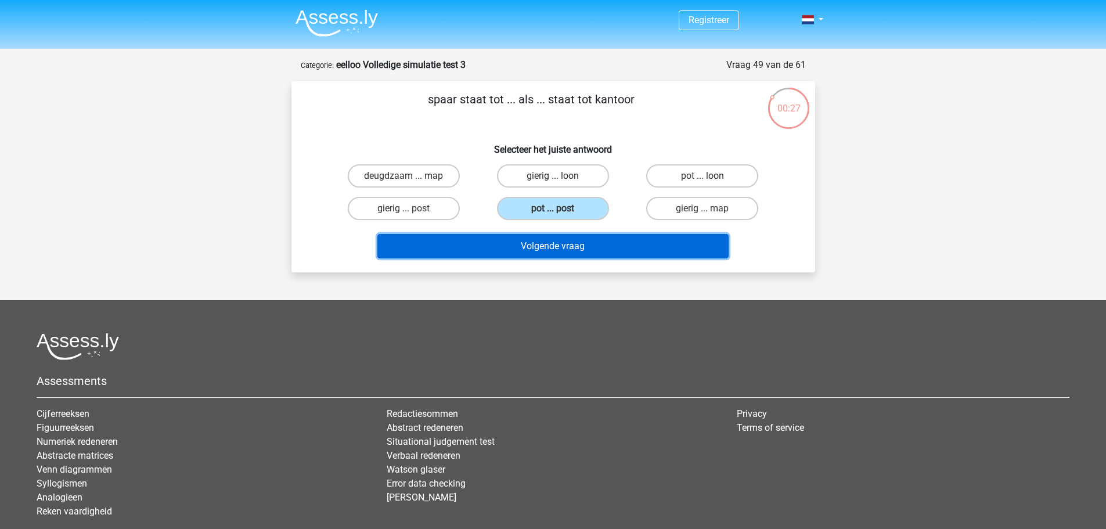
click at [617, 239] on button "Volgende vraag" at bounding box center [552, 246] width 351 height 24
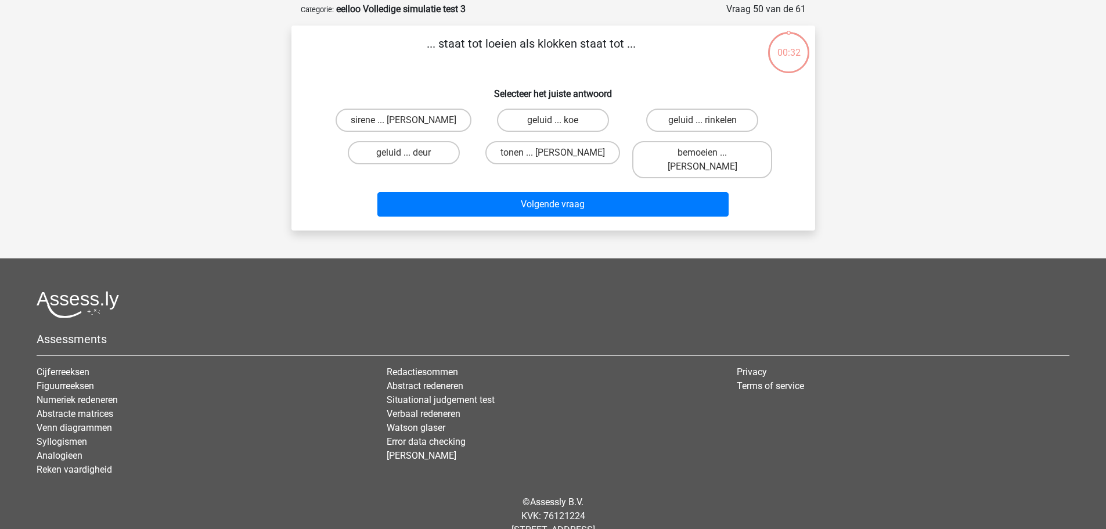
scroll to position [58, 0]
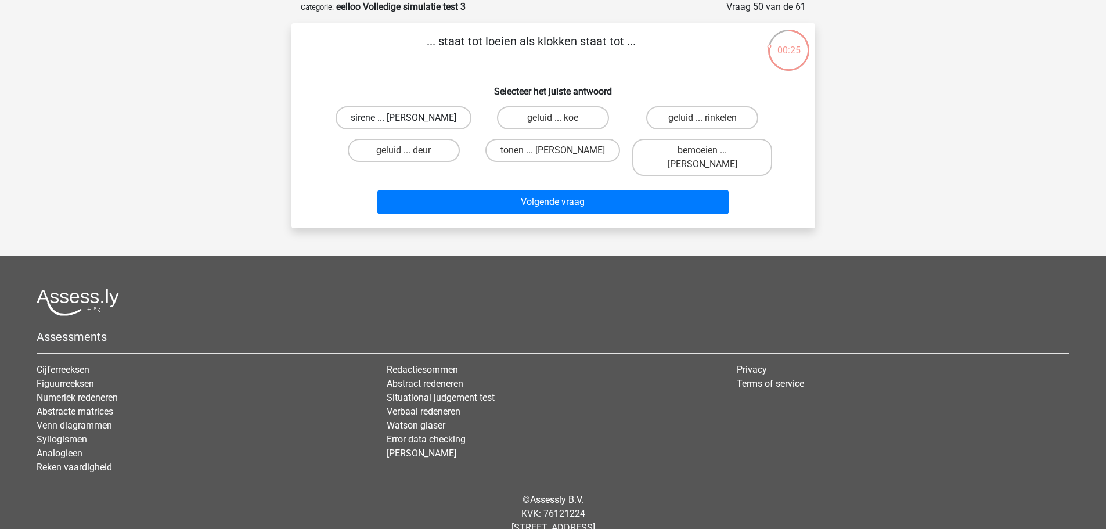
click at [430, 123] on label "sirene ... luiden" at bounding box center [403, 117] width 136 height 23
click at [411, 123] on input "sirene ... luiden" at bounding box center [407, 122] width 8 height 8
radio input "true"
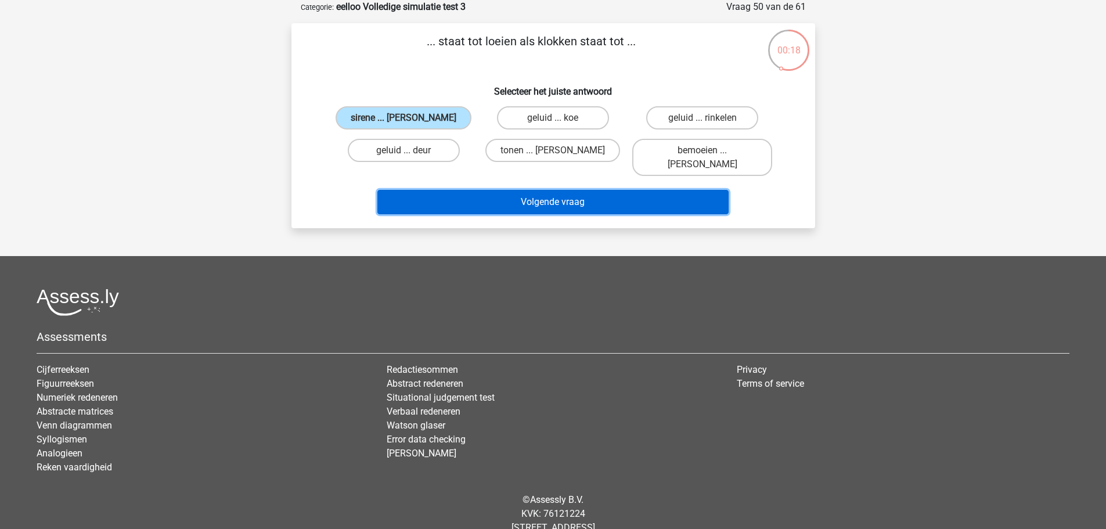
click at [547, 190] on button "Volgende vraag" at bounding box center [552, 202] width 351 height 24
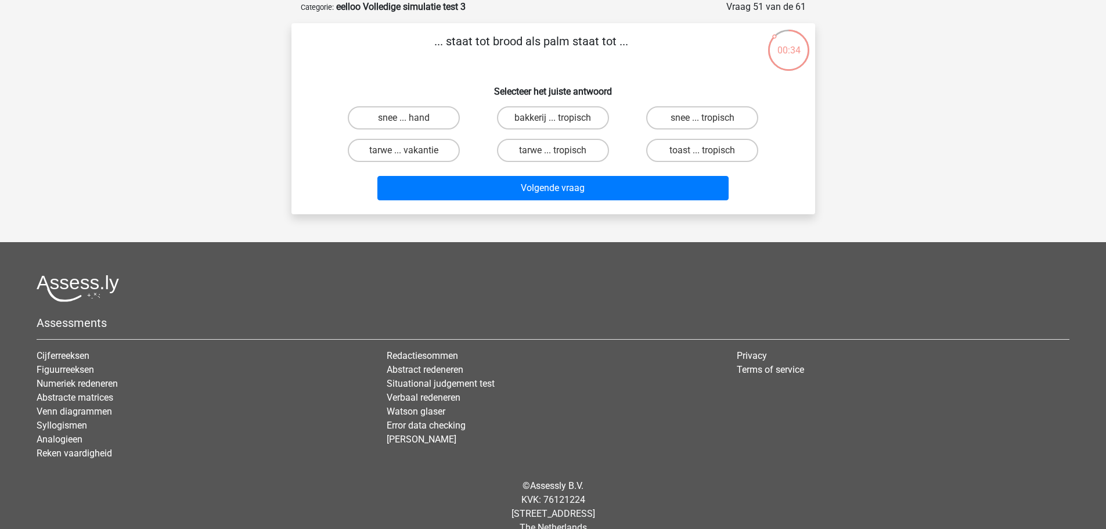
click at [411, 118] on input "snee ... hand" at bounding box center [407, 122] width 8 height 8
radio input "true"
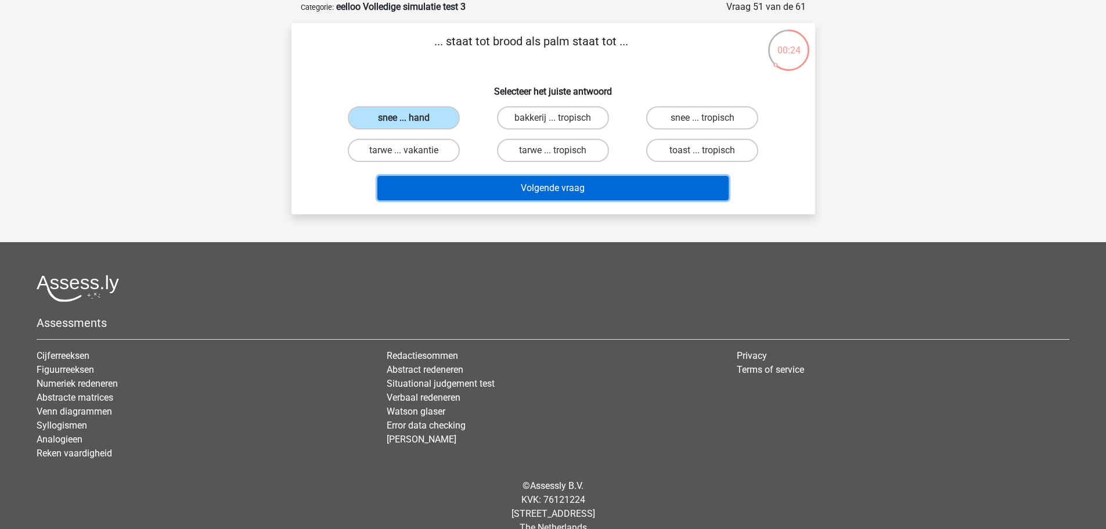
click at [500, 189] on button "Volgende vraag" at bounding box center [552, 188] width 351 height 24
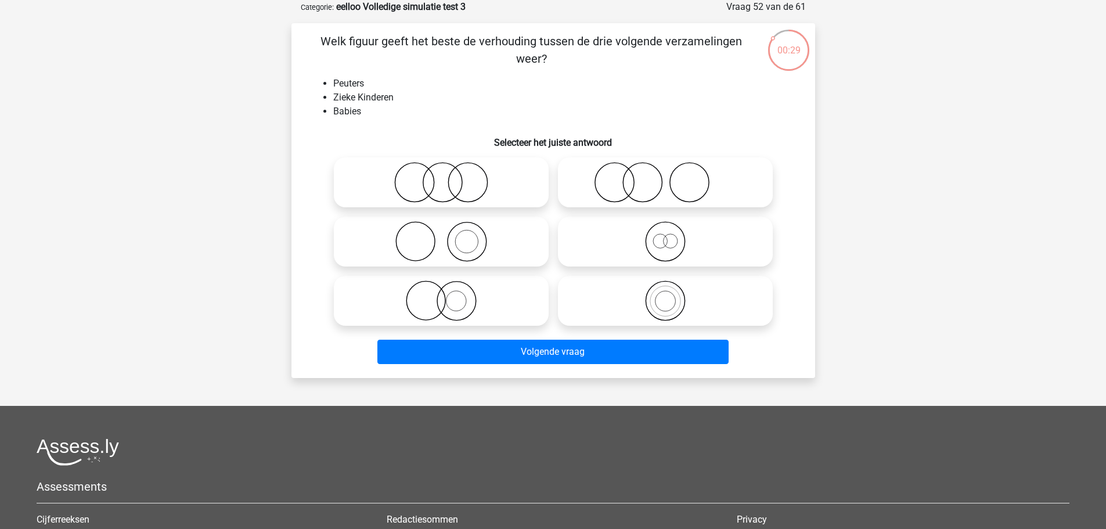
click at [495, 163] on icon at bounding box center [440, 182] width 205 height 41
click at [449, 169] on input "radio" at bounding box center [445, 173] width 8 height 8
radio input "true"
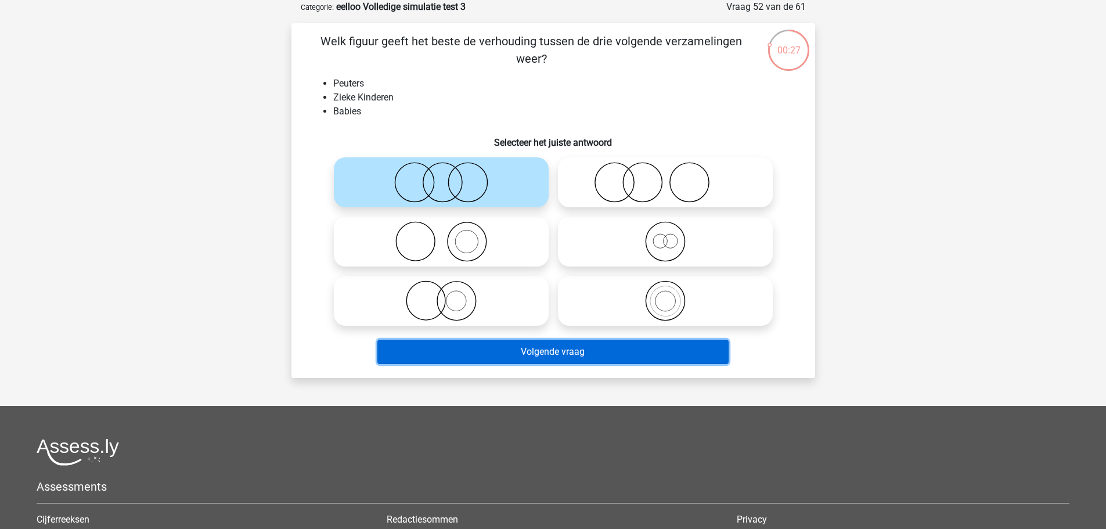
click at [543, 348] on button "Volgende vraag" at bounding box center [552, 352] width 351 height 24
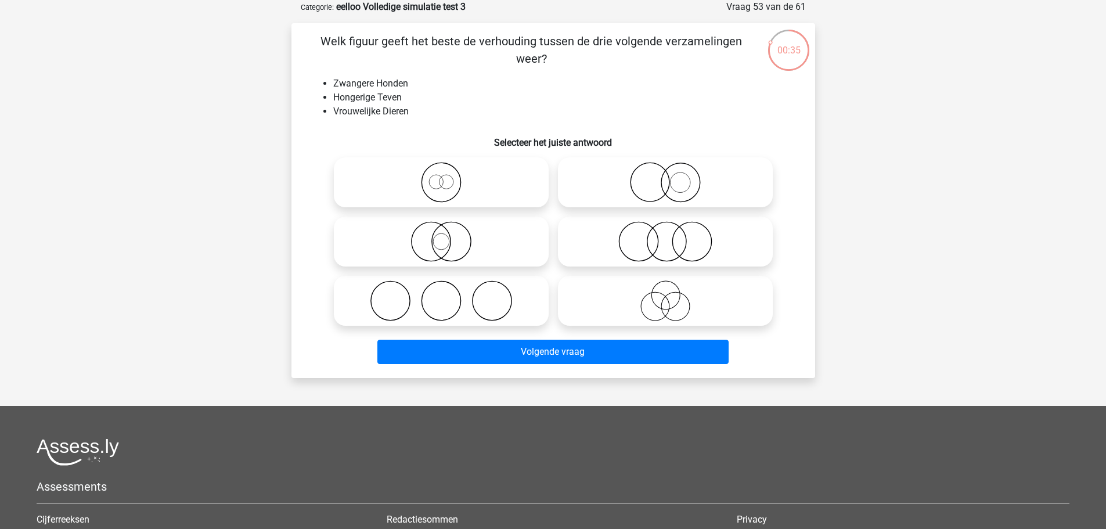
click at [662, 174] on icon at bounding box center [664, 182] width 205 height 41
click at [665, 174] on input "radio" at bounding box center [669, 173] width 8 height 8
radio input "true"
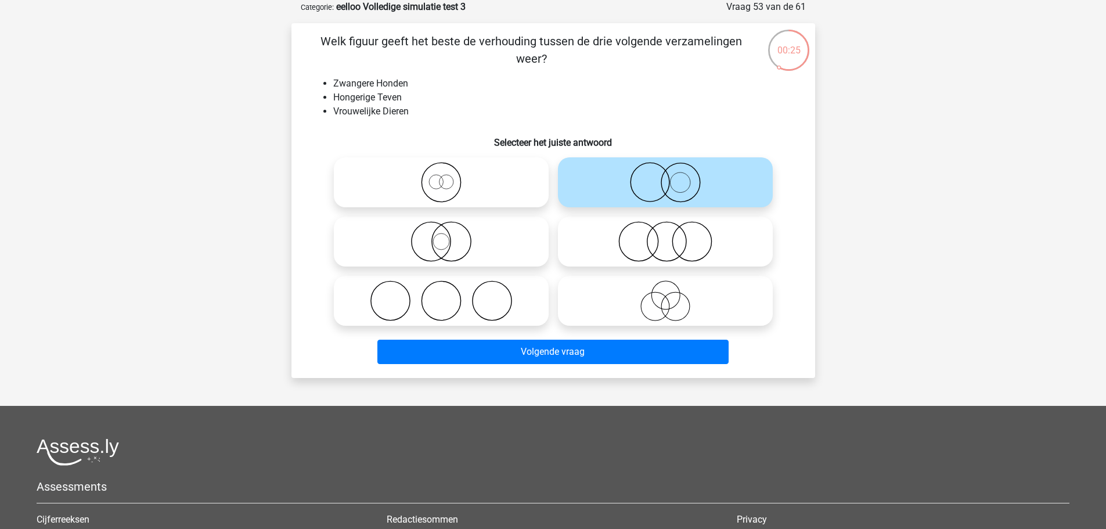
click at [472, 183] on icon at bounding box center [440, 182] width 205 height 41
click at [449, 176] on input "radio" at bounding box center [445, 173] width 8 height 8
radio input "true"
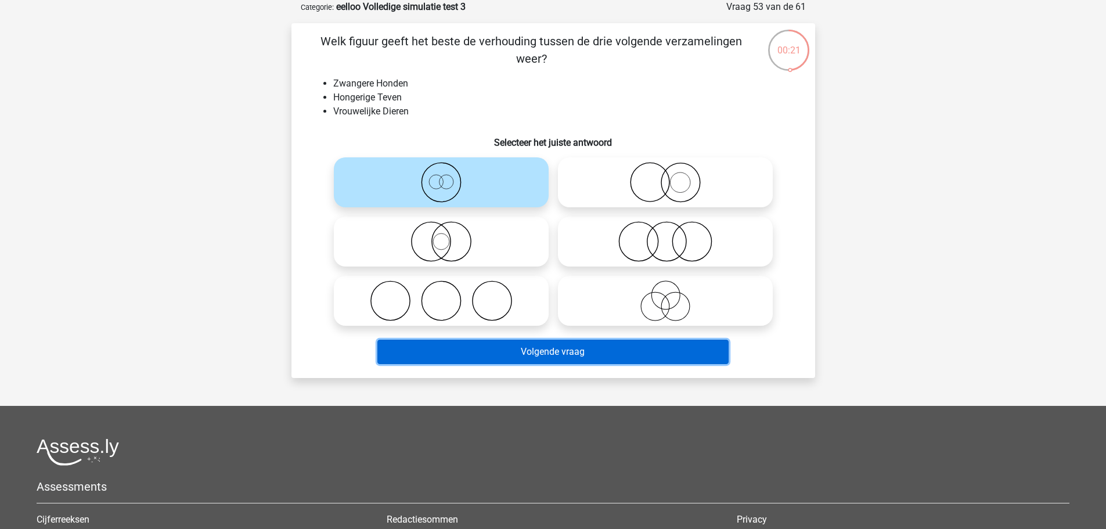
click at [590, 352] on button "Volgende vraag" at bounding box center [552, 352] width 351 height 24
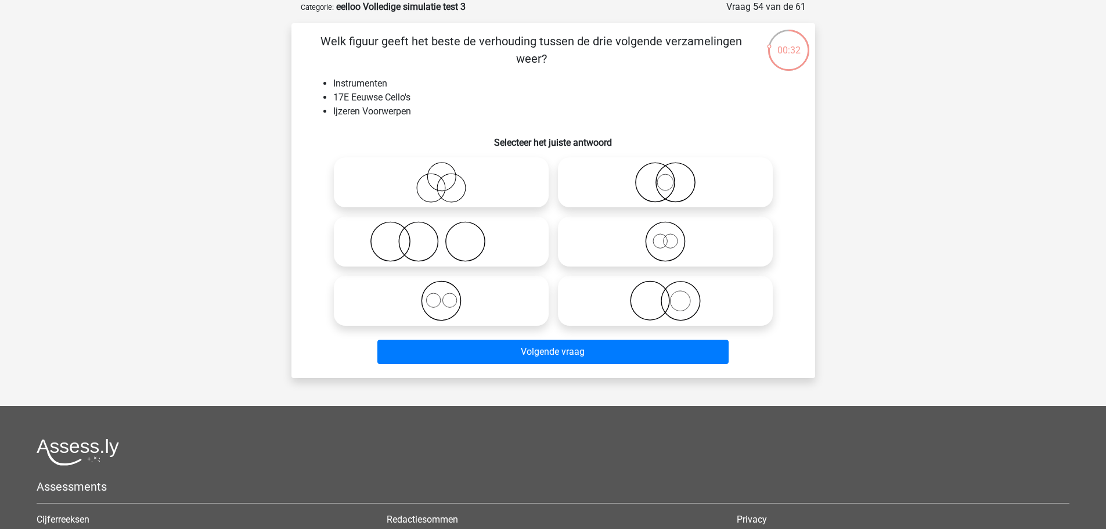
click at [513, 306] on icon at bounding box center [440, 300] width 205 height 41
click at [449, 295] on input "radio" at bounding box center [445, 291] width 8 height 8
radio input "true"
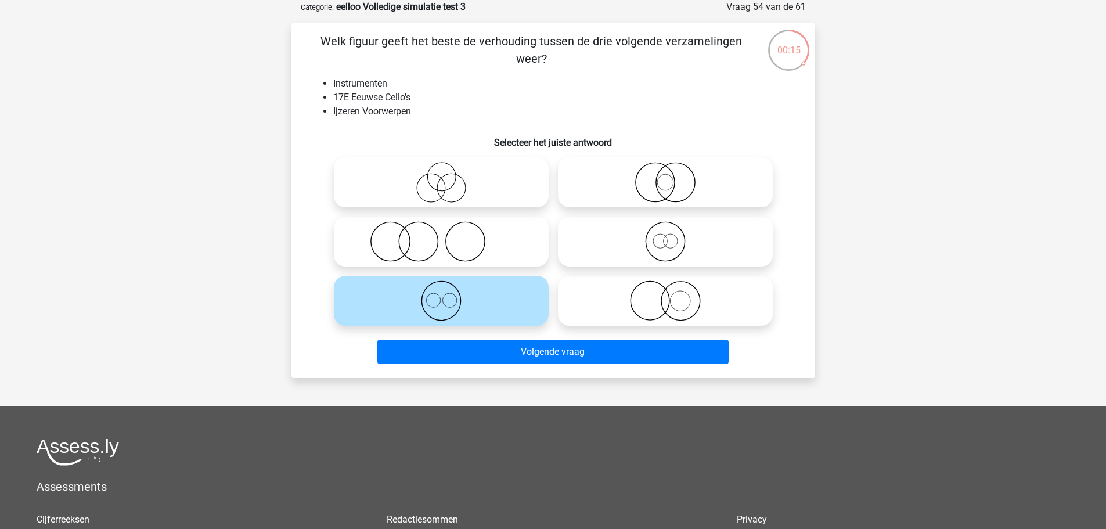
click at [695, 299] on icon at bounding box center [664, 300] width 205 height 41
click at [673, 295] on input "radio" at bounding box center [669, 291] width 8 height 8
radio input "true"
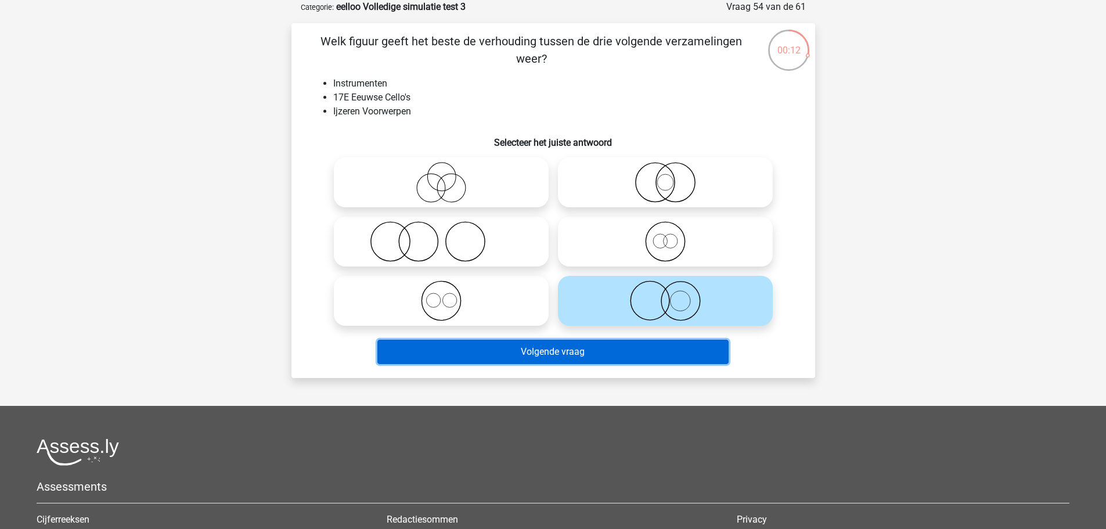
click at [664, 352] on button "Volgende vraag" at bounding box center [552, 352] width 351 height 24
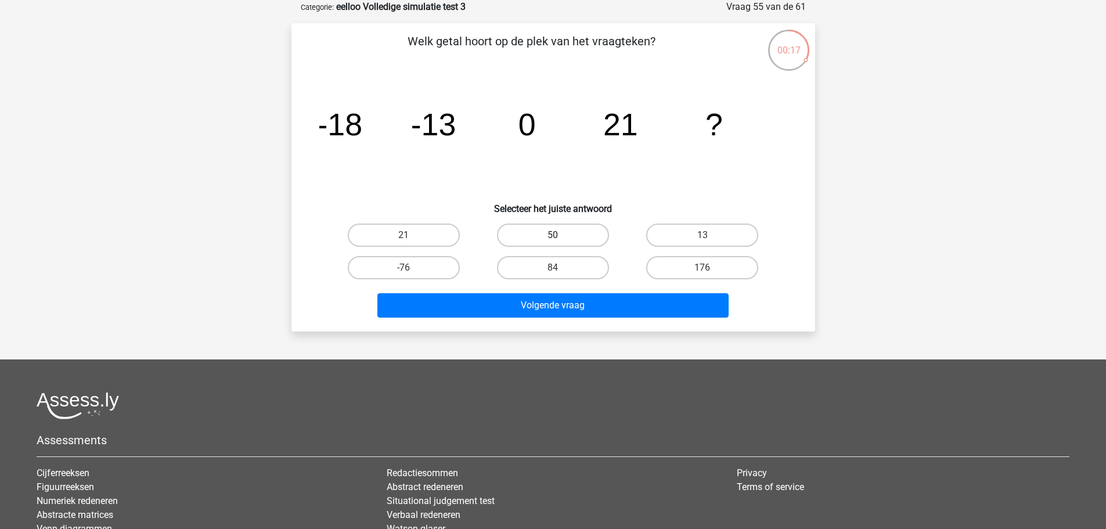
click at [551, 244] on label "50" at bounding box center [553, 234] width 112 height 23
click at [553, 243] on input "50" at bounding box center [557, 239] width 8 height 8
radio input "true"
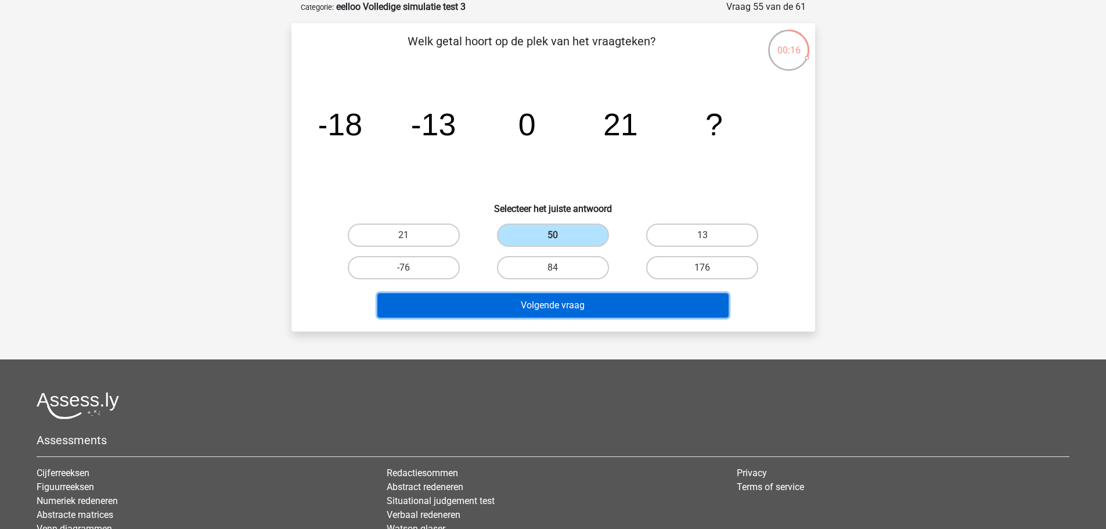
click at [619, 309] on button "Volgende vraag" at bounding box center [552, 305] width 351 height 24
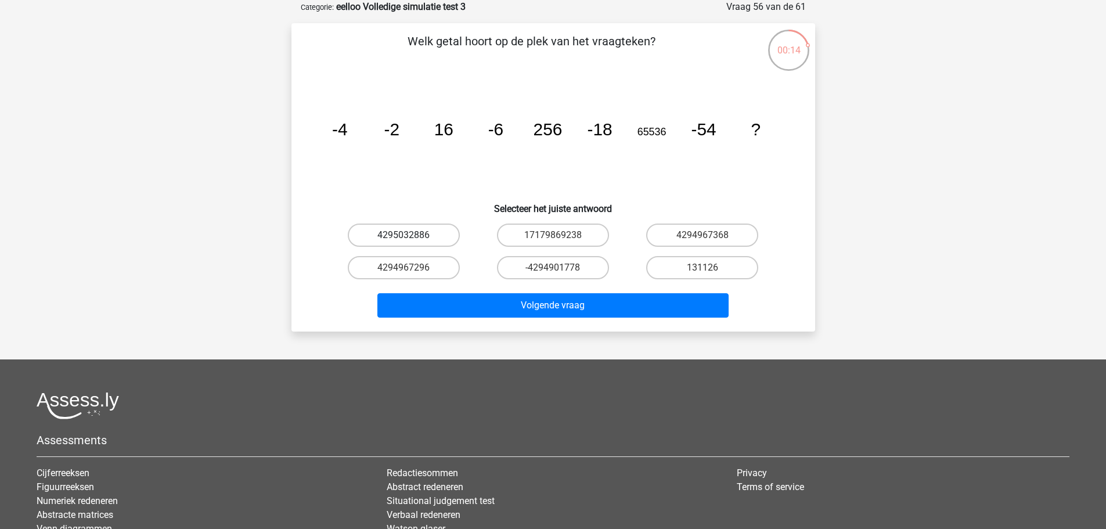
click at [399, 237] on label "4295032886" at bounding box center [404, 234] width 112 height 23
click at [403, 237] on input "4295032886" at bounding box center [407, 239] width 8 height 8
radio input "true"
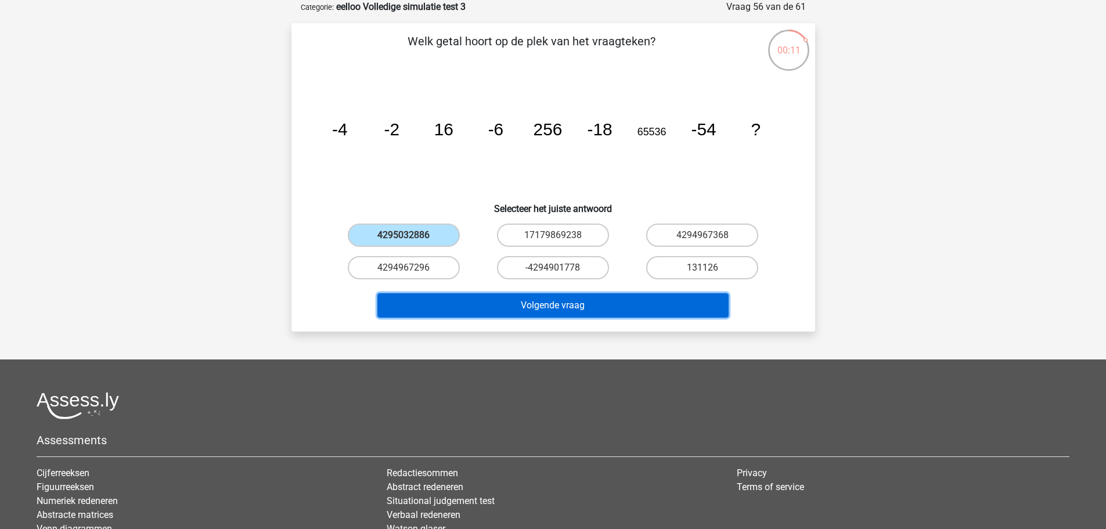
click at [522, 316] on button "Volgende vraag" at bounding box center [552, 305] width 351 height 24
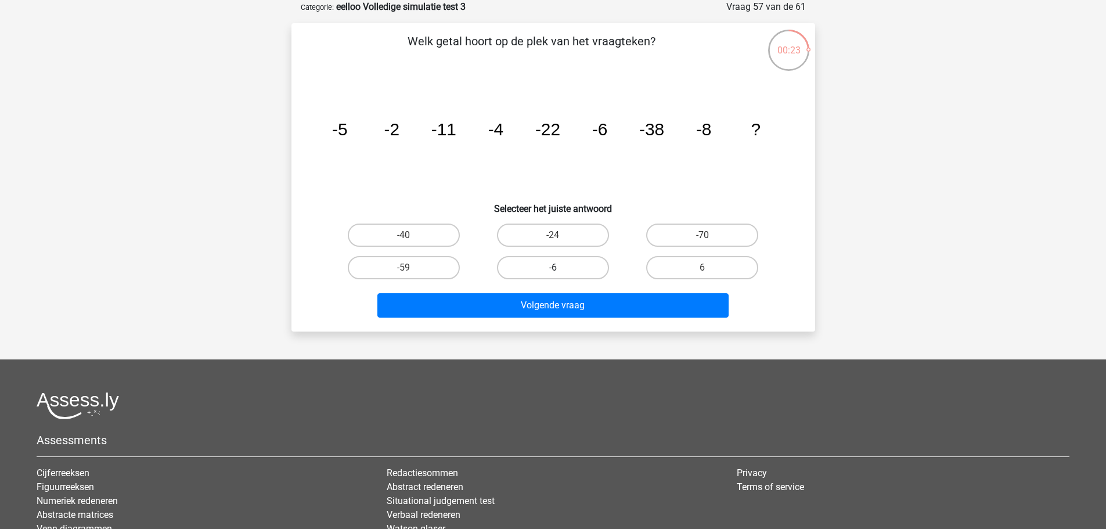
drag, startPoint x: 562, startPoint y: 233, endPoint x: 591, endPoint y: 275, distance: 50.9
click at [560, 234] on div "-24" at bounding box center [553, 234] width 140 height 23
click at [553, 241] on input "-24" at bounding box center [557, 239] width 8 height 8
radio input "true"
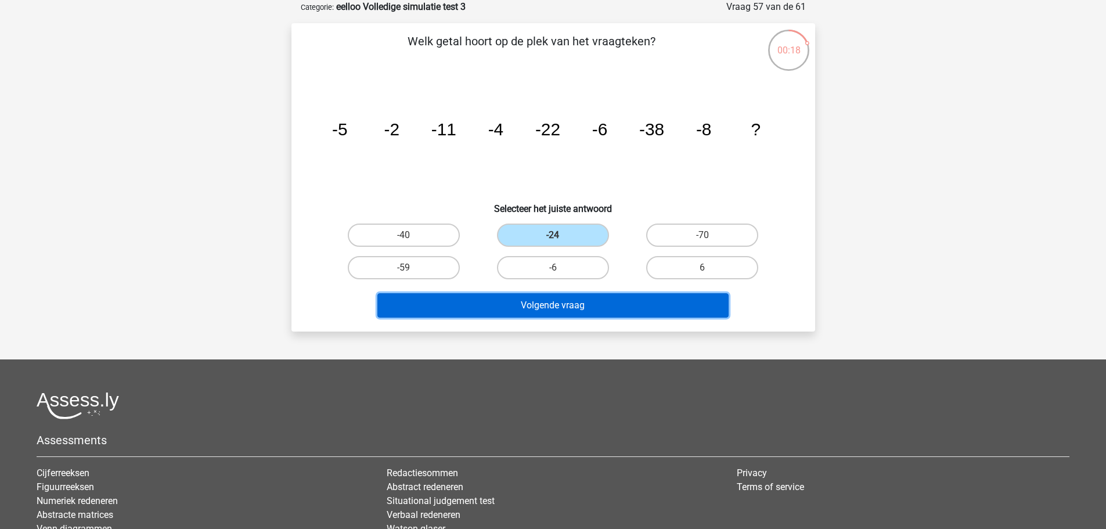
click at [609, 301] on button "Volgende vraag" at bounding box center [552, 305] width 351 height 24
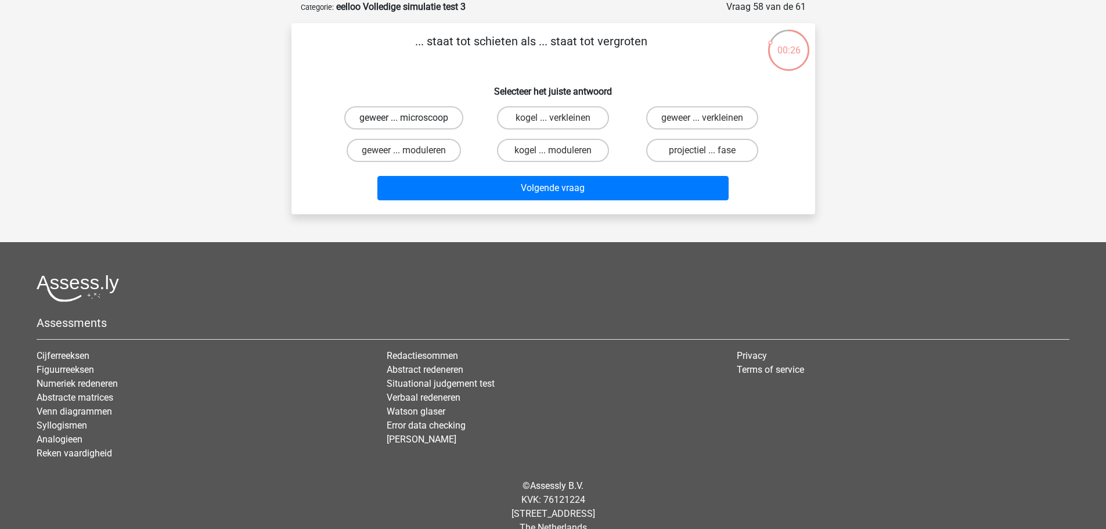
click at [440, 115] on label "geweer ... microscoop" at bounding box center [403, 117] width 119 height 23
click at [411, 118] on input "geweer ... microscoop" at bounding box center [407, 122] width 8 height 8
radio input "true"
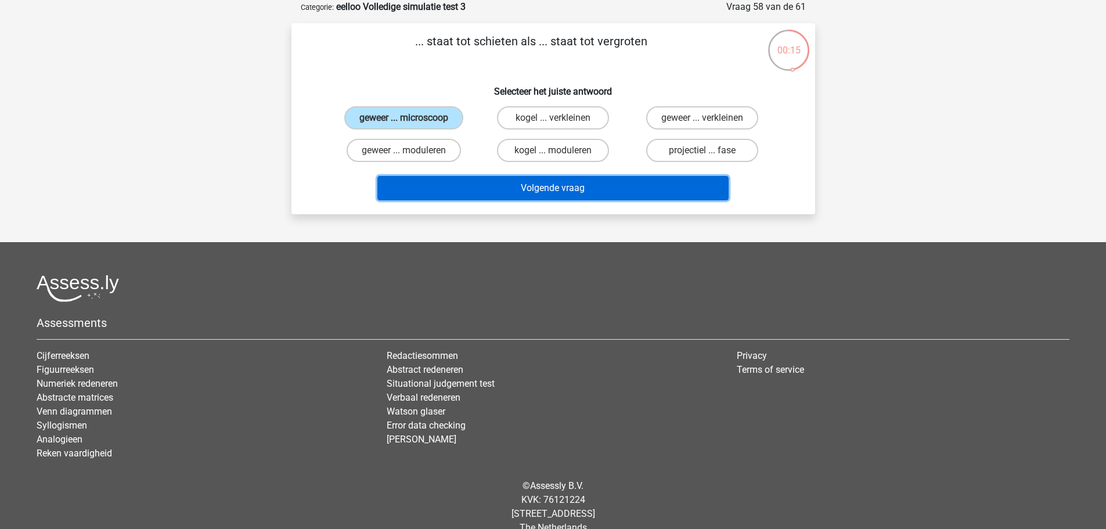
click at [550, 192] on button "Volgende vraag" at bounding box center [552, 188] width 351 height 24
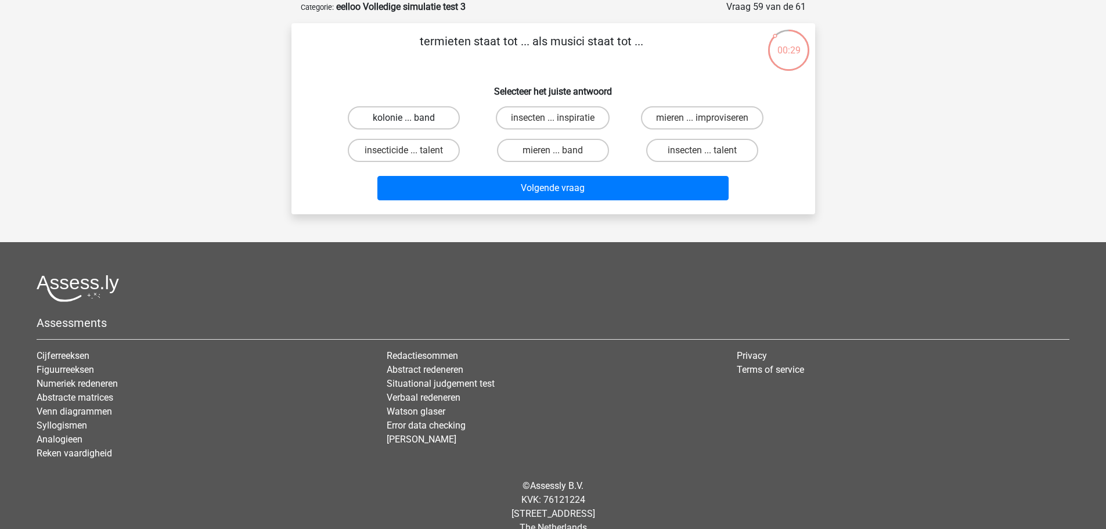
click at [422, 118] on label "kolonie ... band" at bounding box center [404, 117] width 112 height 23
click at [411, 118] on input "kolonie ... band" at bounding box center [407, 122] width 8 height 8
radio input "true"
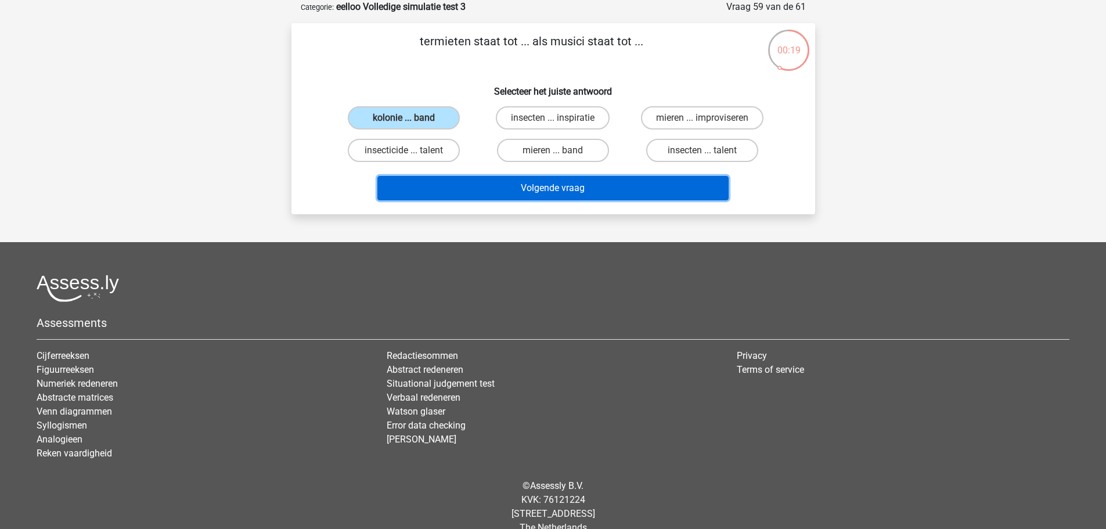
click at [587, 186] on button "Volgende vraag" at bounding box center [552, 188] width 351 height 24
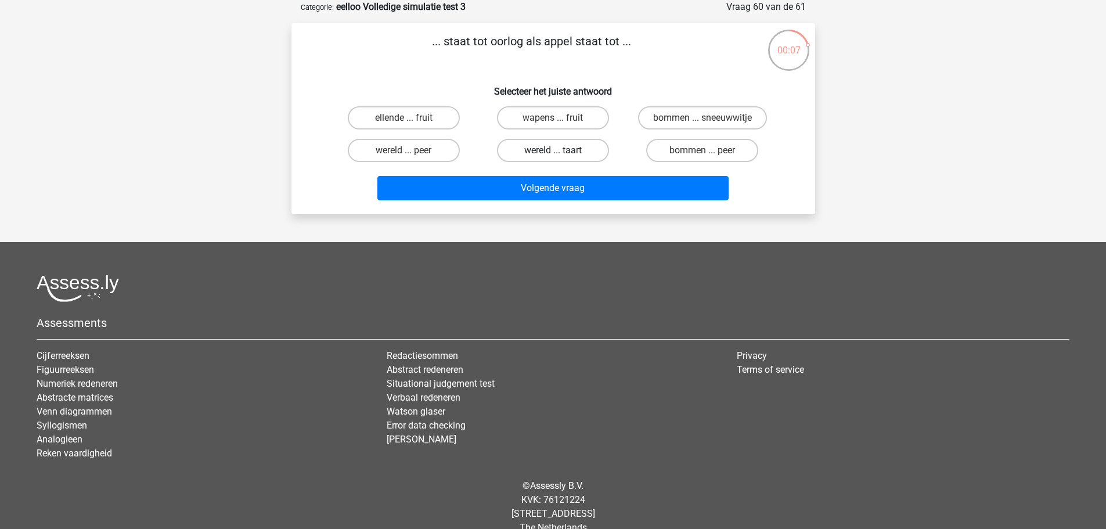
click at [571, 154] on label "wereld ... taart" at bounding box center [553, 150] width 112 height 23
click at [560, 154] on input "wereld ... taart" at bounding box center [557, 154] width 8 height 8
radio input "true"
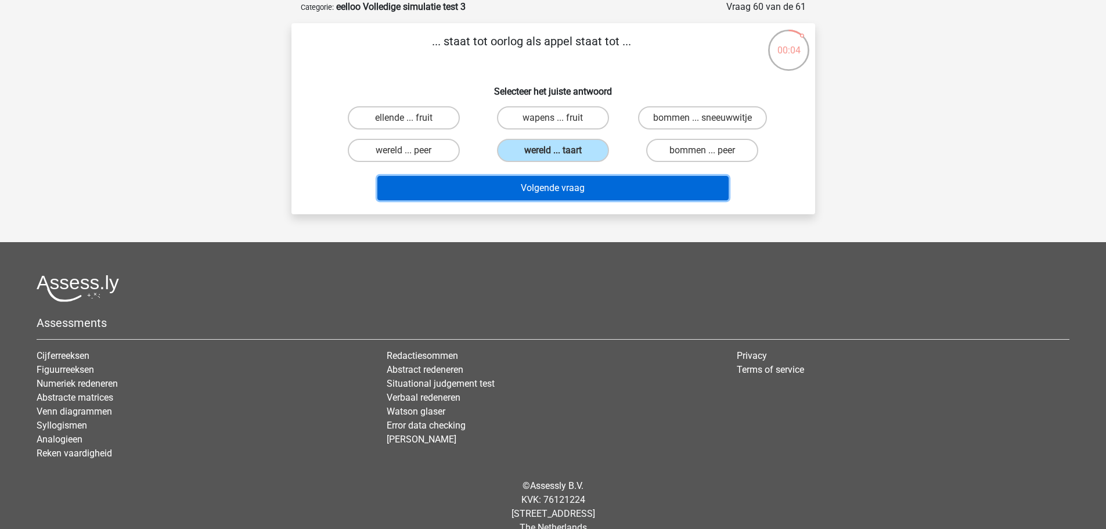
click at [606, 192] on button "Volgende vraag" at bounding box center [552, 188] width 351 height 24
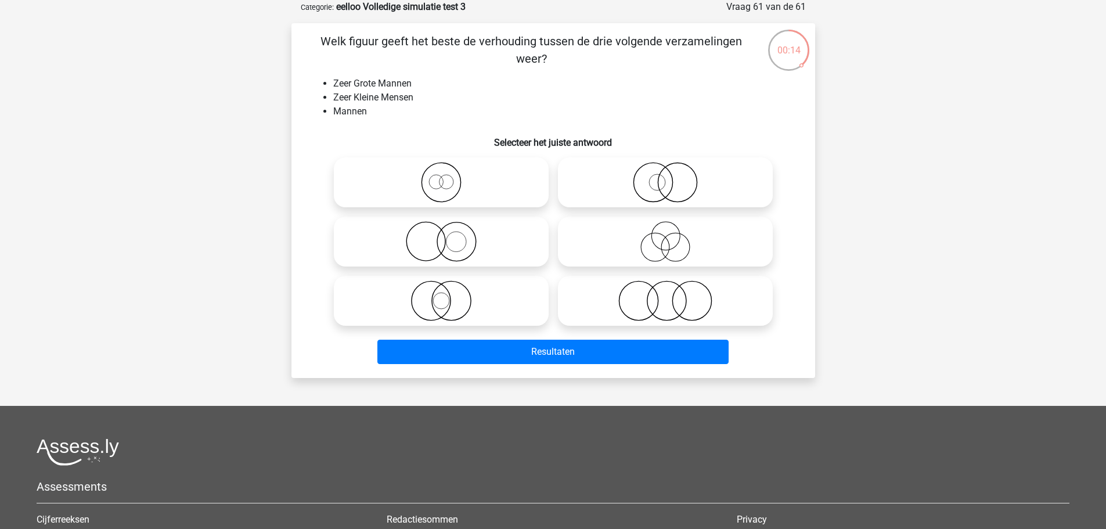
click at [503, 242] on icon at bounding box center [440, 241] width 205 height 41
click at [449, 236] on input "radio" at bounding box center [445, 232] width 8 height 8
radio input "true"
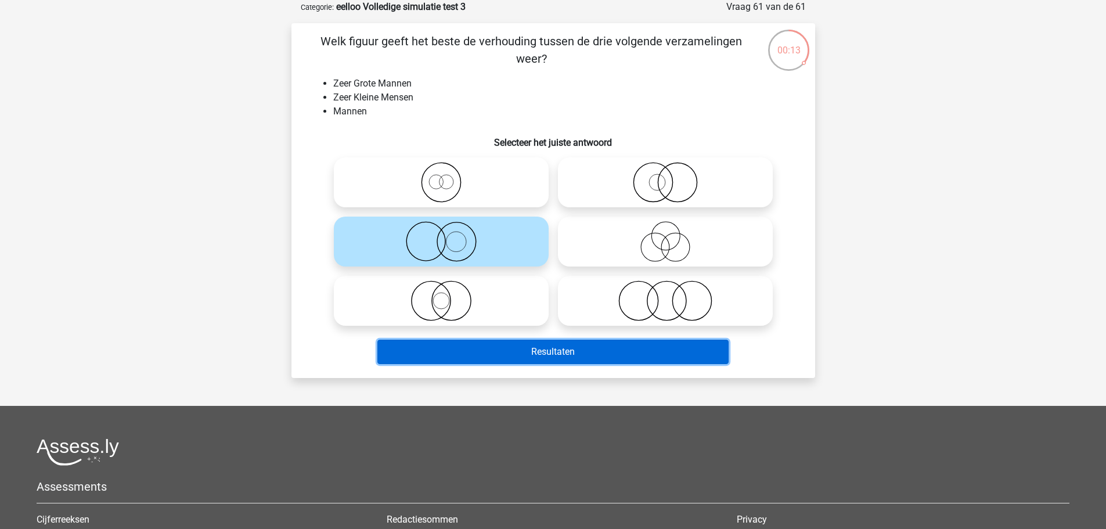
click at [553, 353] on button "Resultaten" at bounding box center [552, 352] width 351 height 24
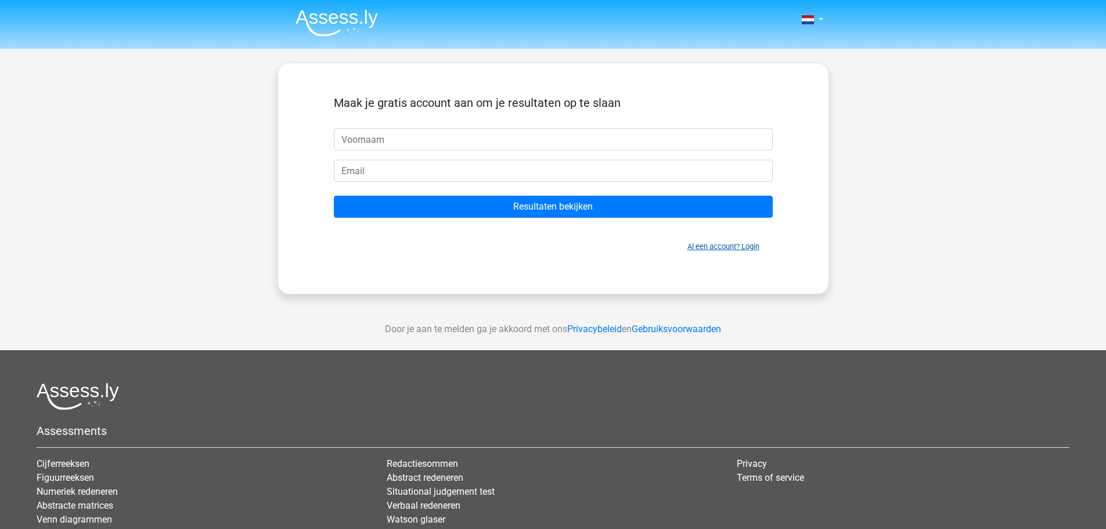
click at [724, 247] on link "Al een account? Login" at bounding box center [723, 246] width 72 height 9
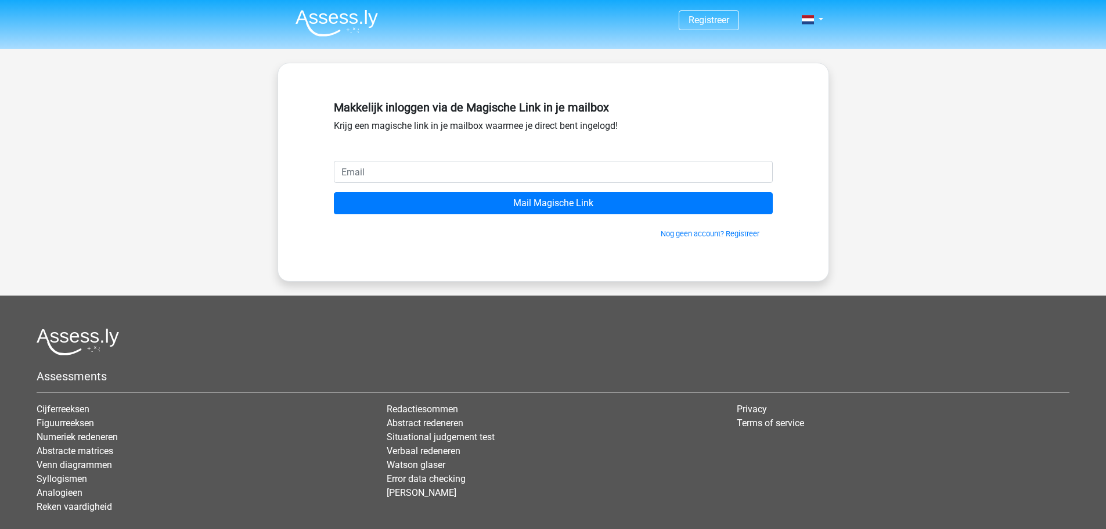
click at [465, 175] on input "email" at bounding box center [553, 172] width 439 height 22
type input "lpbdewinter@gmail.com"
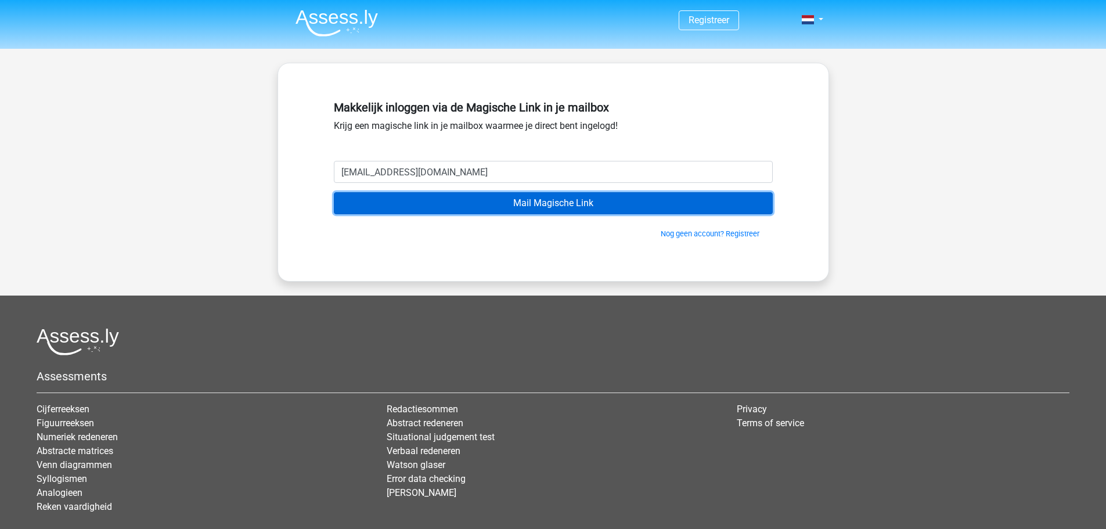
click at [609, 205] on input "Mail Magische Link" at bounding box center [553, 203] width 439 height 22
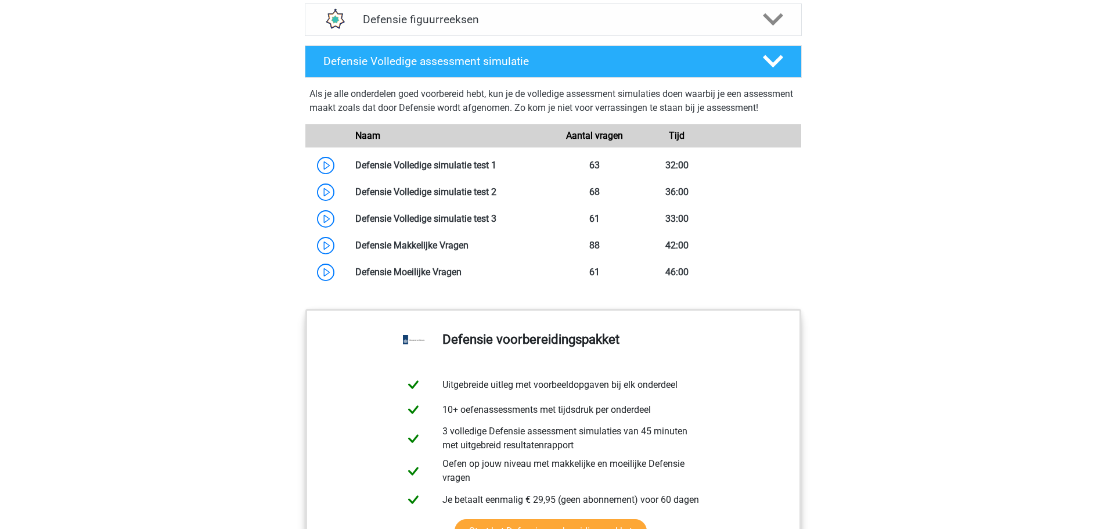
scroll to position [1045, 0]
